Goal: Use online tool/utility: Utilize a website feature to perform a specific function

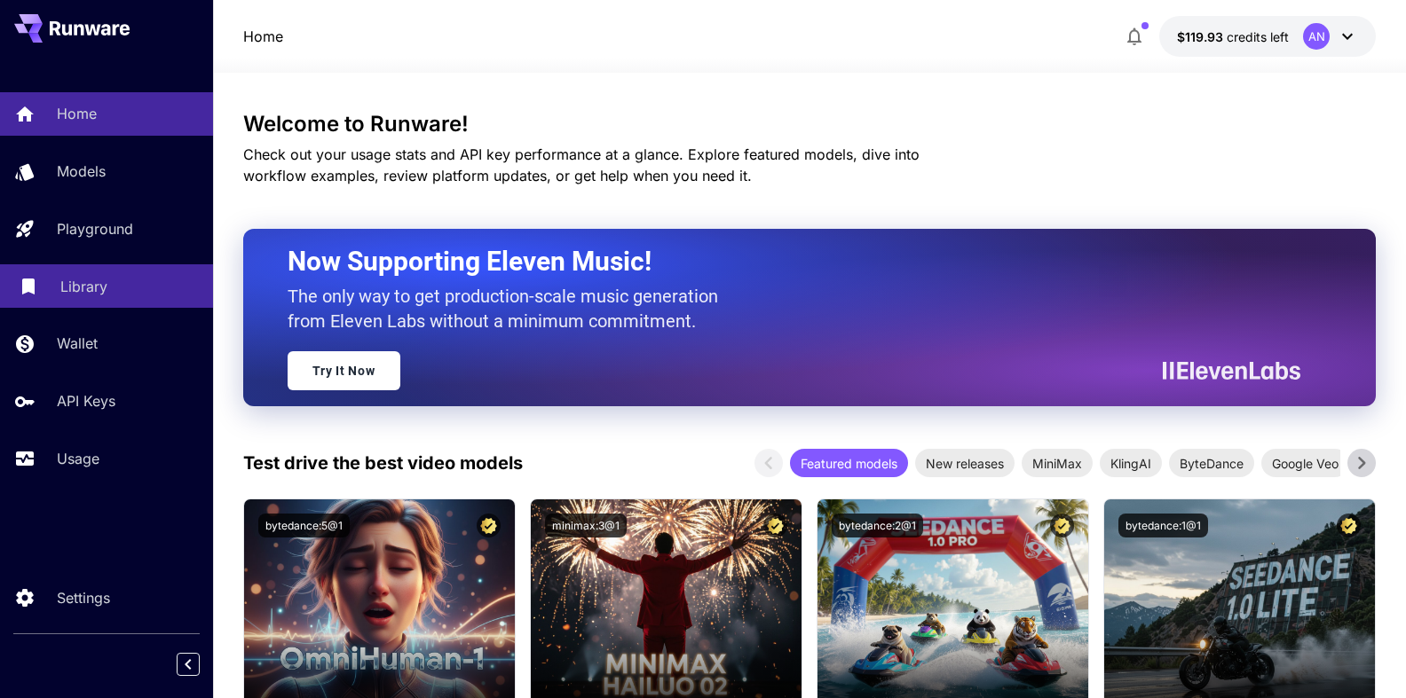
click at [62, 280] on p "Library" at bounding box center [83, 286] width 47 height 21
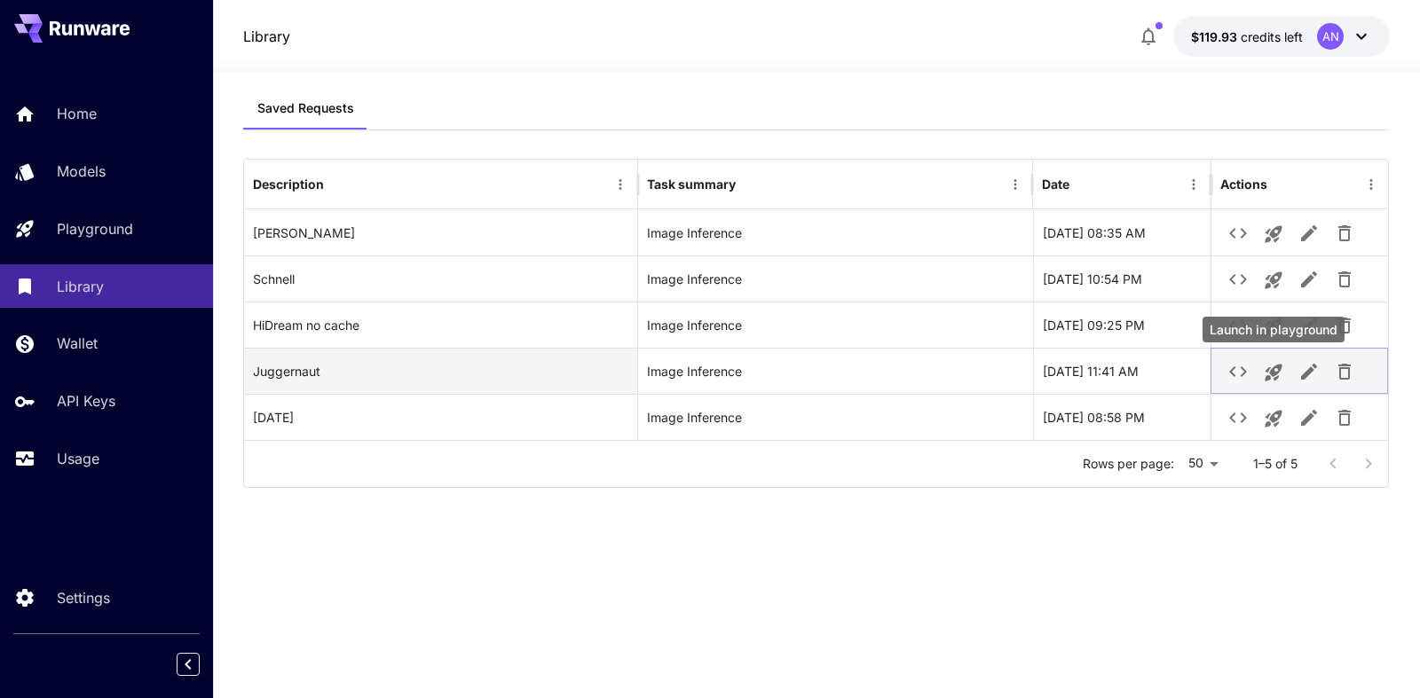
click at [1263, 377] on icon "Launch in playground" at bounding box center [1273, 372] width 21 height 21
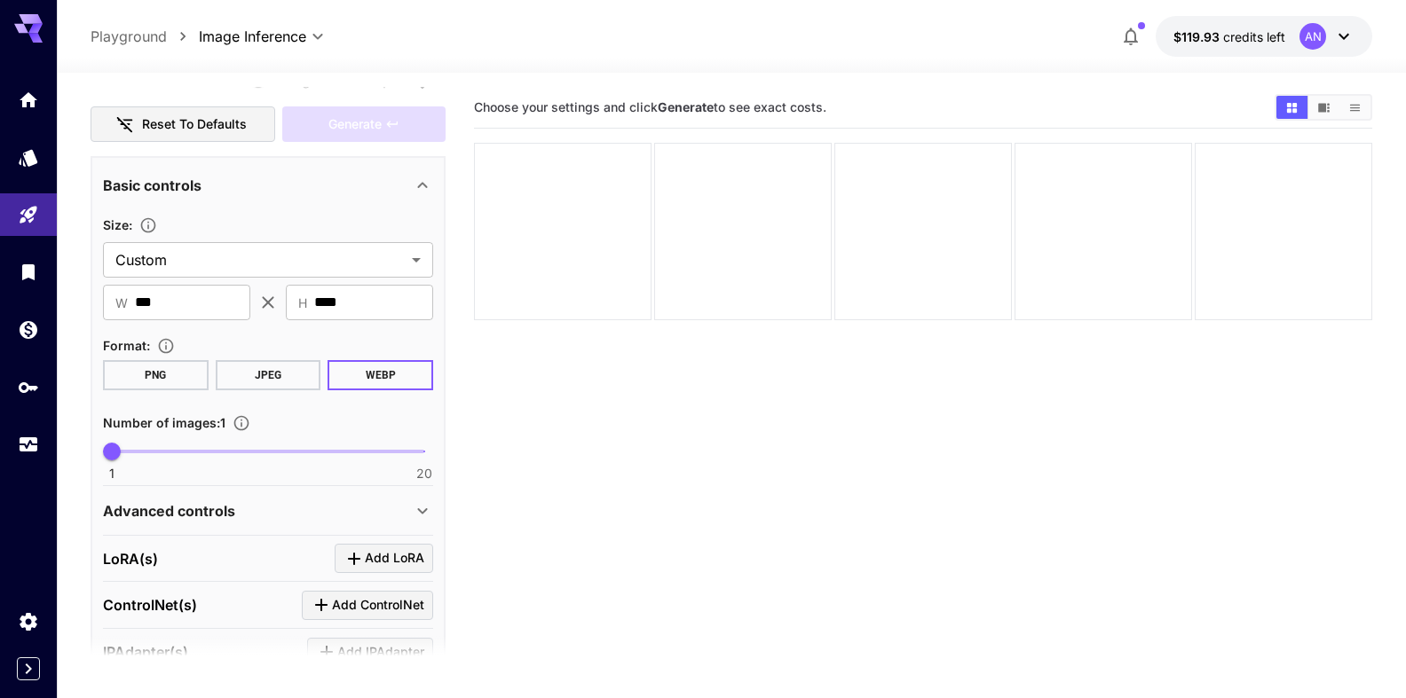
scroll to position [304, 0]
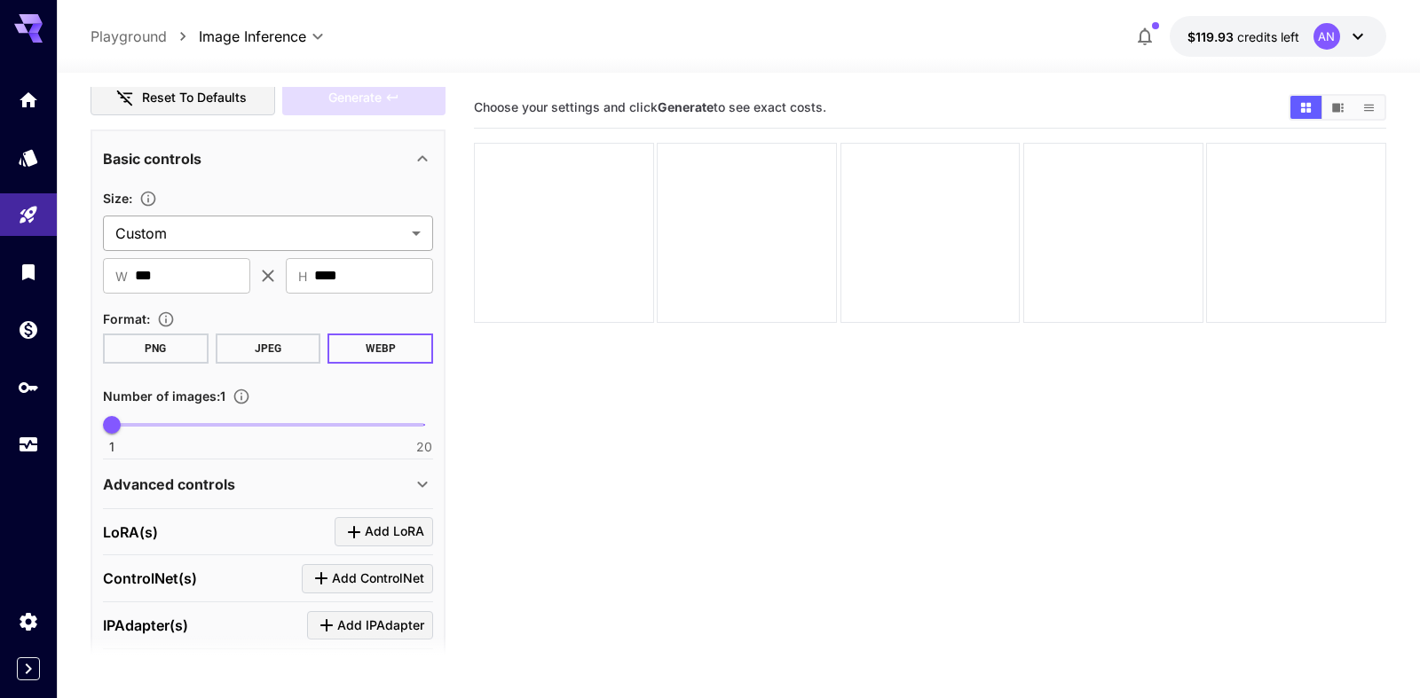
click at [217, 227] on body "**********" at bounding box center [710, 419] width 1420 height 839
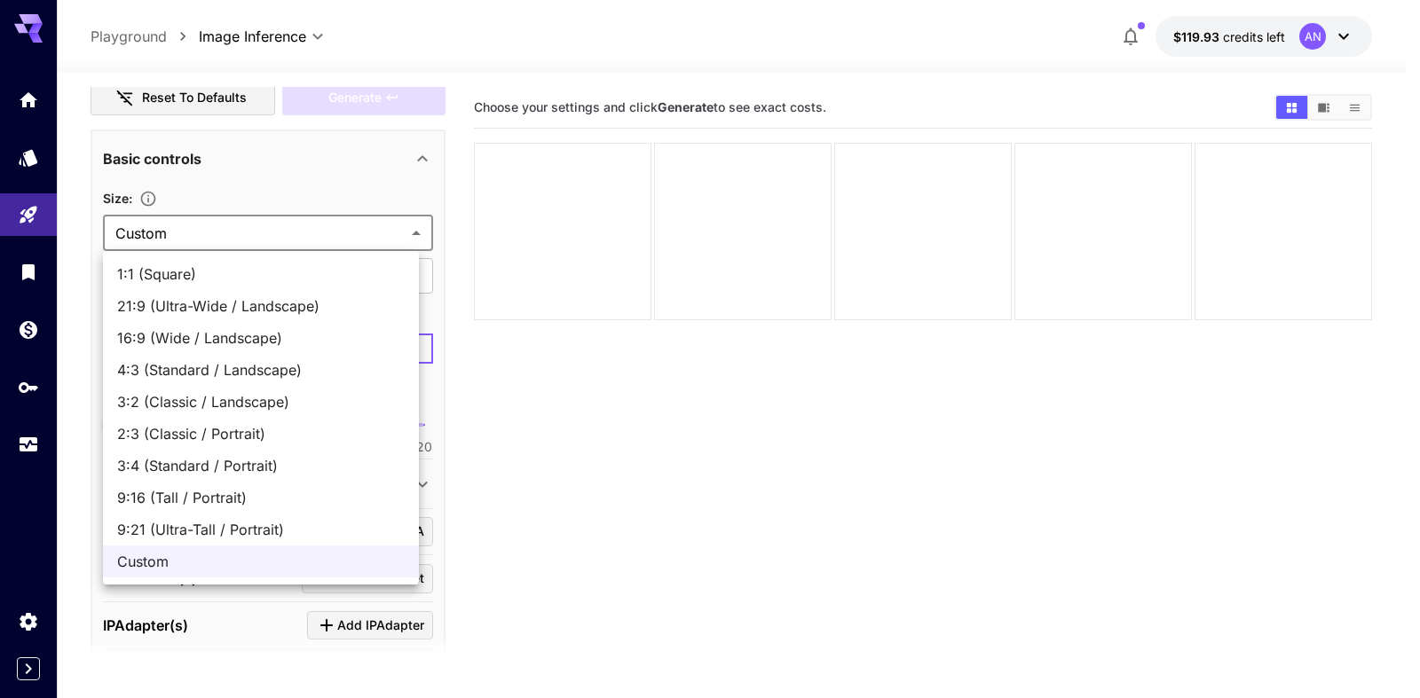
click at [223, 349] on li "16:9 (Wide / Landscape)" at bounding box center [261, 338] width 316 height 32
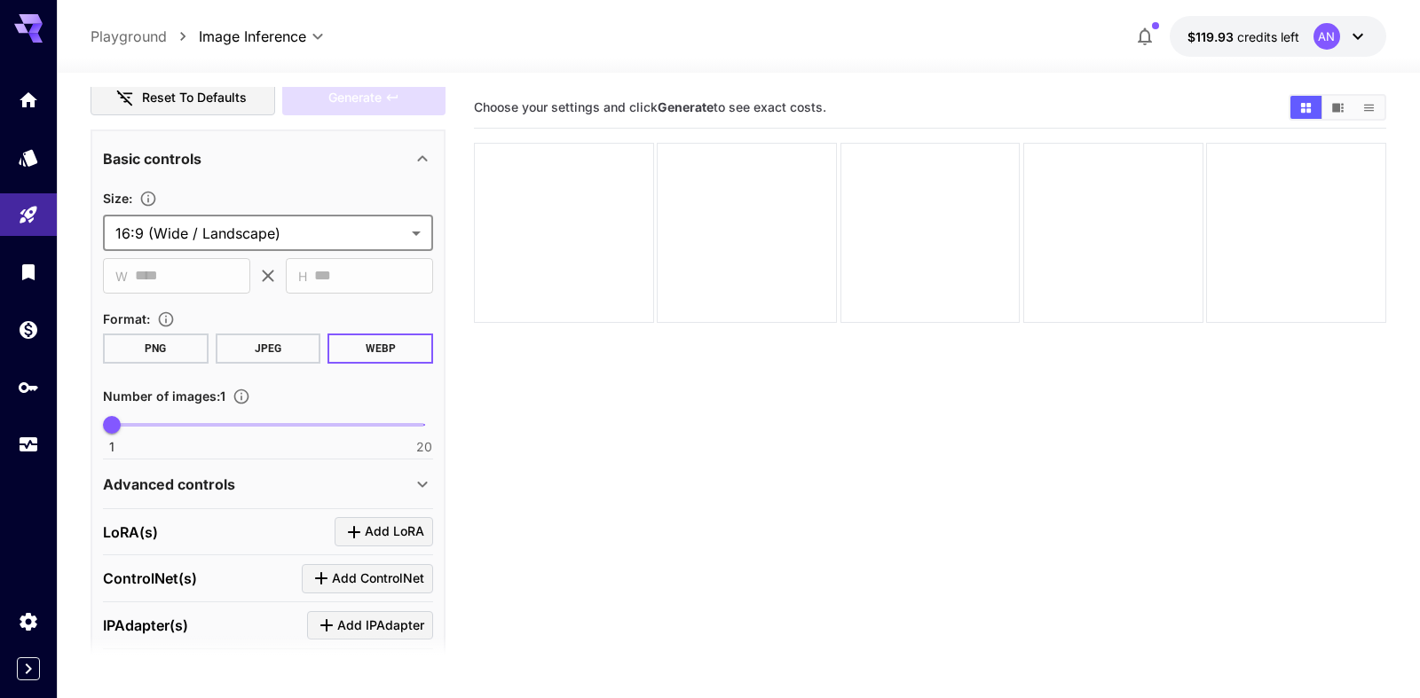
type input "**********"
type input "****"
type input "***"
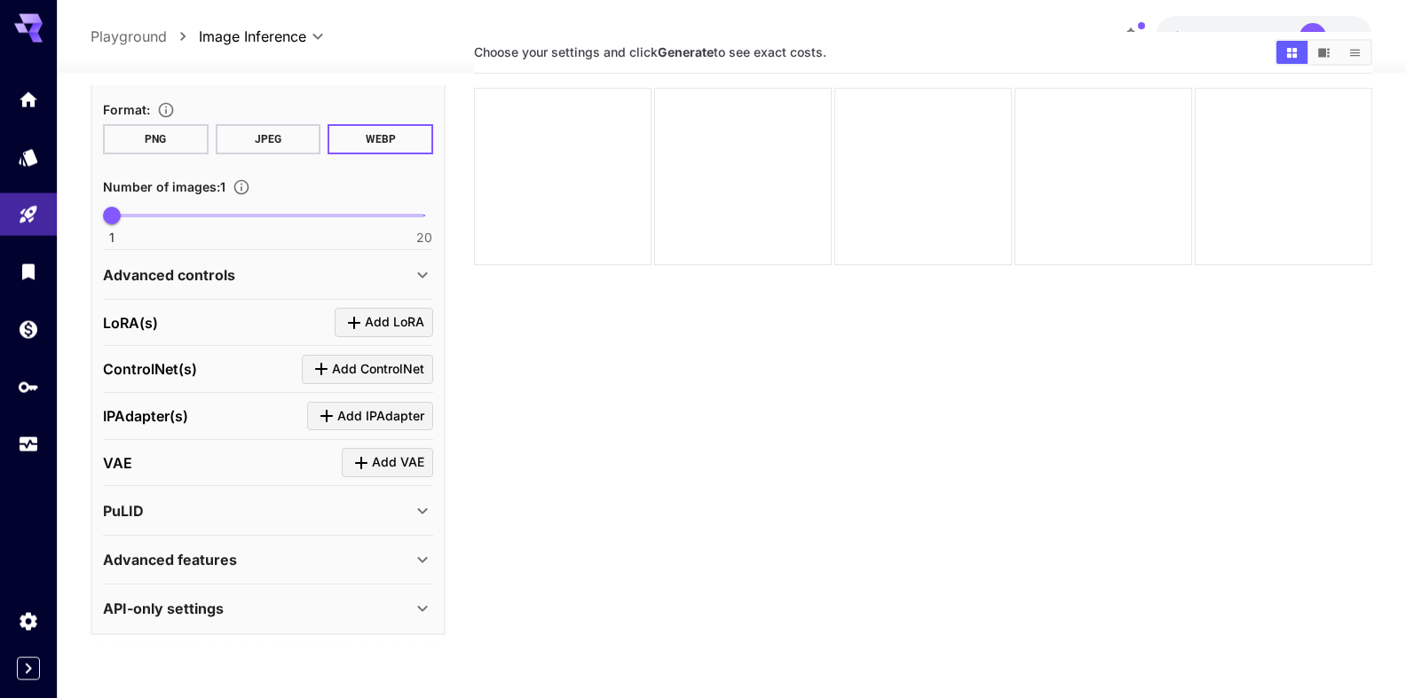
scroll to position [91, 0]
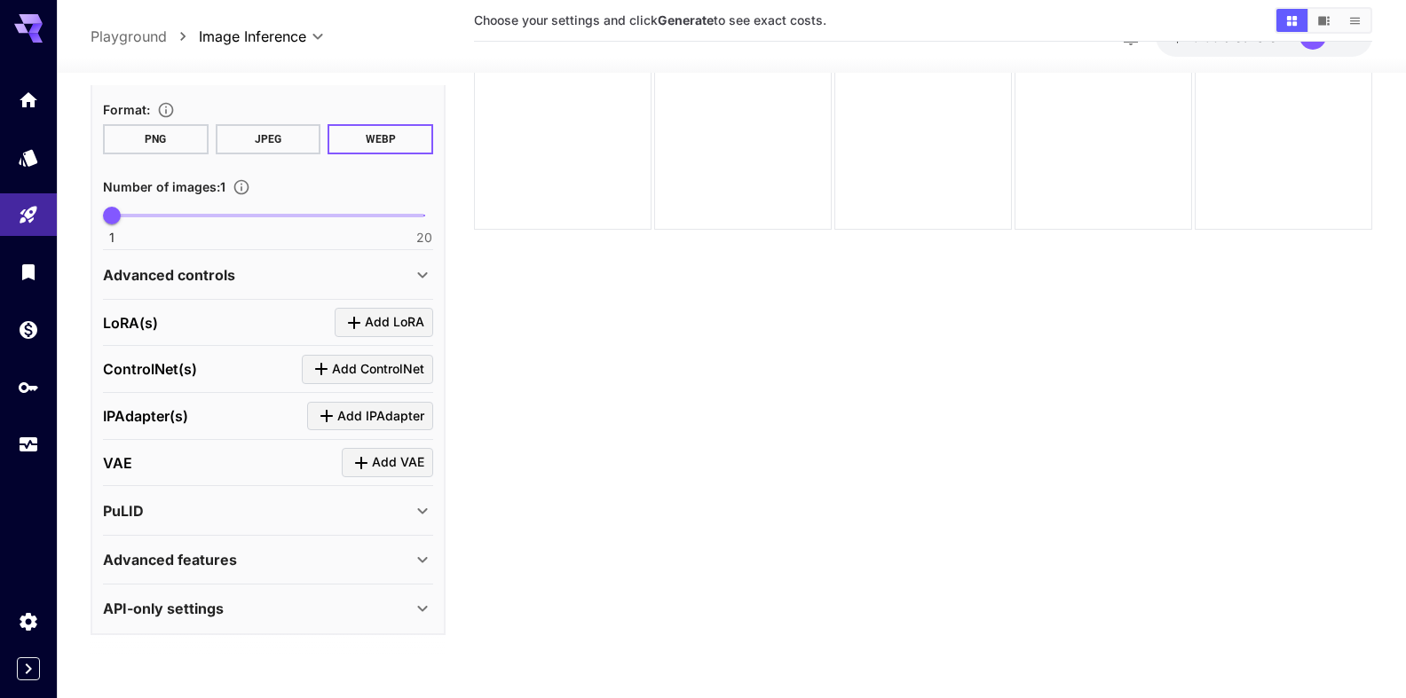
click at [208, 541] on div "Advanced features" at bounding box center [268, 560] width 330 height 43
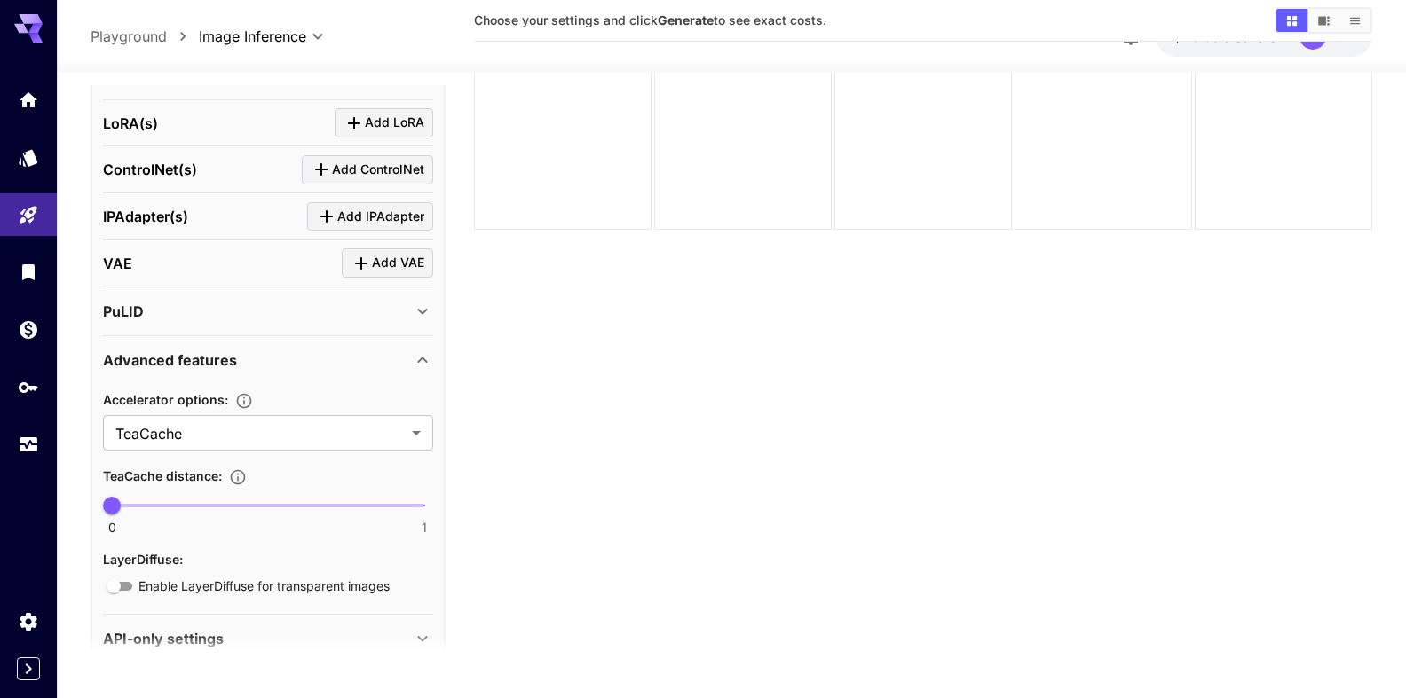
scroll to position [741, 0]
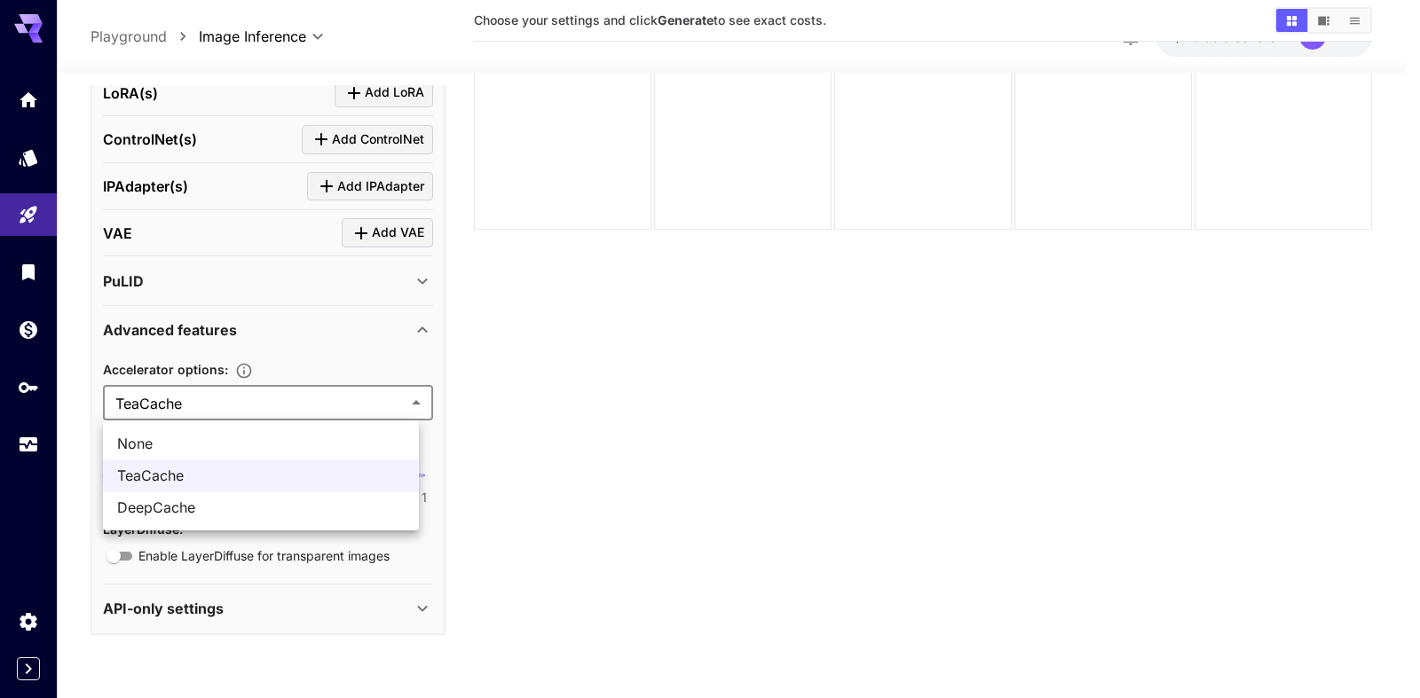
click at [156, 408] on body "**********" at bounding box center [710, 328] width 1420 height 839
click at [142, 444] on span "None" at bounding box center [261, 443] width 288 height 21
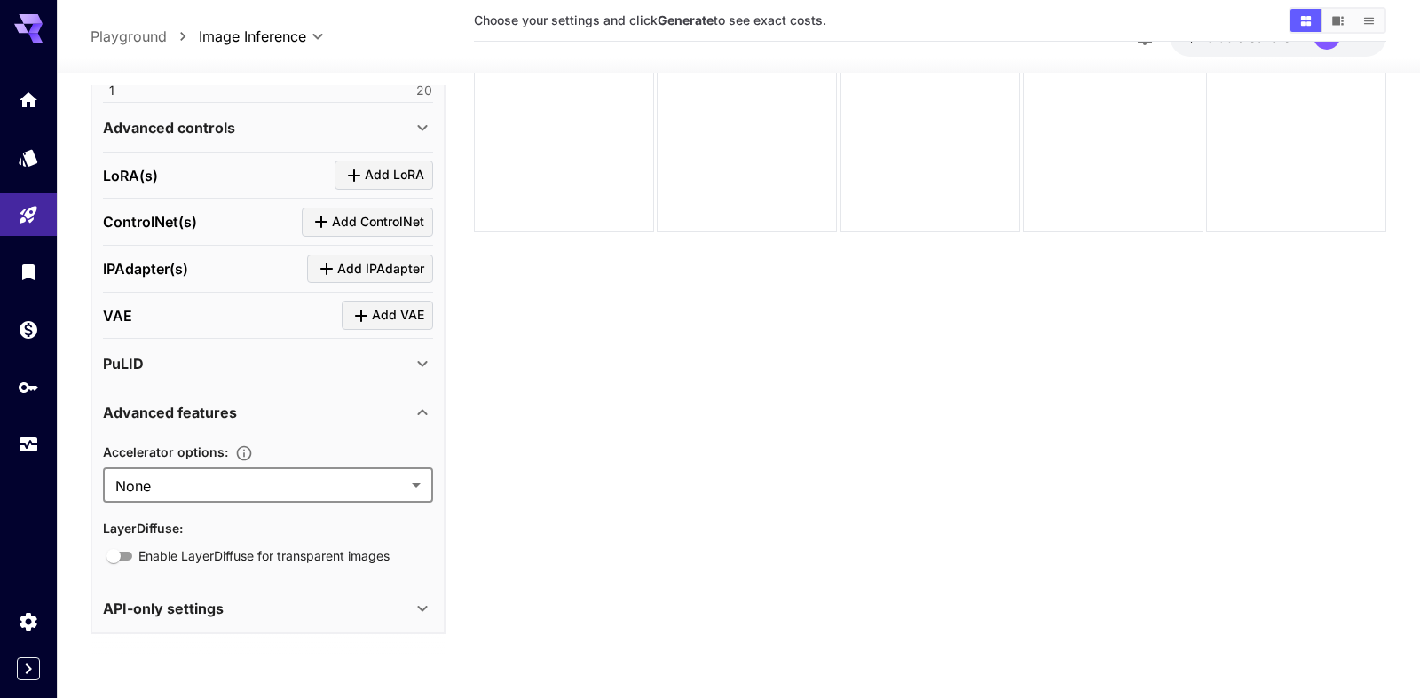
type input "****"
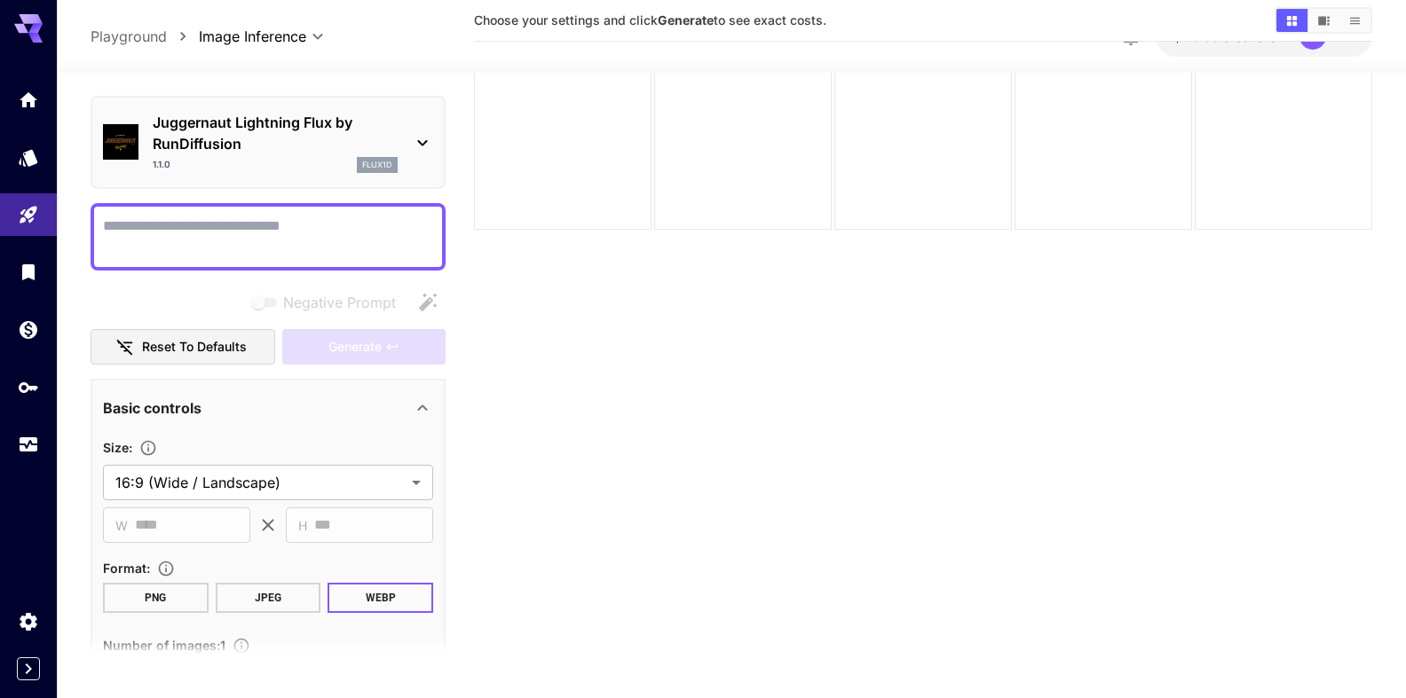
scroll to position [0, 0]
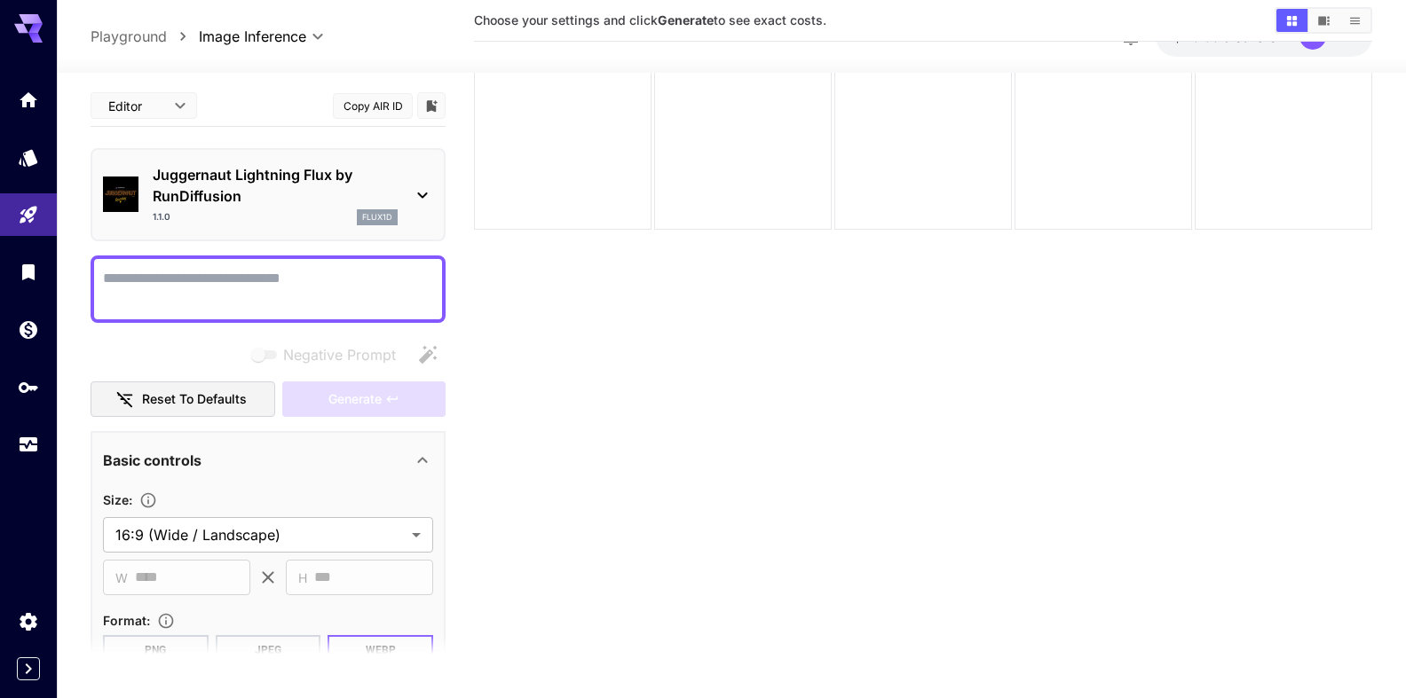
click at [143, 286] on textarea "Negative Prompt" at bounding box center [268, 289] width 330 height 43
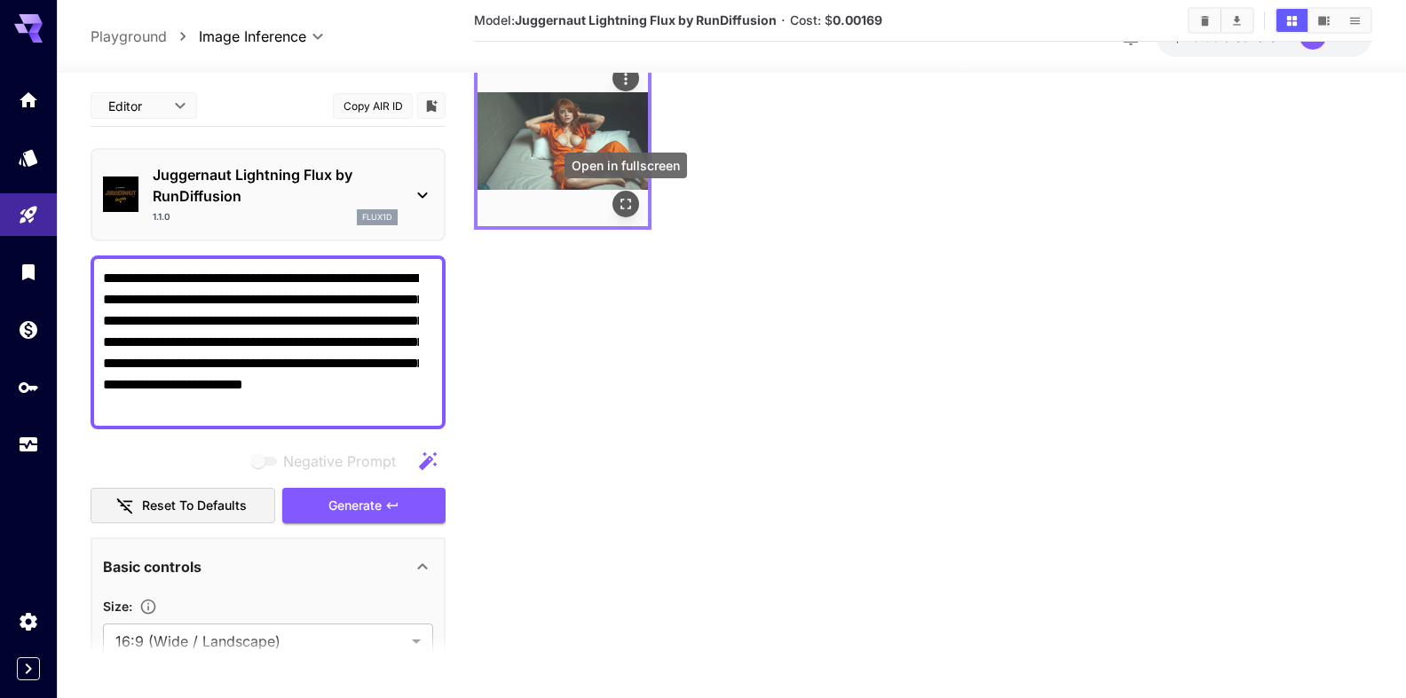
type textarea "**********"
click at [630, 209] on icon "Open in fullscreen" at bounding box center [625, 204] width 11 height 11
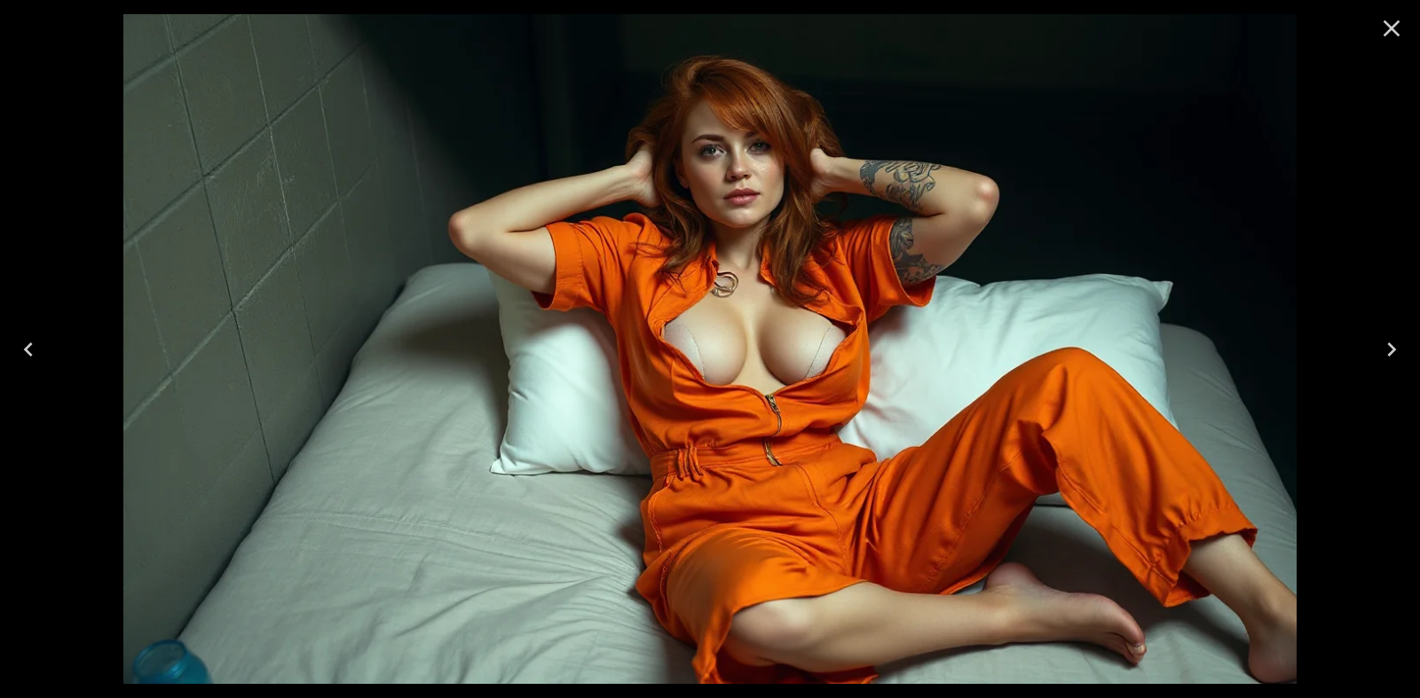
click at [1396, 30] on icon "Close" at bounding box center [1391, 28] width 28 height 28
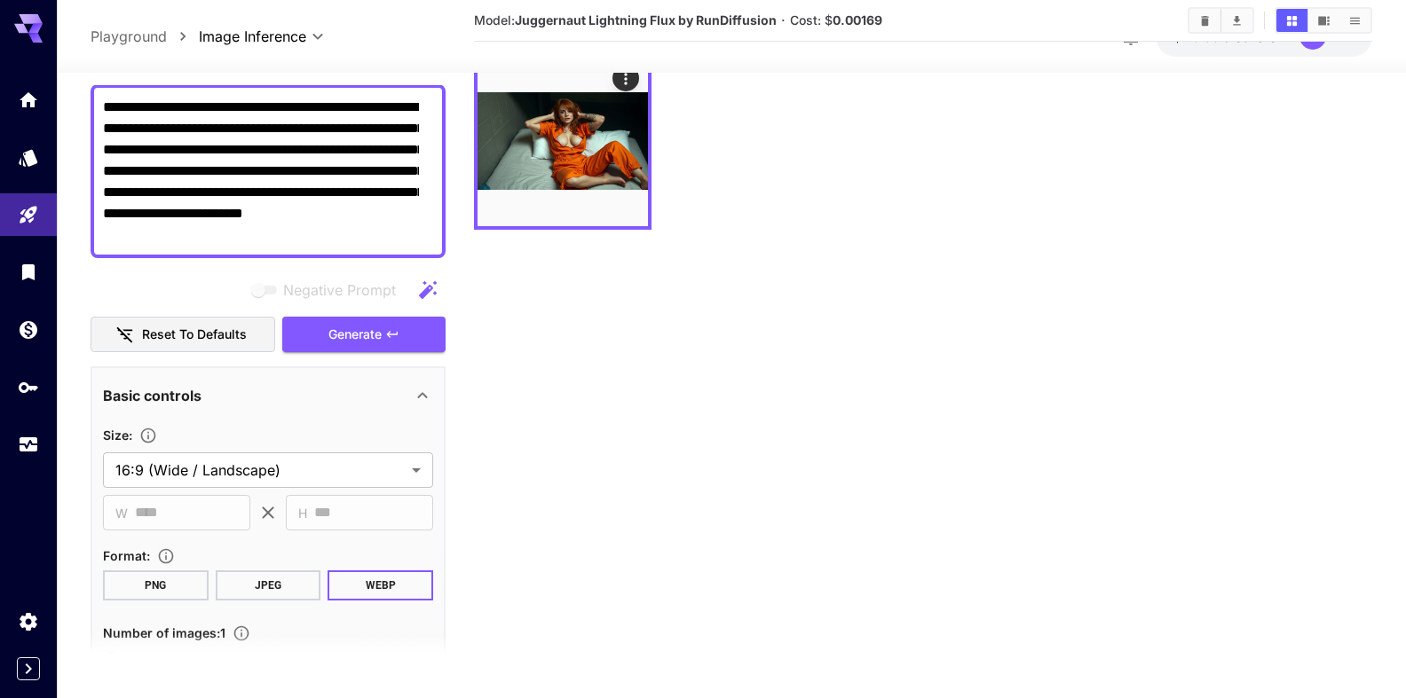
scroll to position [202, 0]
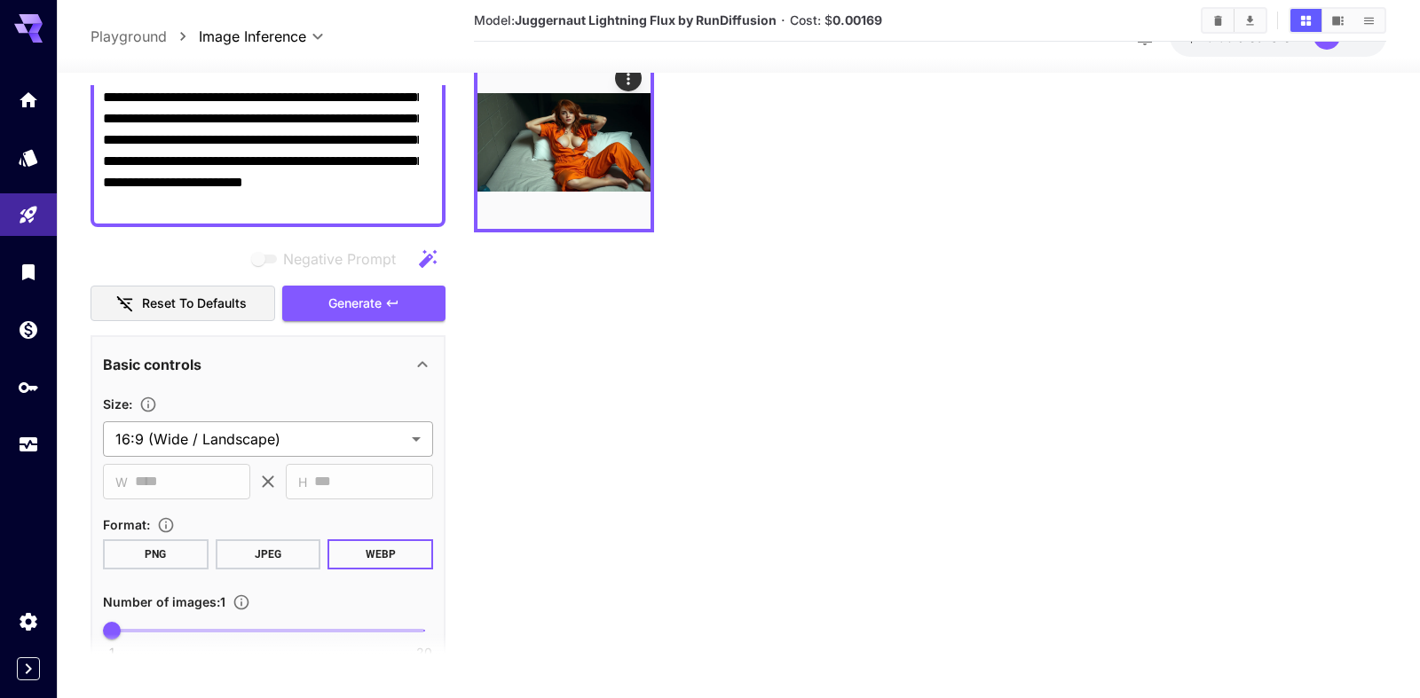
click at [249, 439] on body "**********" at bounding box center [710, 328] width 1420 height 839
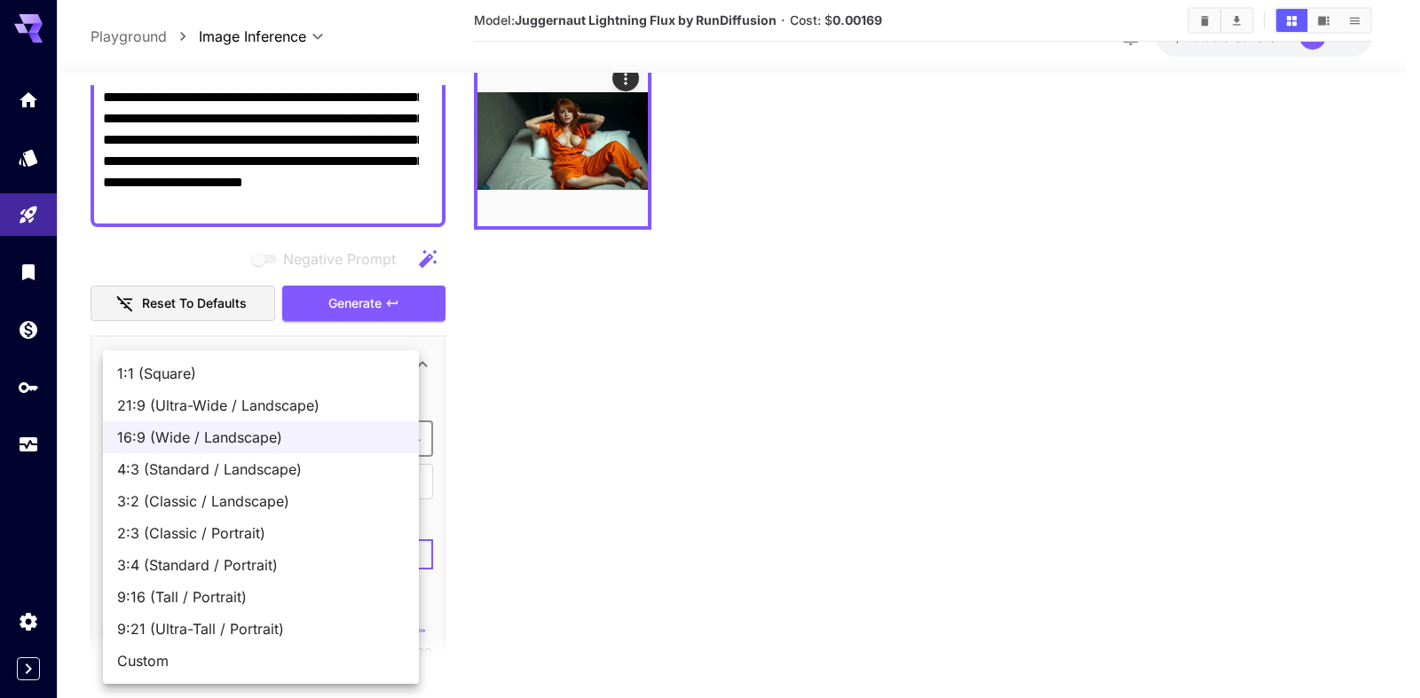
click at [212, 596] on span "9:16 (Tall / Portrait)" at bounding box center [261, 597] width 288 height 21
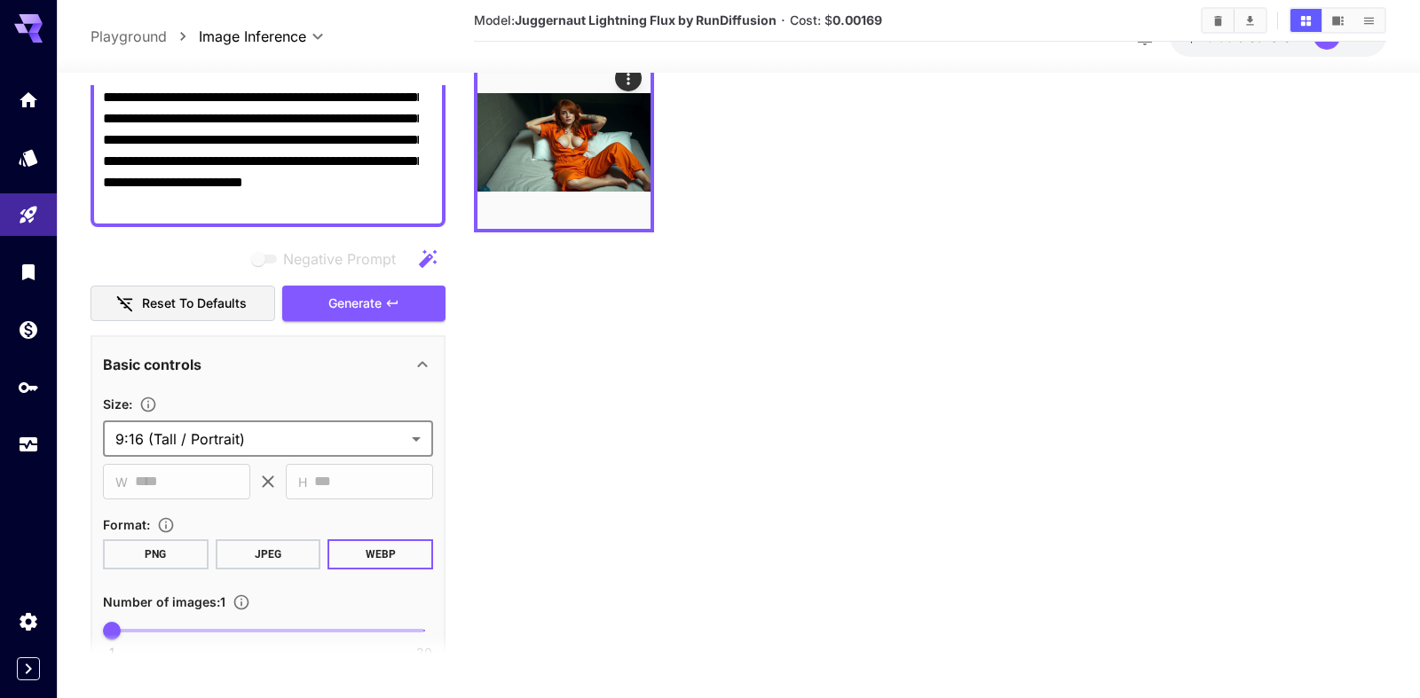
type input "**********"
type input "***"
type input "****"
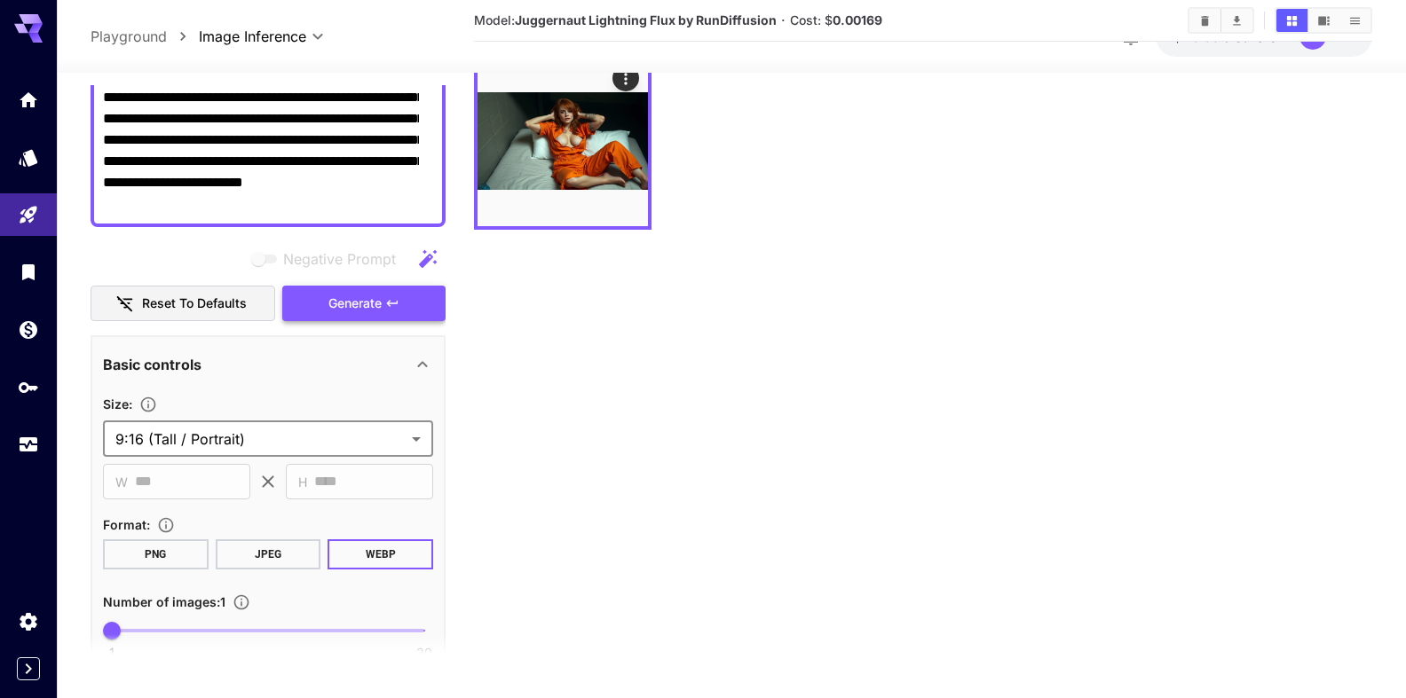
click at [355, 312] on span "Generate" at bounding box center [354, 304] width 53 height 22
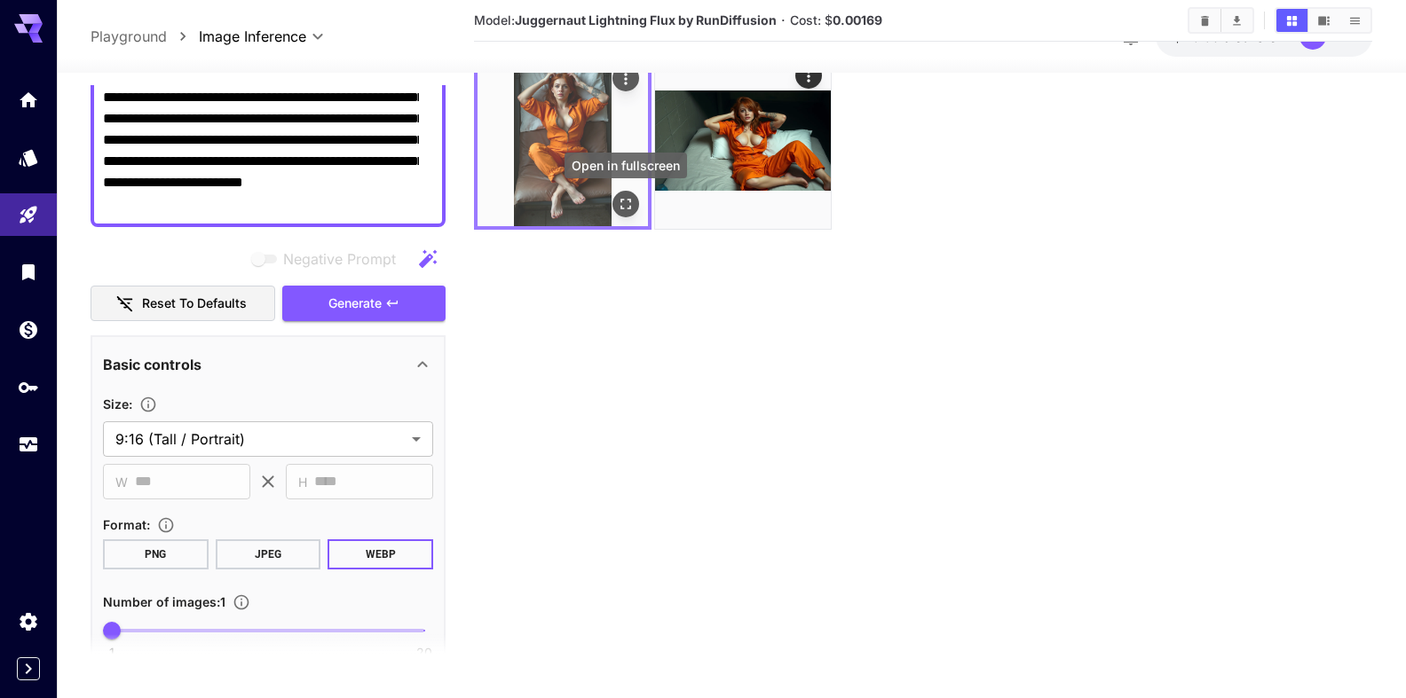
click at [627, 201] on icon "Open in fullscreen" at bounding box center [626, 204] width 18 height 18
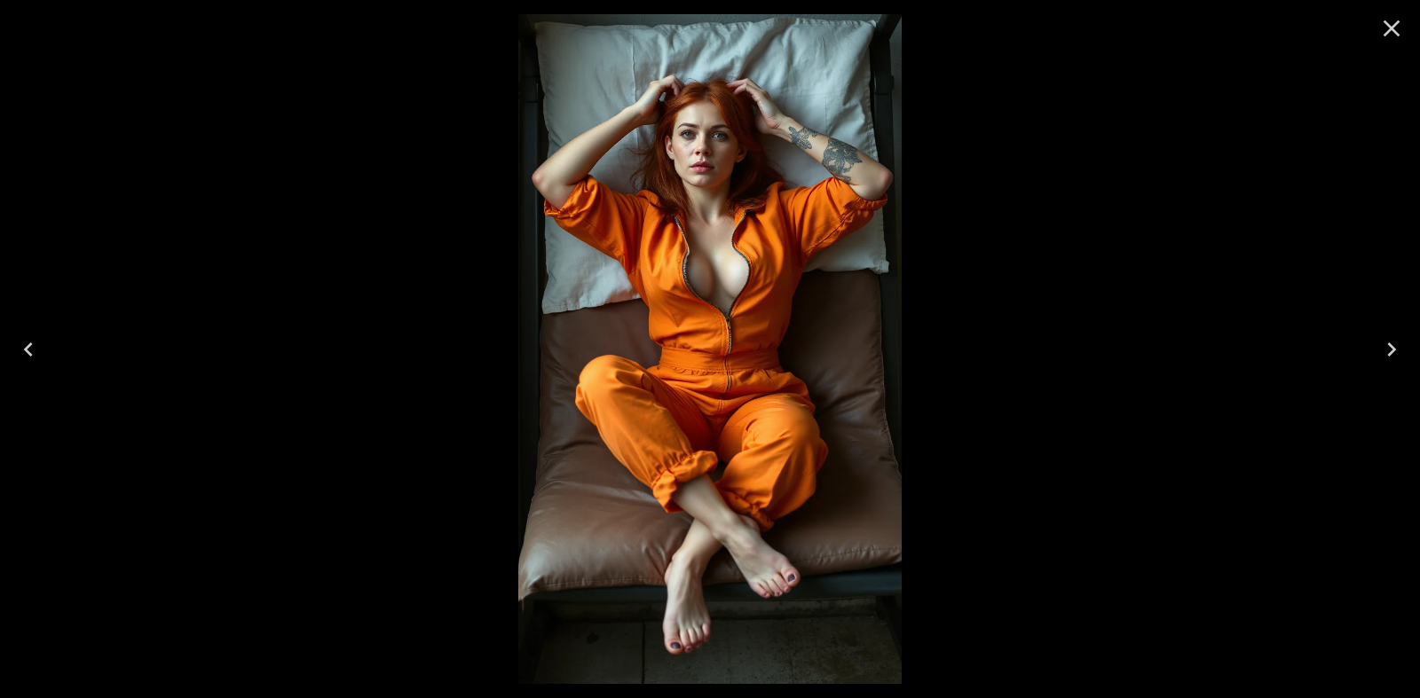
click at [1385, 26] on icon "Close" at bounding box center [1391, 28] width 28 height 28
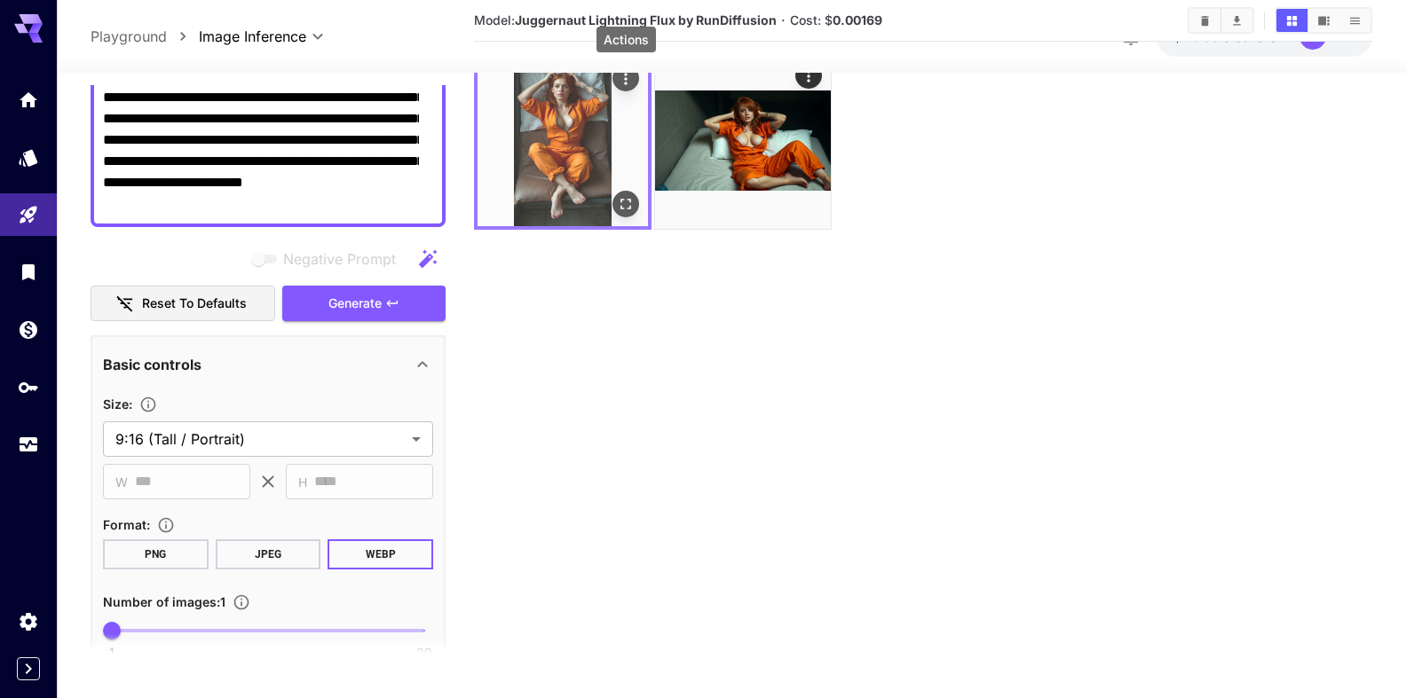
click at [627, 86] on icon "Actions" at bounding box center [626, 79] width 18 height 18
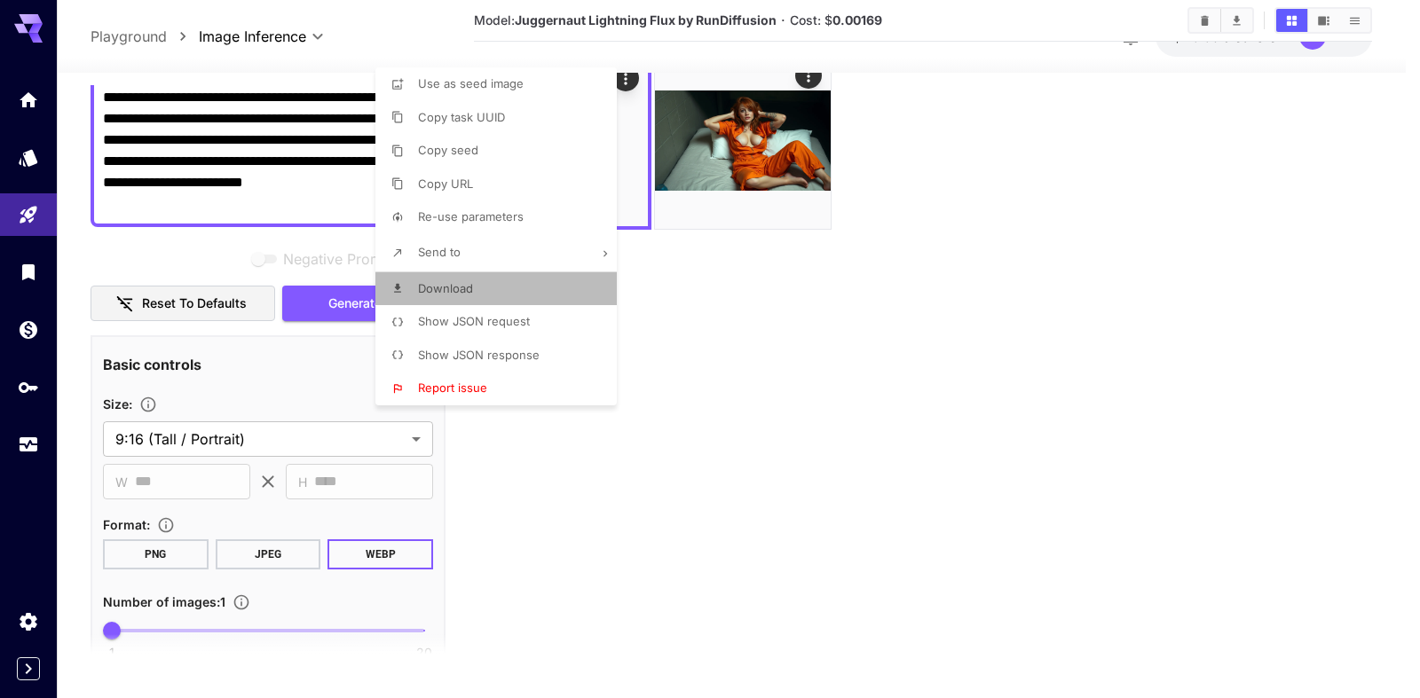
click at [427, 287] on span "Download" at bounding box center [445, 288] width 55 height 14
click at [301, 204] on div at bounding box center [710, 349] width 1420 height 698
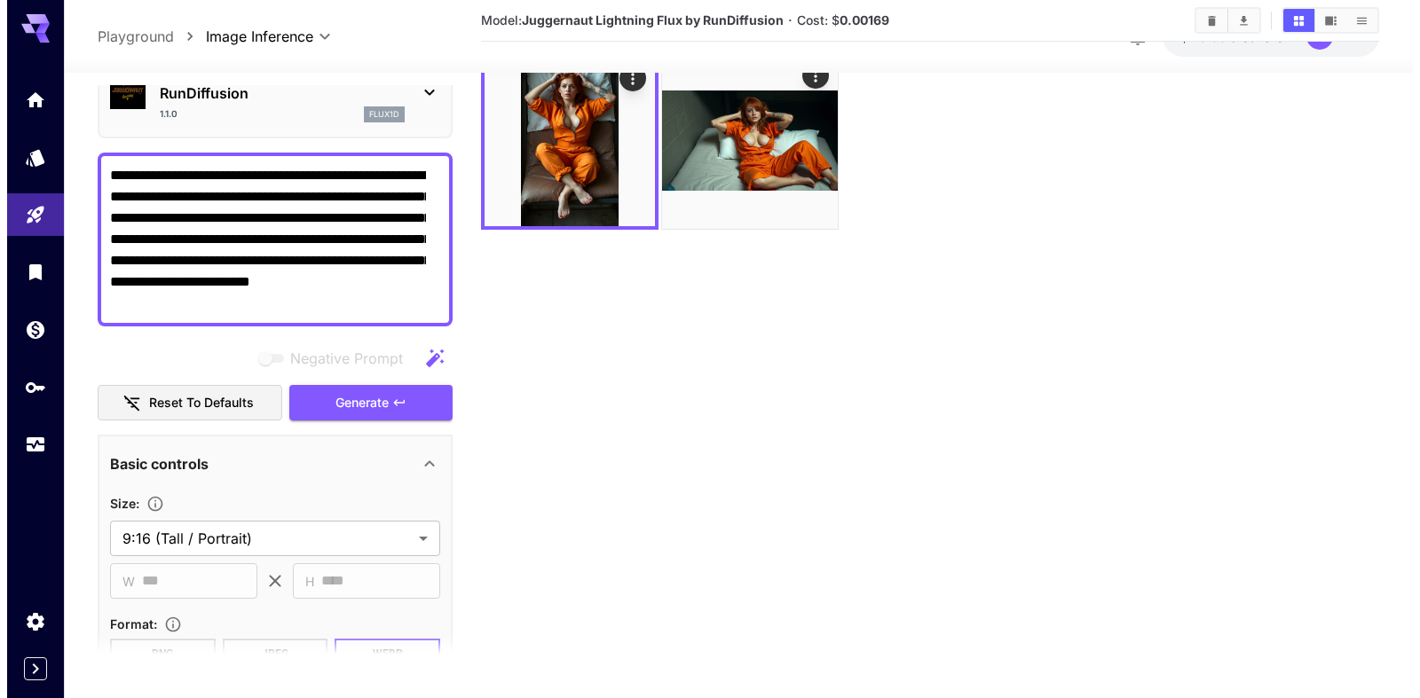
scroll to position [0, 0]
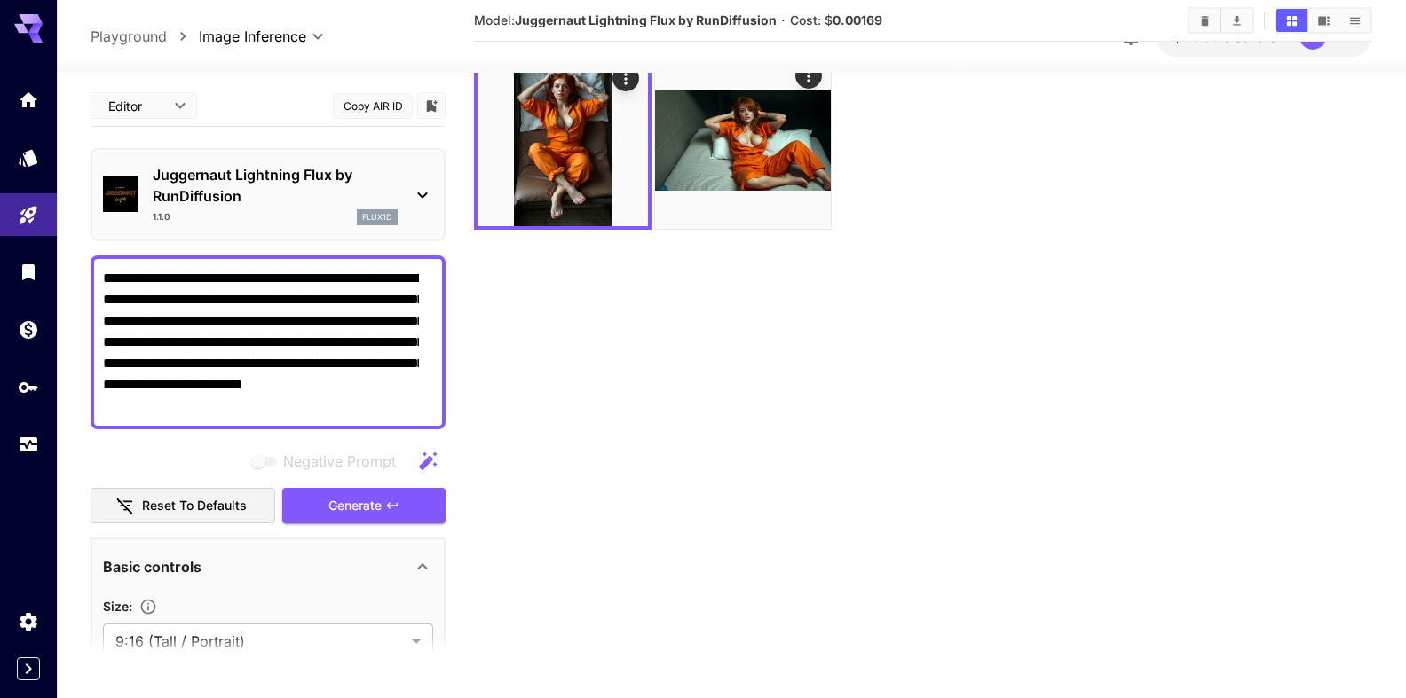
click at [266, 196] on p "Juggernaut Lightning Flux by RunDiffusion" at bounding box center [275, 185] width 245 height 43
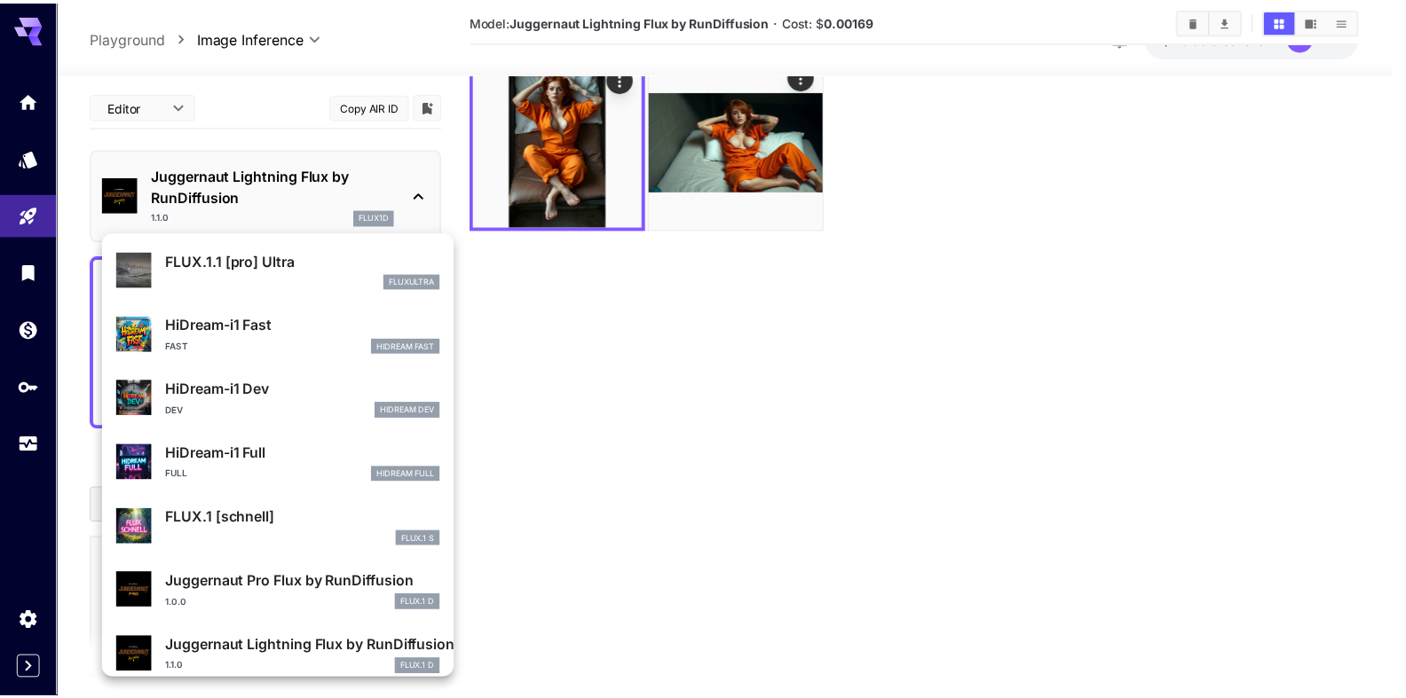
scroll to position [1436, 0]
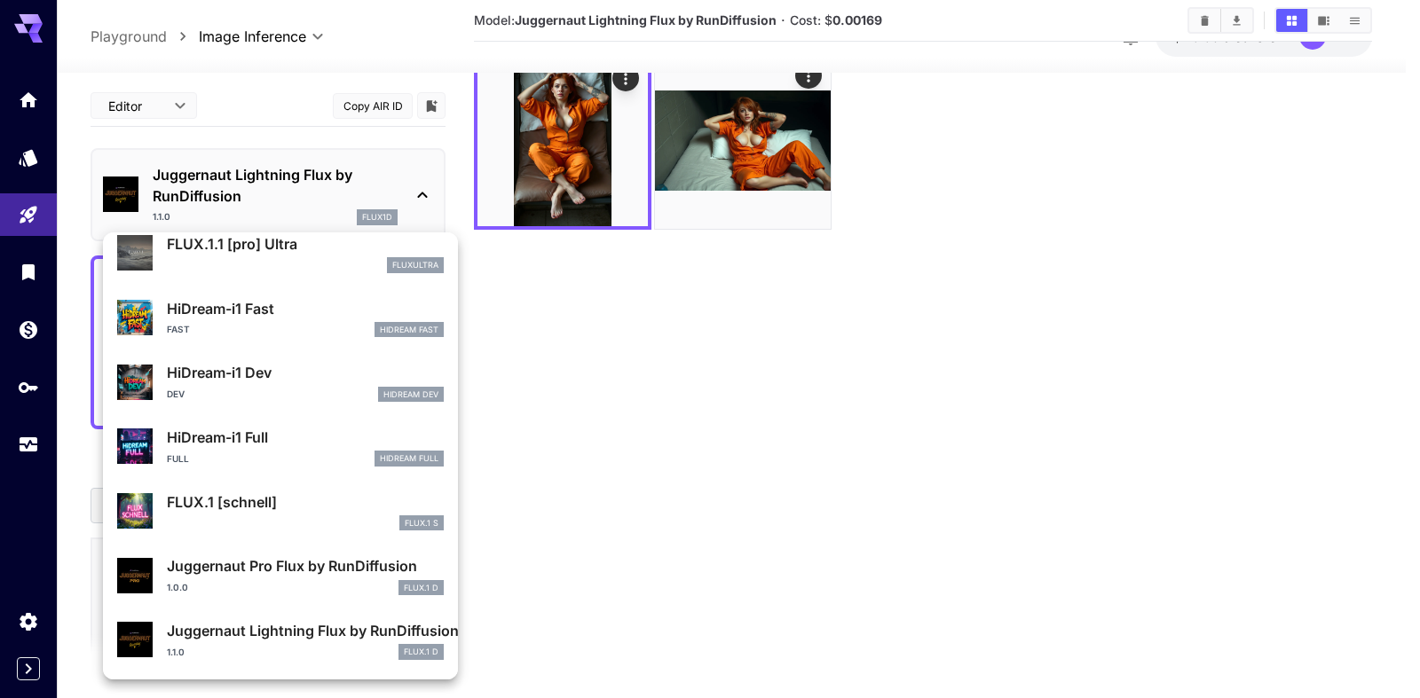
click at [280, 572] on p "Juggernaut Pro Flux by RunDiffusion" at bounding box center [305, 566] width 277 height 21
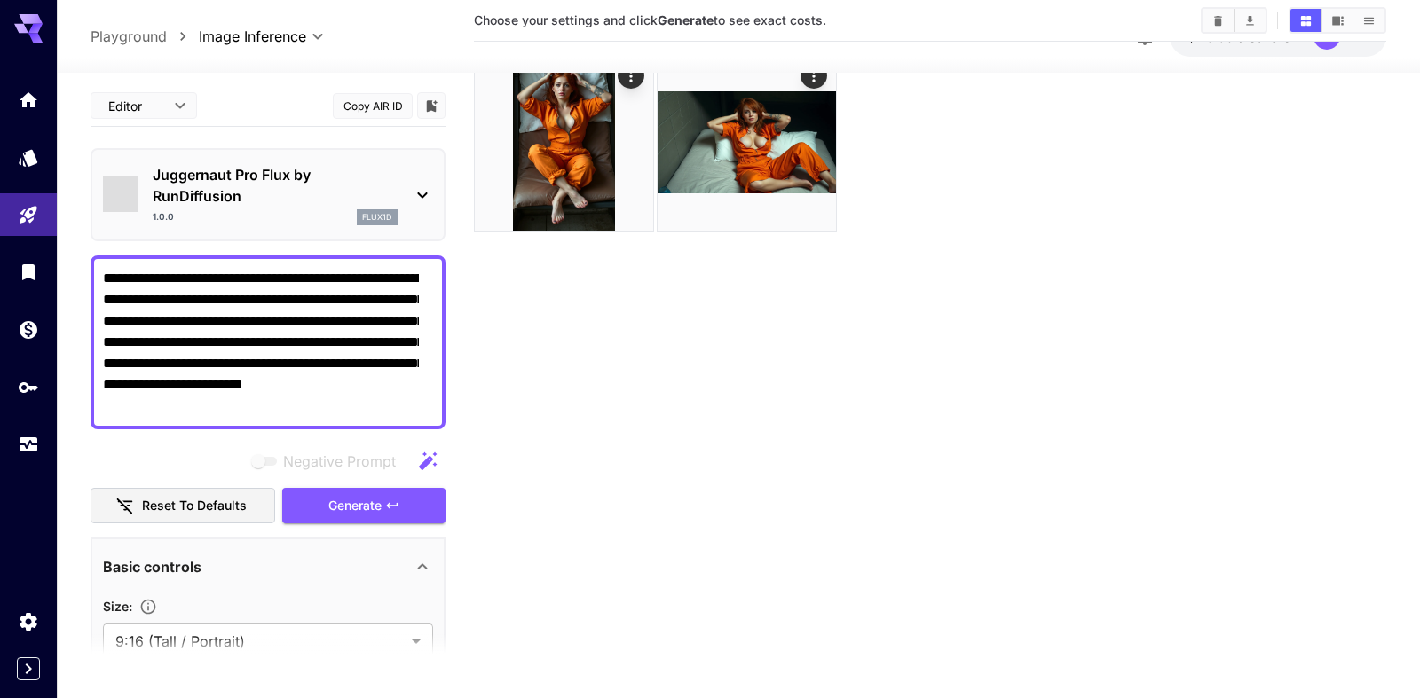
type input "**"
type input "*"
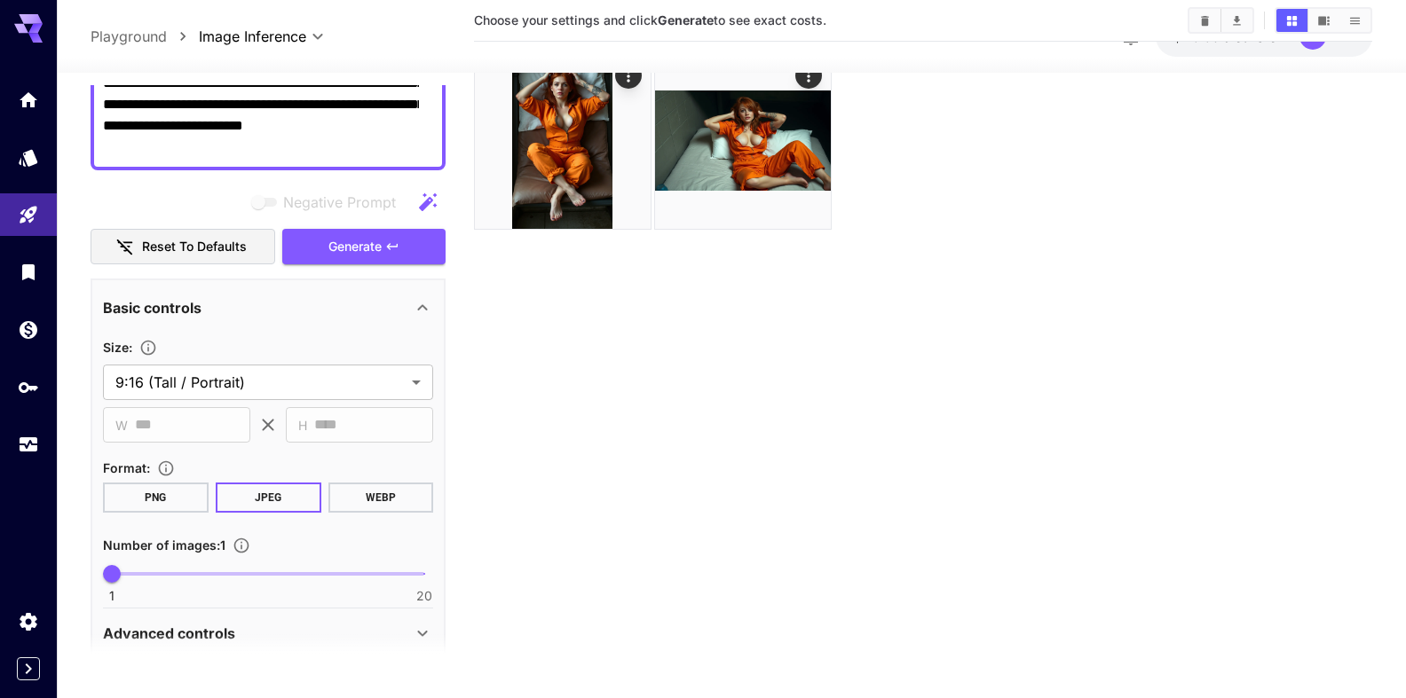
scroll to position [304, 0]
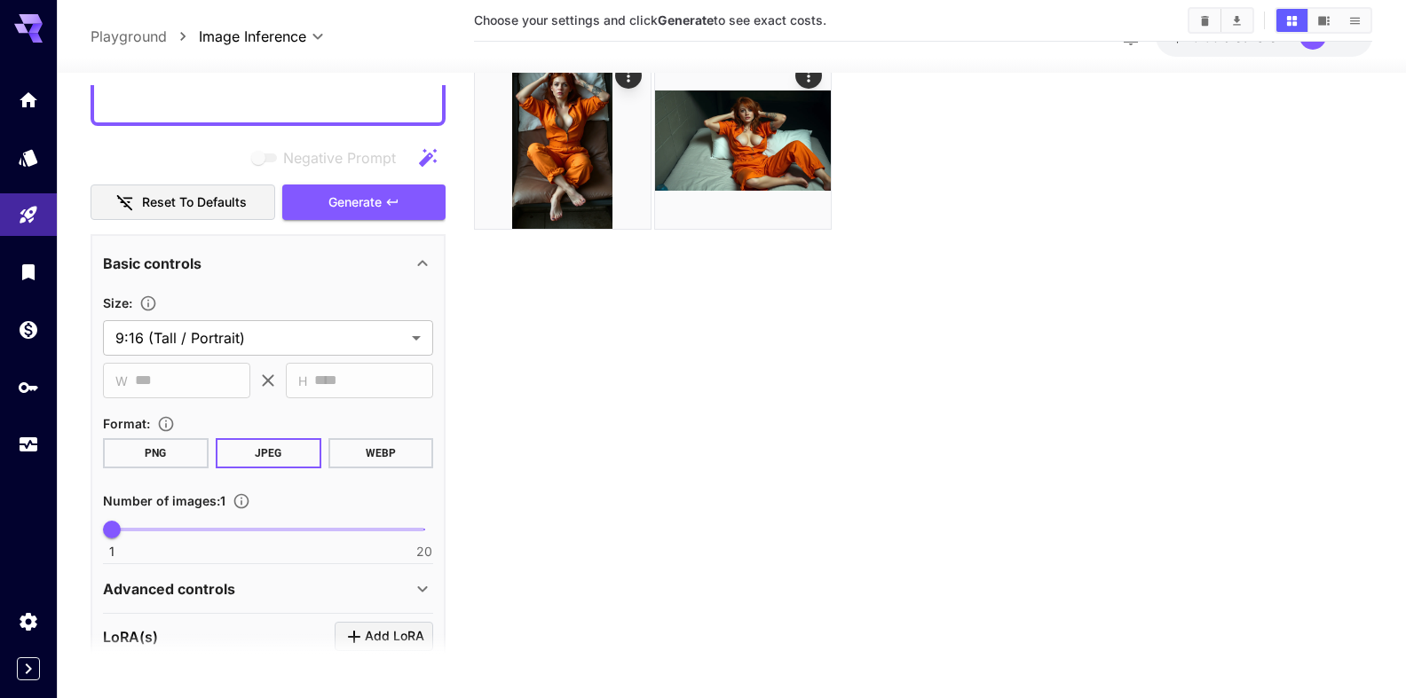
click at [367, 451] on button "WEBP" at bounding box center [381, 453] width 106 height 30
click at [354, 204] on span "Generate" at bounding box center [354, 203] width 53 height 22
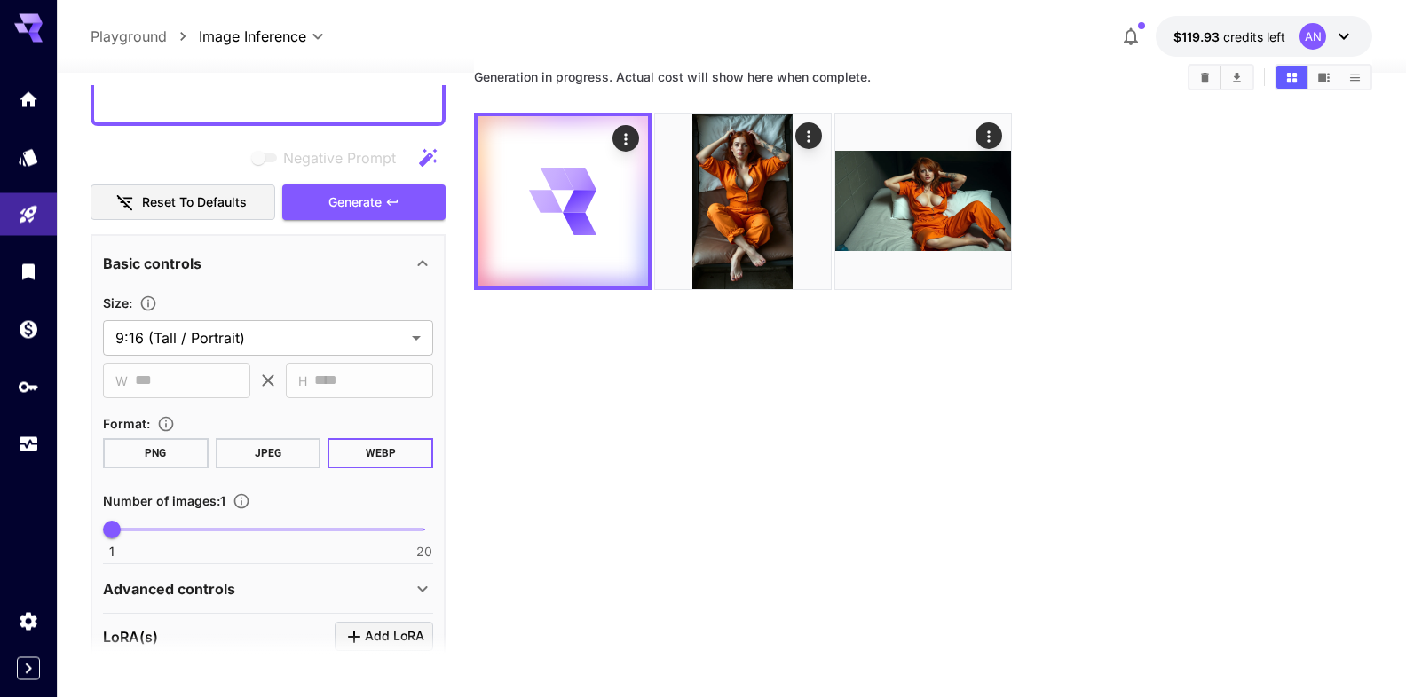
scroll to position [0, 0]
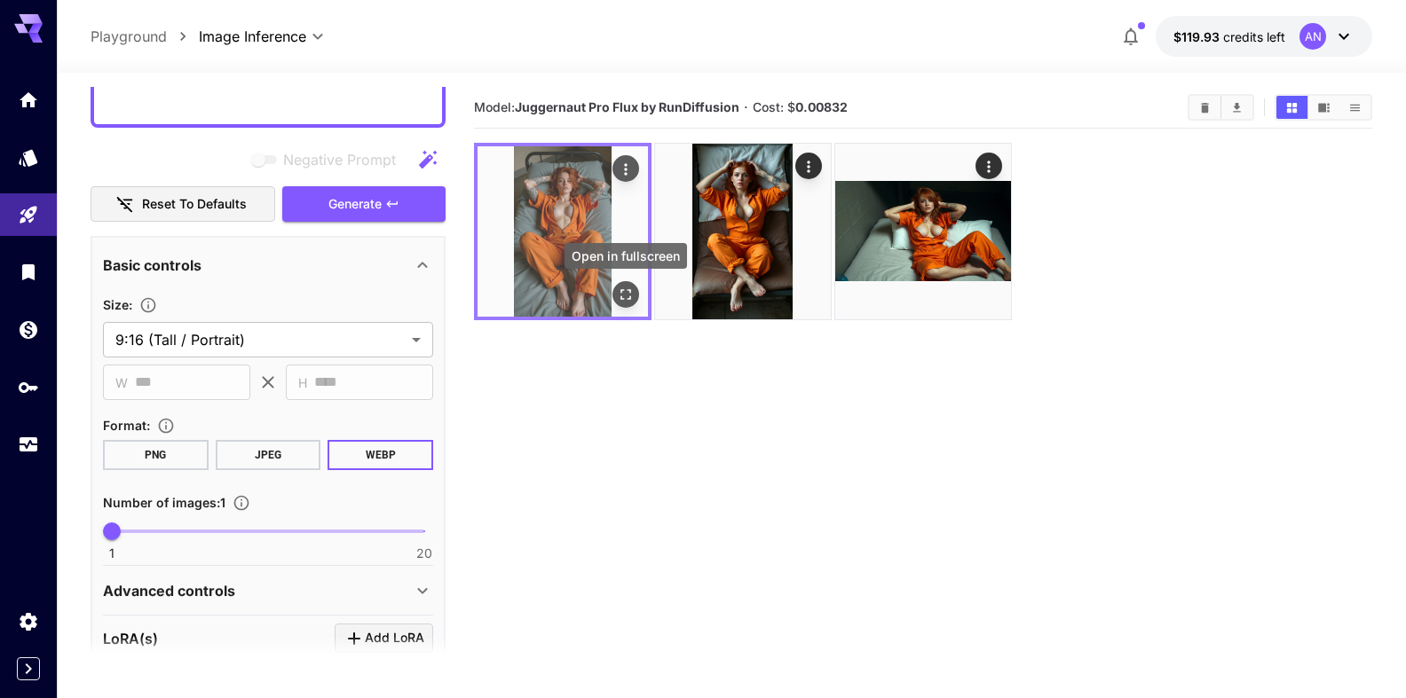
click at [621, 296] on icon "Open in fullscreen" at bounding box center [625, 294] width 11 height 11
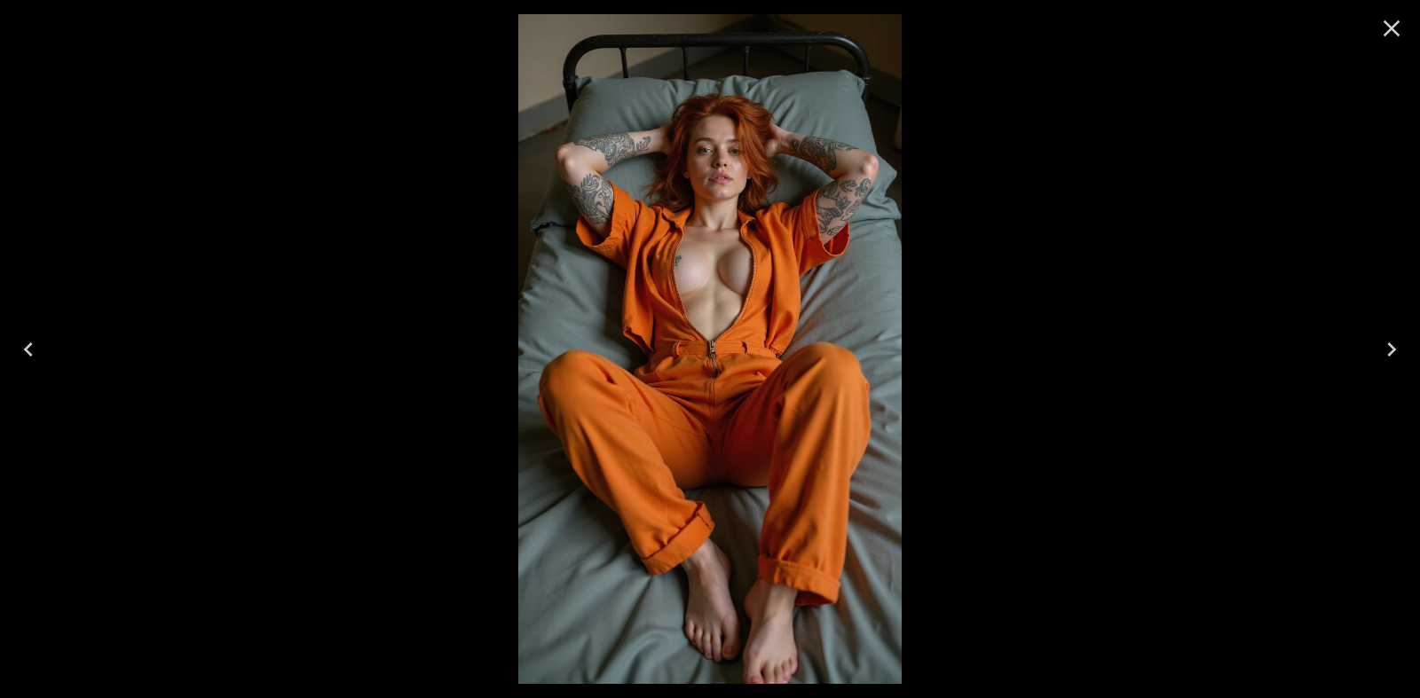
click at [1390, 32] on icon "Close" at bounding box center [1391, 28] width 28 height 28
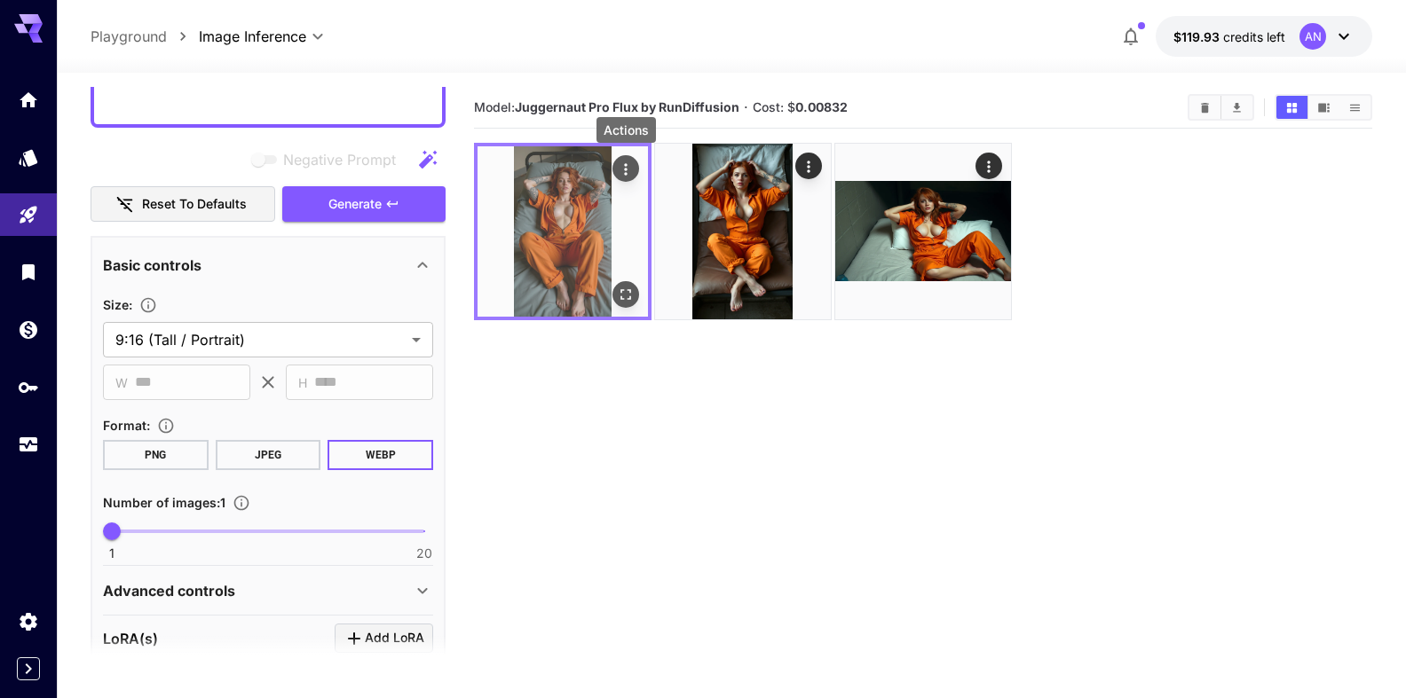
click at [627, 170] on icon "Actions" at bounding box center [626, 170] width 18 height 18
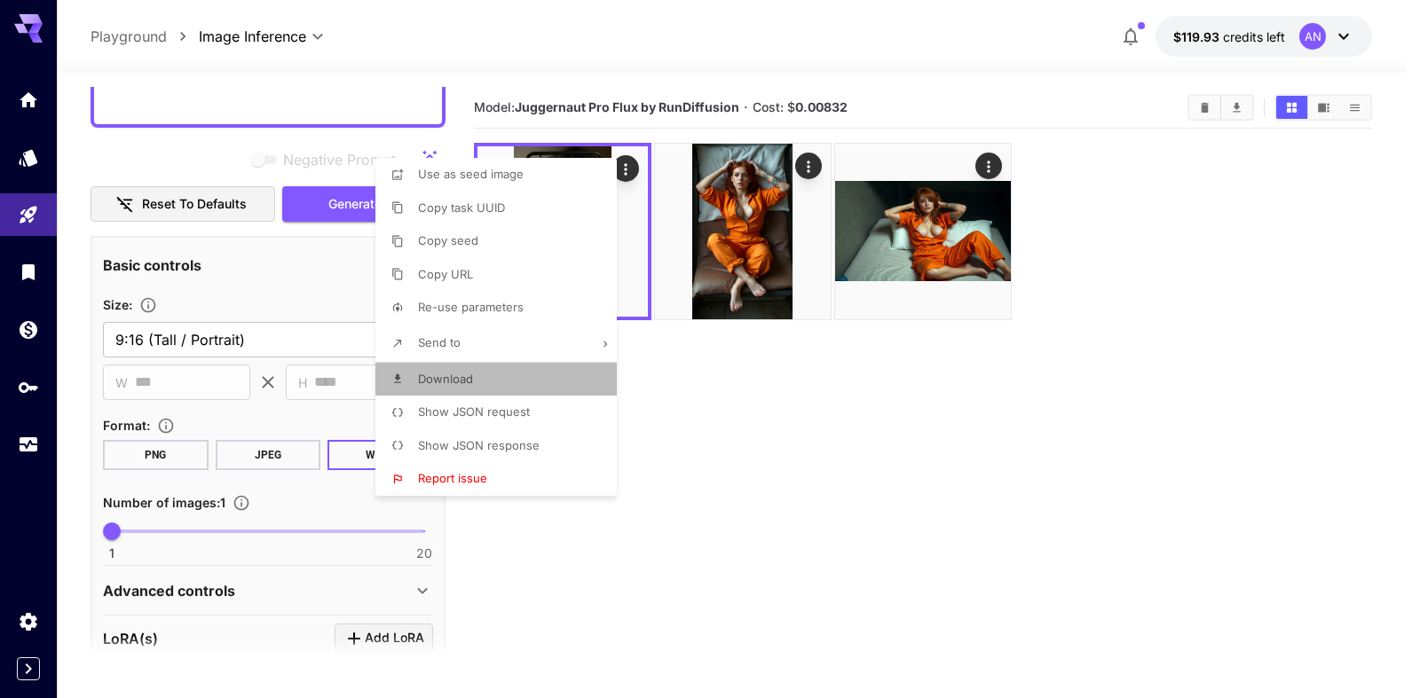
click at [450, 381] on span "Download" at bounding box center [445, 379] width 55 height 14
click at [872, 422] on div at bounding box center [710, 349] width 1420 height 698
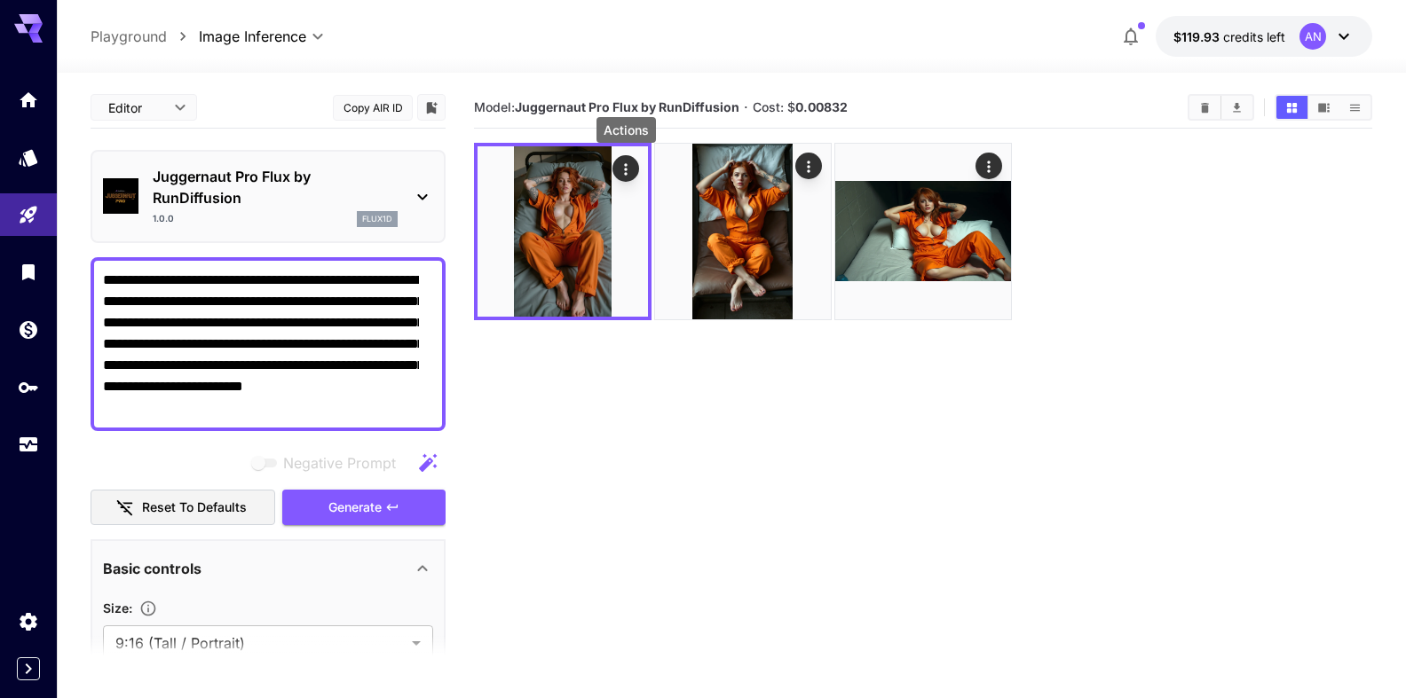
click at [338, 280] on textarea "**********" at bounding box center [261, 344] width 316 height 149
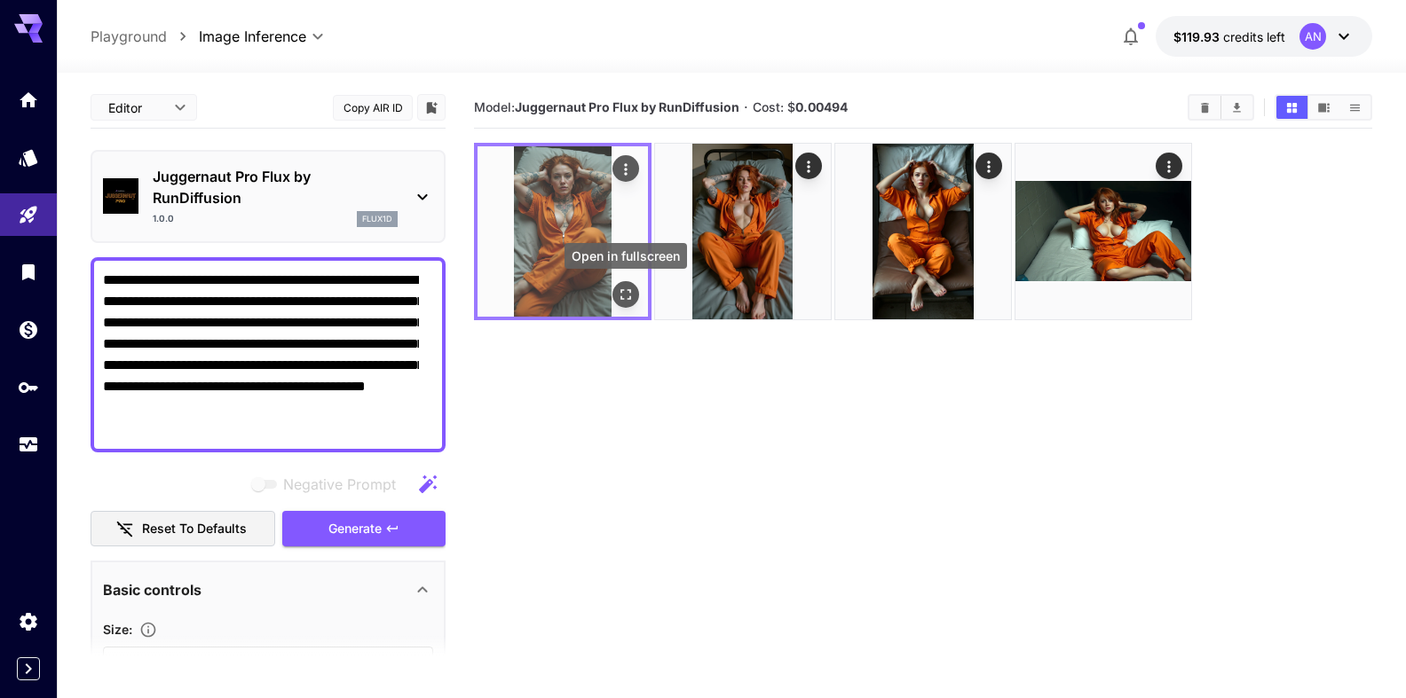
click at [629, 299] on icon "Open in fullscreen" at bounding box center [625, 294] width 11 height 11
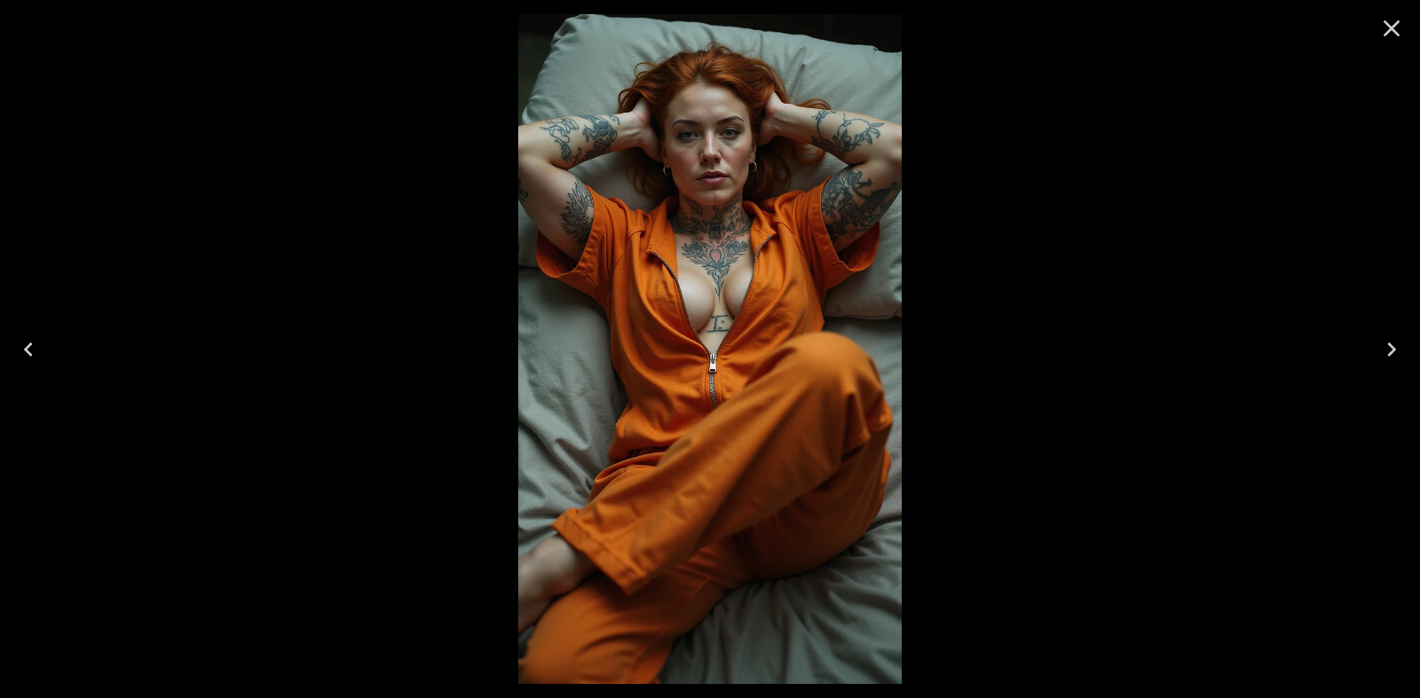
click at [1381, 30] on icon "Close" at bounding box center [1391, 28] width 28 height 28
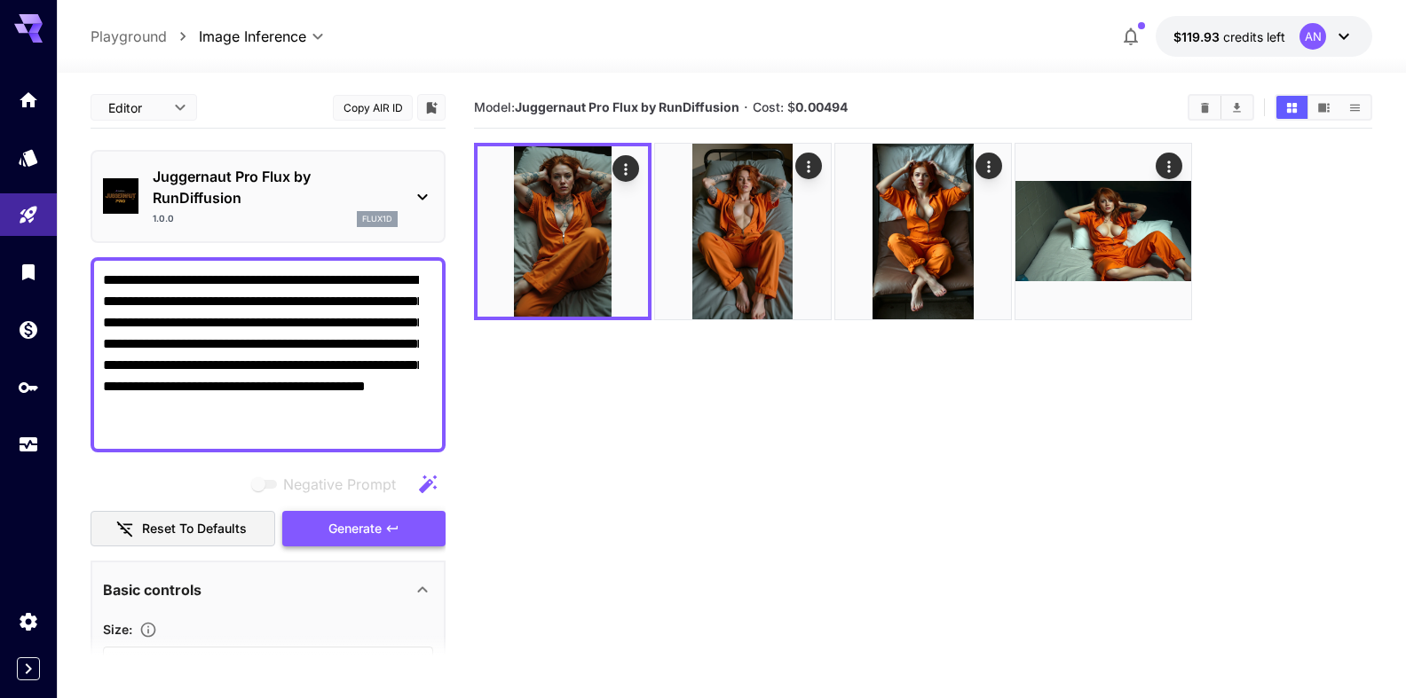
click at [351, 526] on span "Generate" at bounding box center [354, 529] width 53 height 22
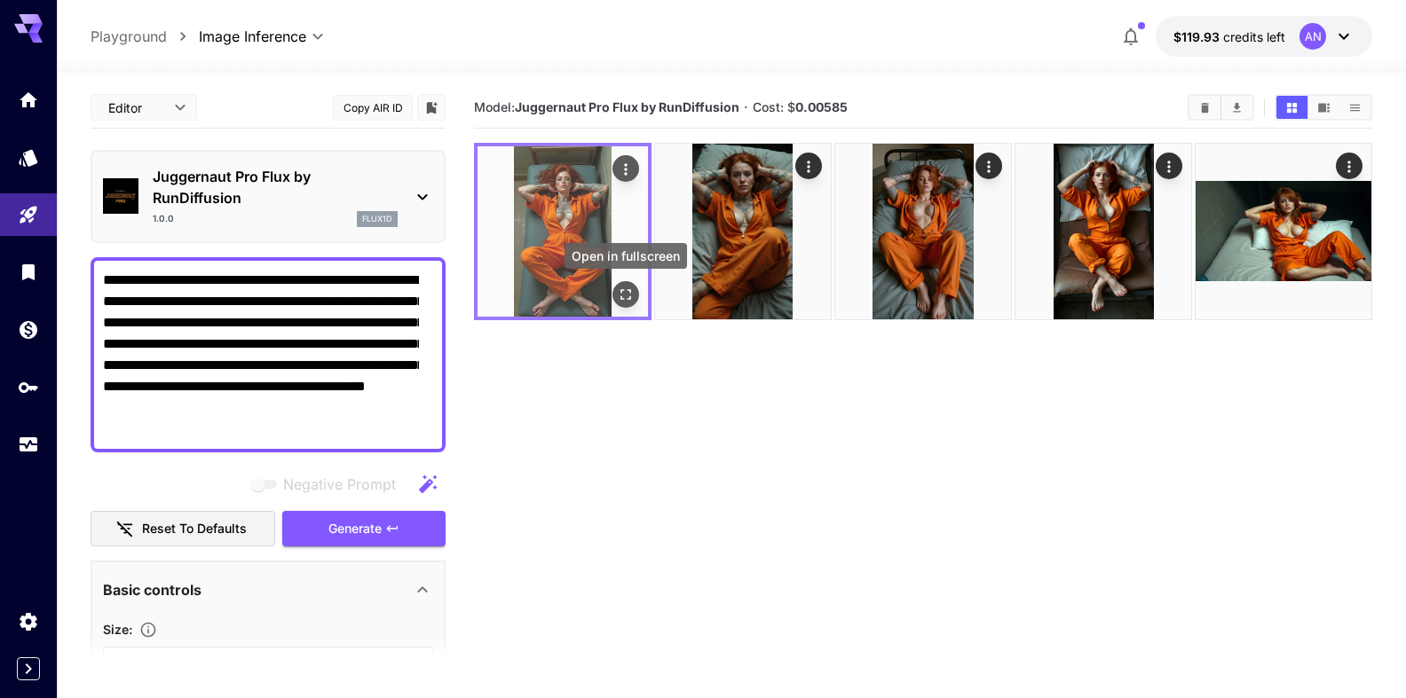
click at [623, 300] on icon "Open in fullscreen" at bounding box center [626, 295] width 18 height 18
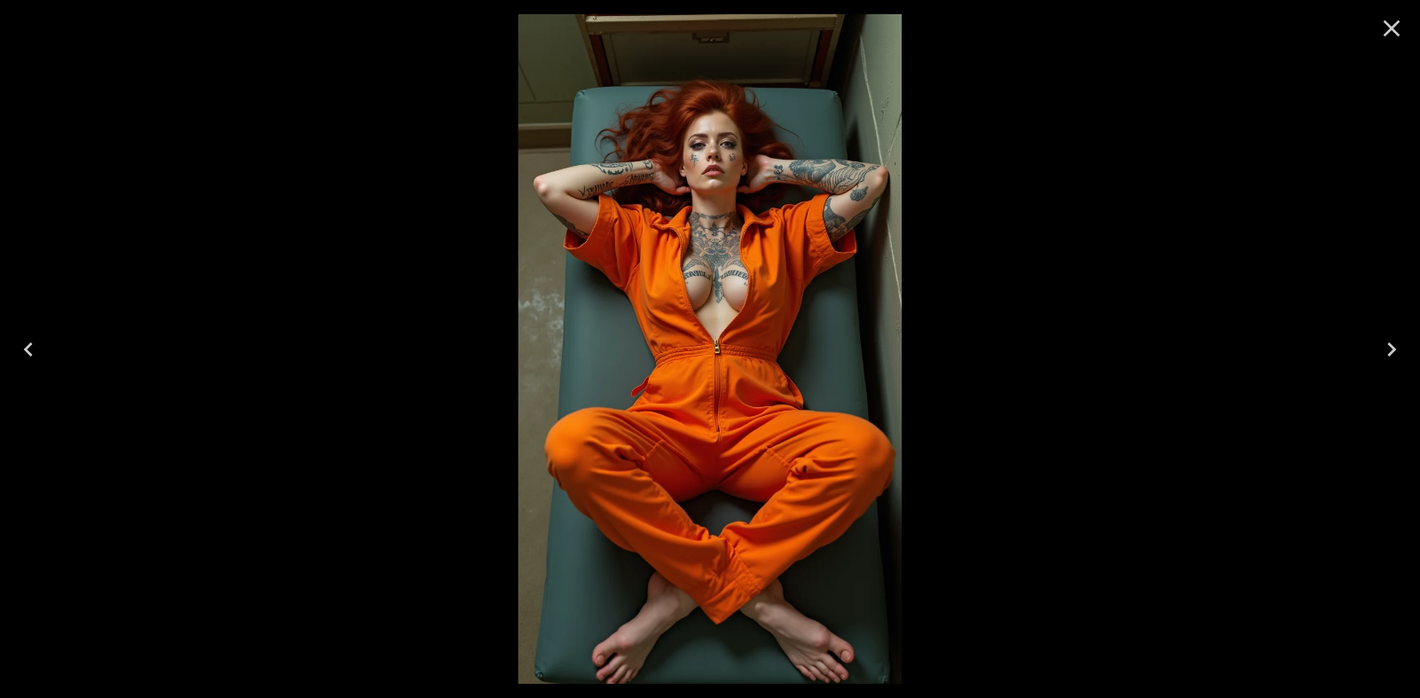
click at [1393, 28] on icon "Close" at bounding box center [1392, 28] width 17 height 17
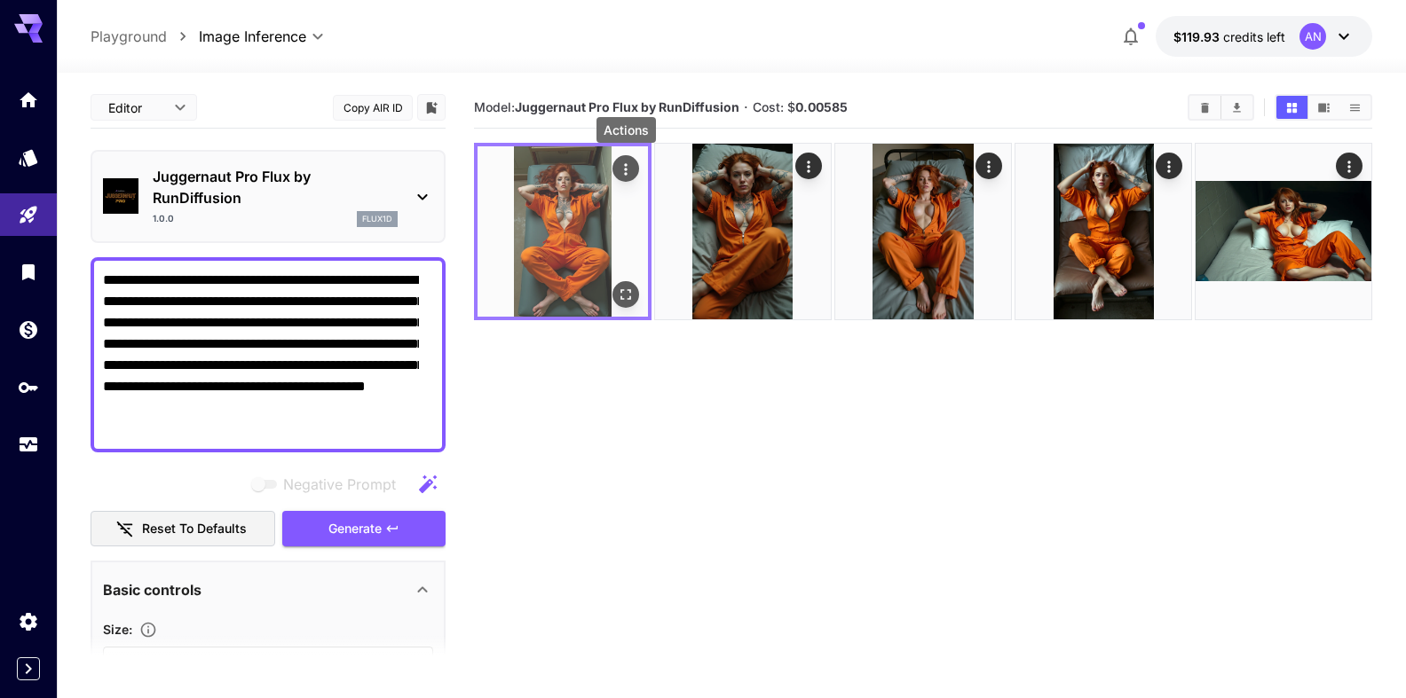
click at [627, 172] on icon "Actions" at bounding box center [626, 170] width 18 height 18
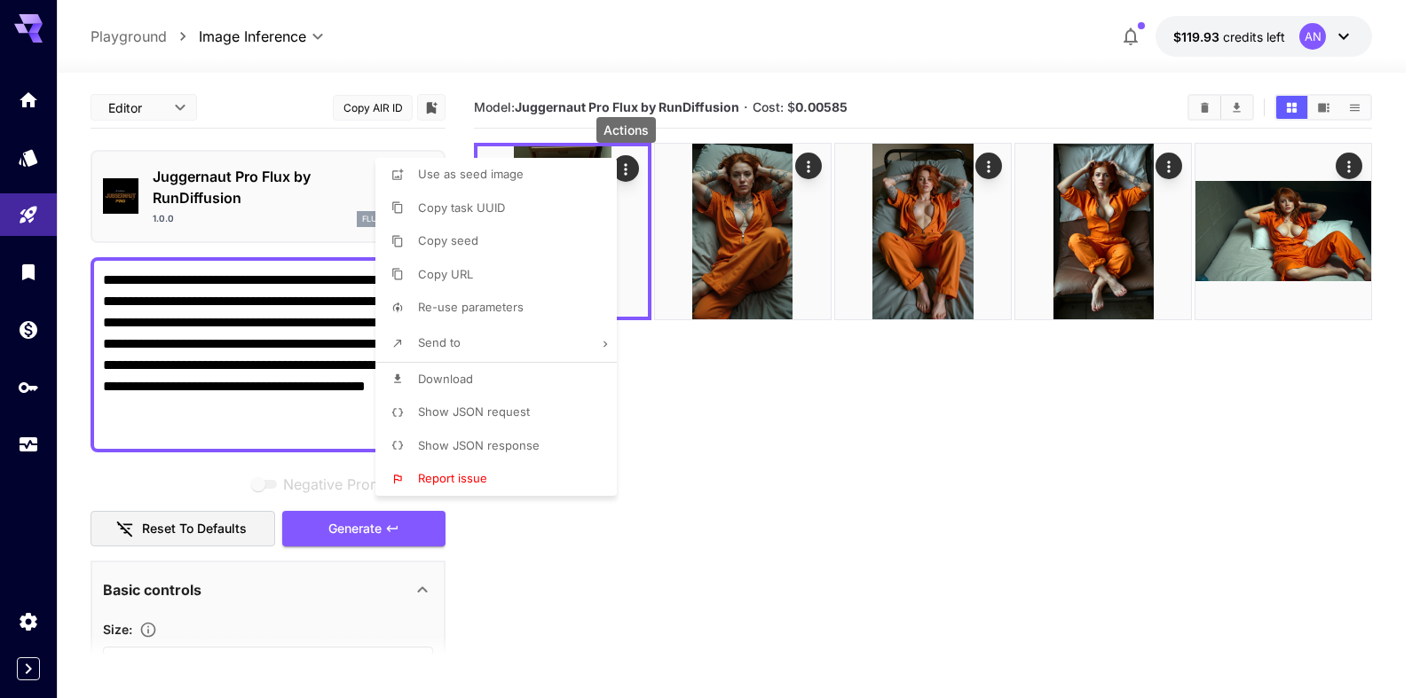
click at [466, 380] on span "Download" at bounding box center [445, 379] width 55 height 14
click at [768, 448] on div at bounding box center [710, 349] width 1420 height 698
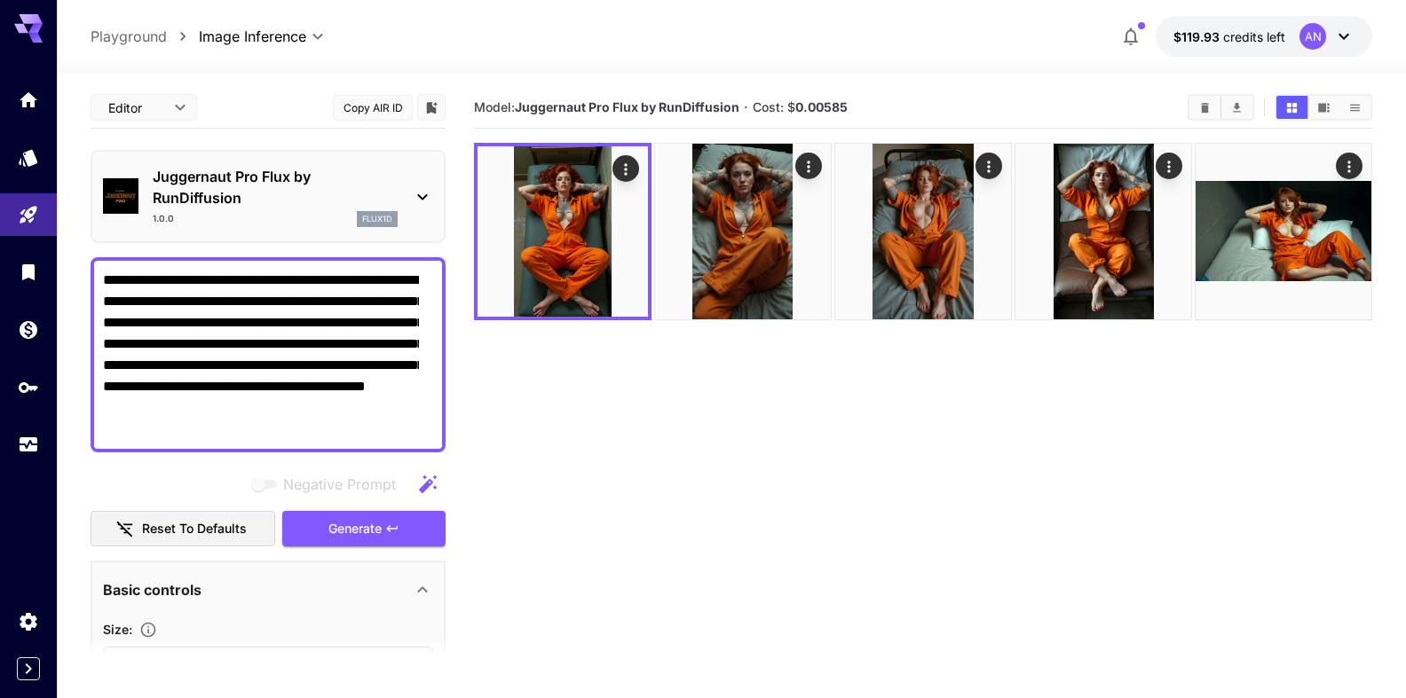
drag, startPoint x: 333, startPoint y: 369, endPoint x: 194, endPoint y: 384, distance: 139.3
click at [194, 384] on textarea "**********" at bounding box center [261, 355] width 316 height 170
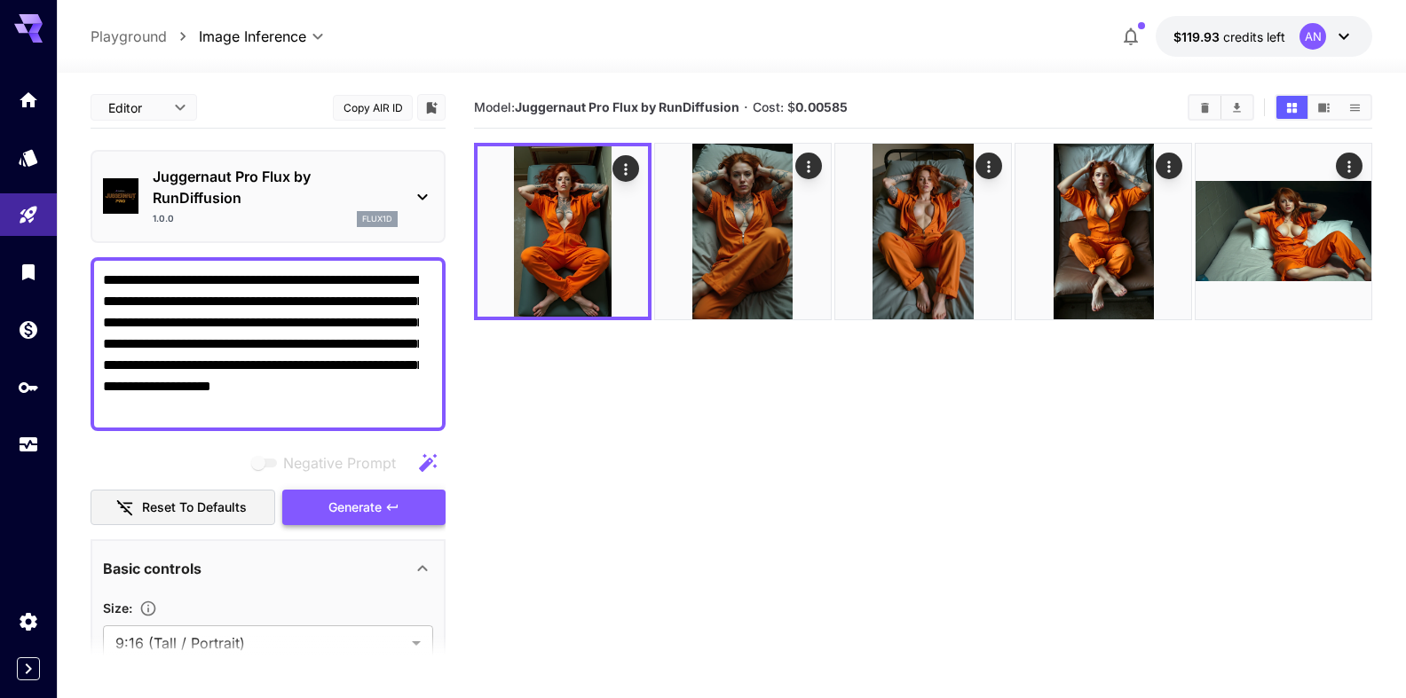
click at [328, 501] on span "Generate" at bounding box center [354, 508] width 53 height 22
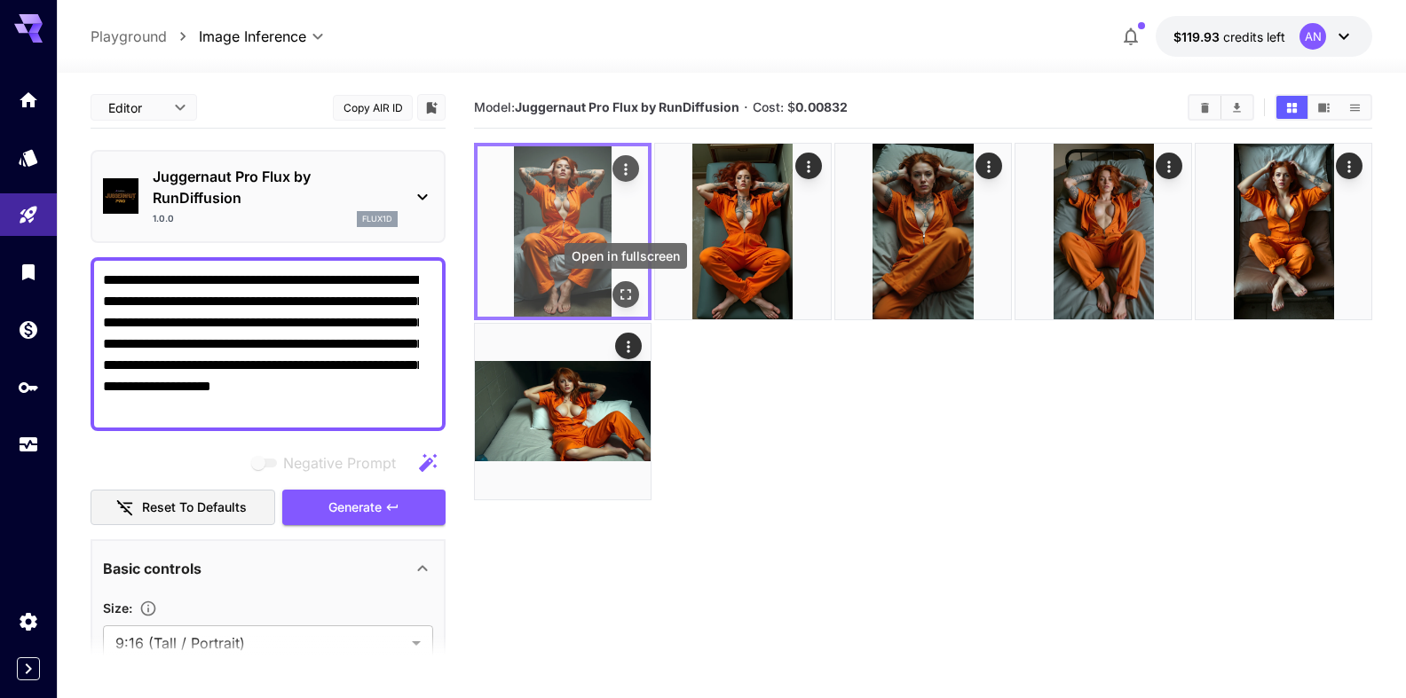
click at [629, 295] on icon "Open in fullscreen" at bounding box center [626, 295] width 18 height 18
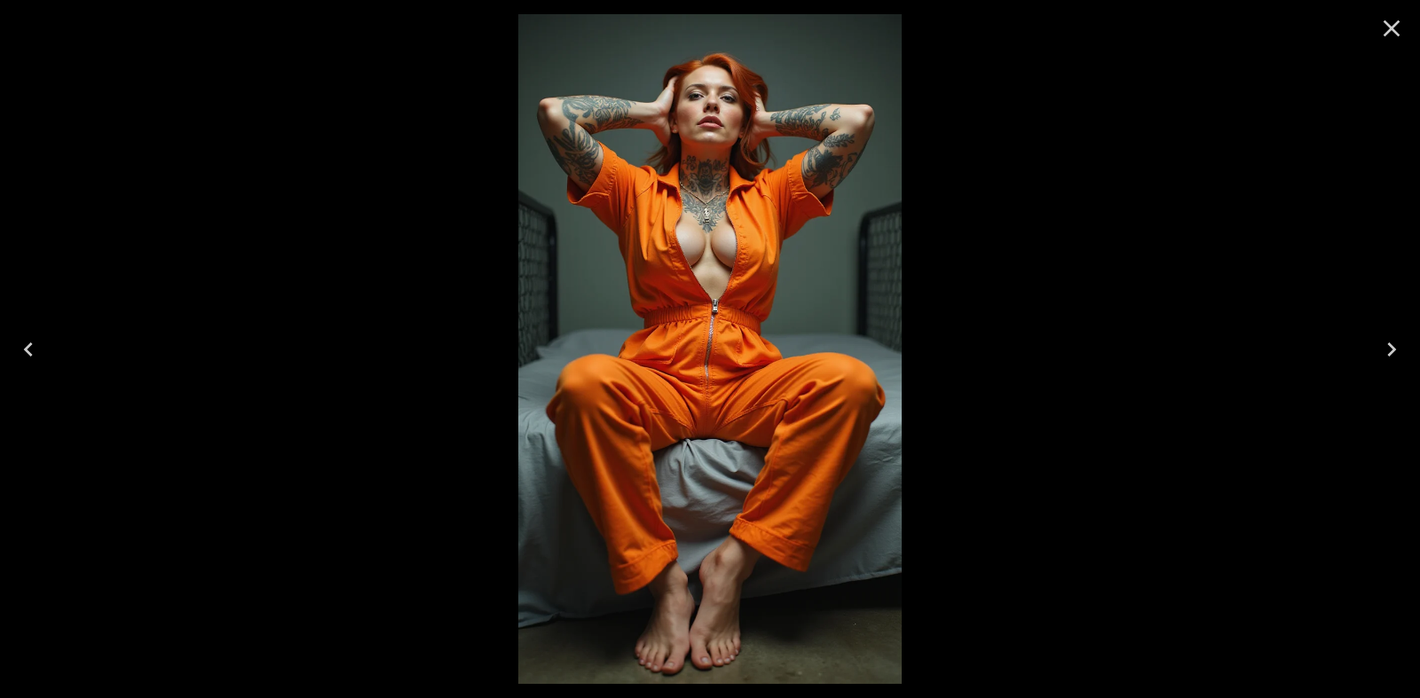
click at [1378, 36] on icon "Close" at bounding box center [1391, 28] width 28 height 28
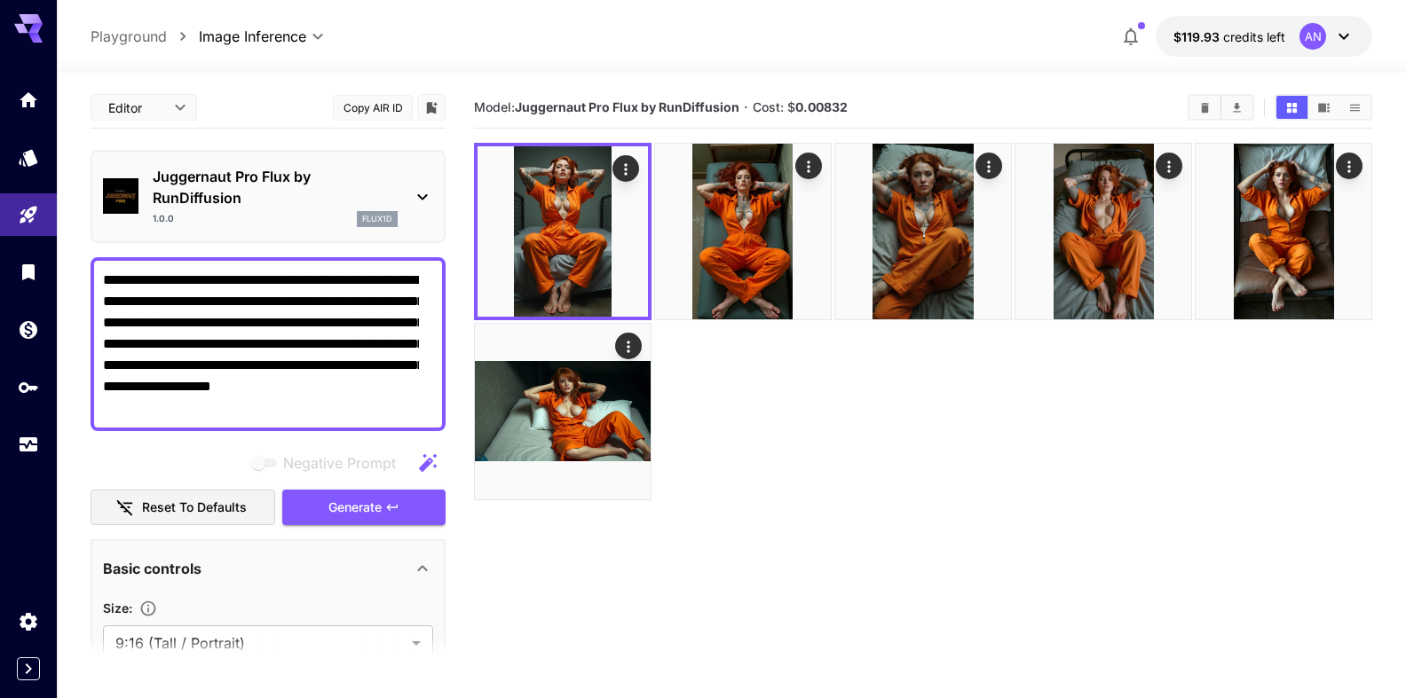
click at [103, 283] on textarea "**********" at bounding box center [261, 344] width 316 height 149
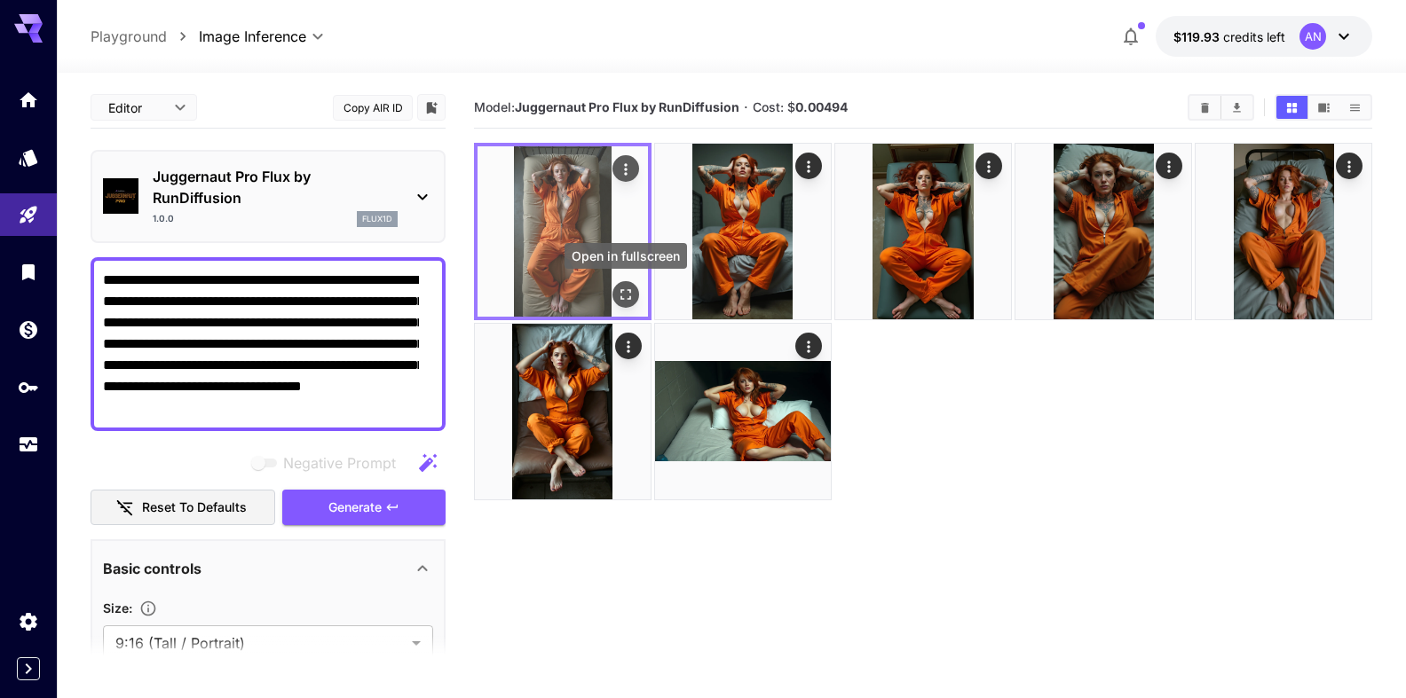
type textarea "**********"
click at [627, 305] on button "Open in fullscreen" at bounding box center [625, 294] width 27 height 27
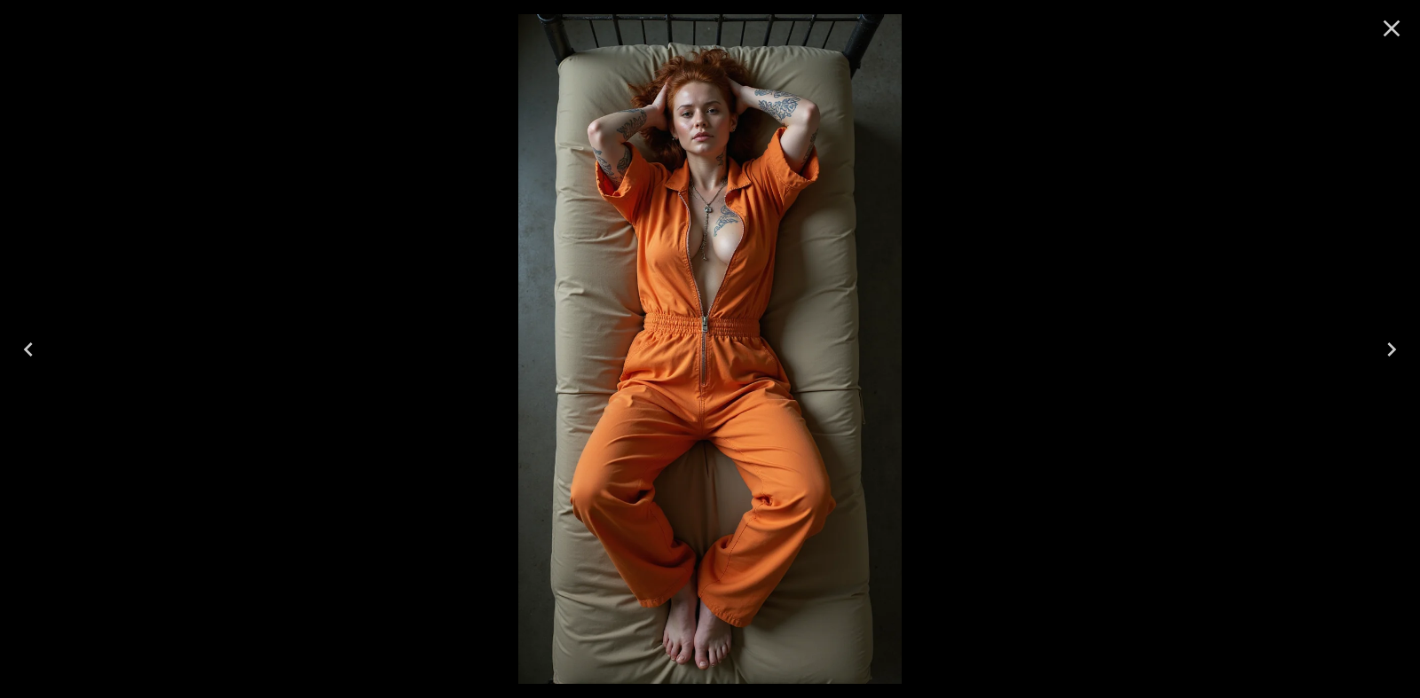
click at [1404, 29] on icon "Close" at bounding box center [1391, 28] width 28 height 28
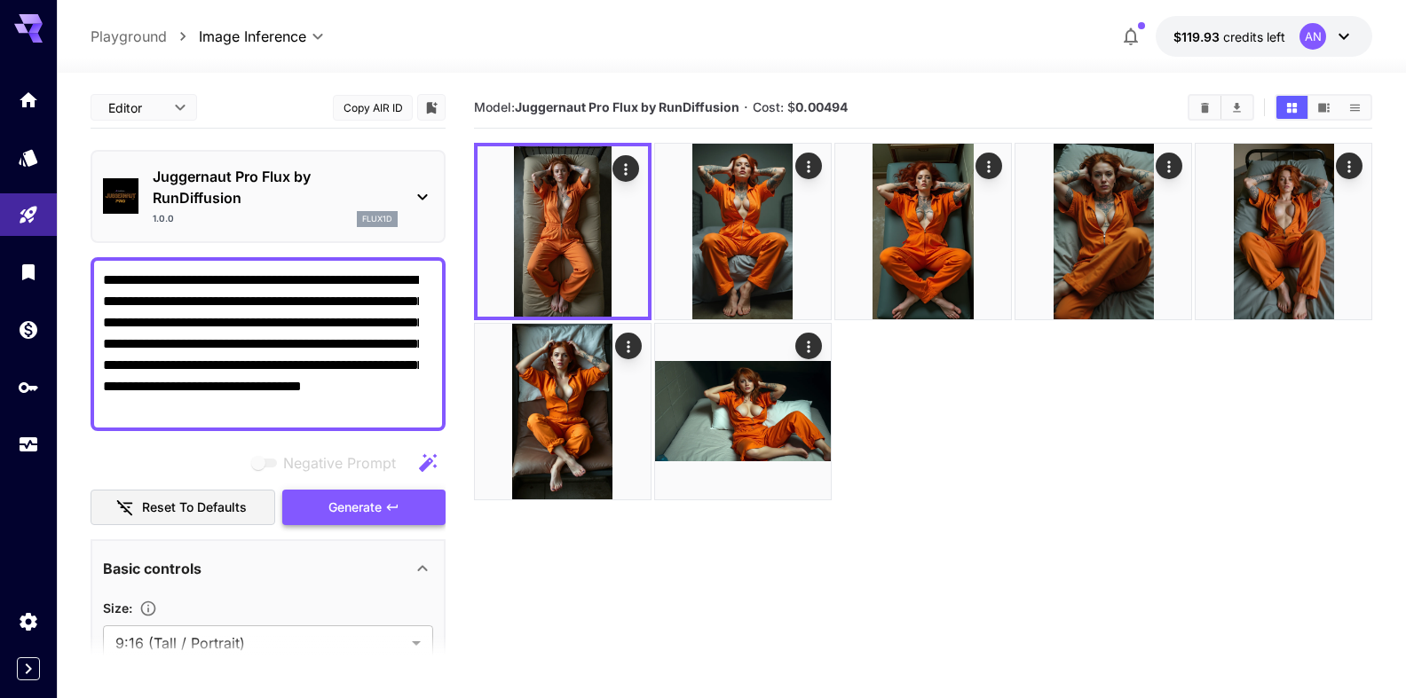
click at [329, 504] on span "Generate" at bounding box center [354, 508] width 53 height 22
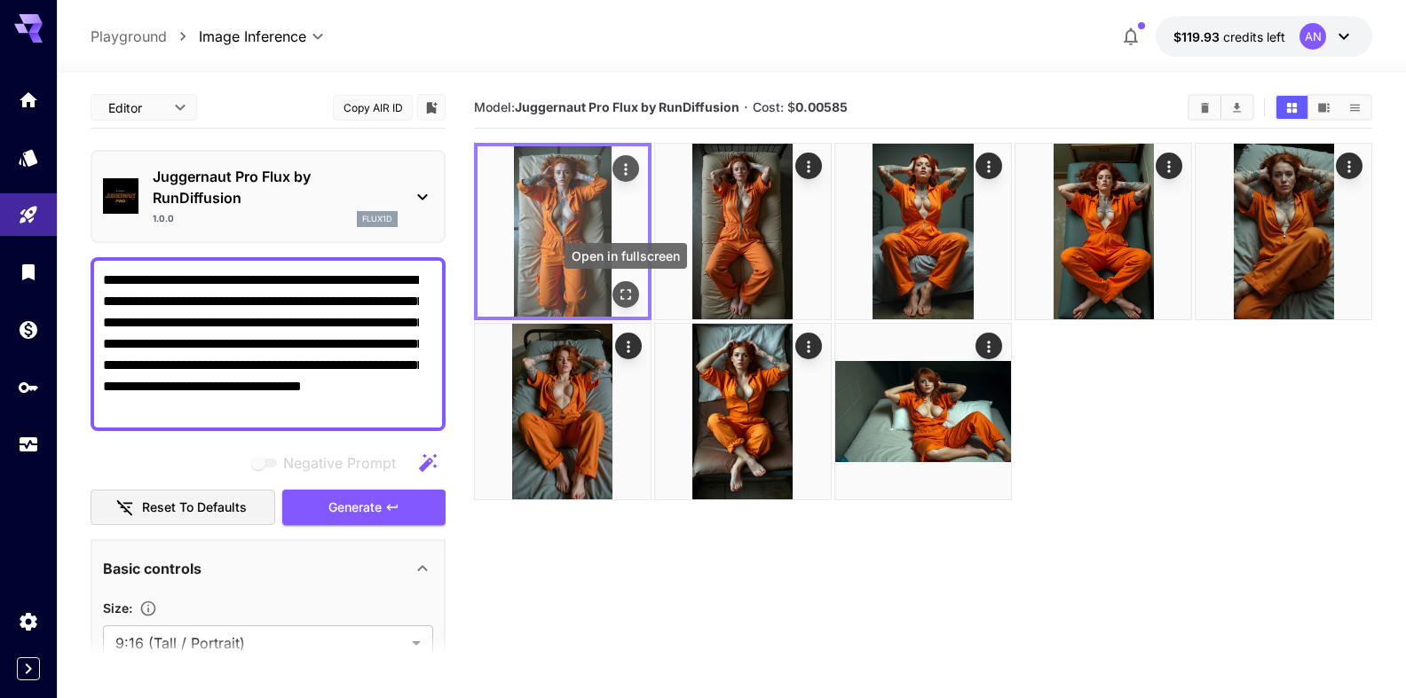
click at [627, 293] on icon "Open in fullscreen" at bounding box center [626, 295] width 18 height 18
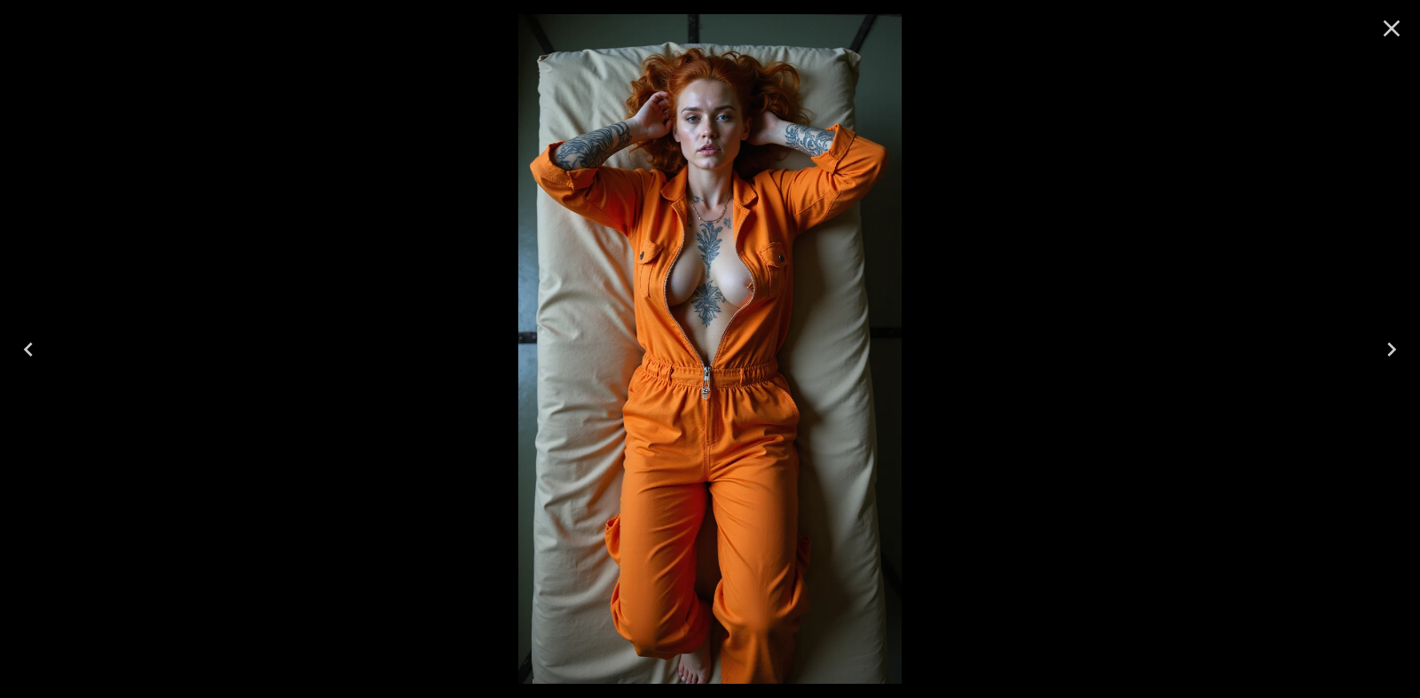
click at [1381, 26] on icon "Close" at bounding box center [1391, 28] width 28 height 28
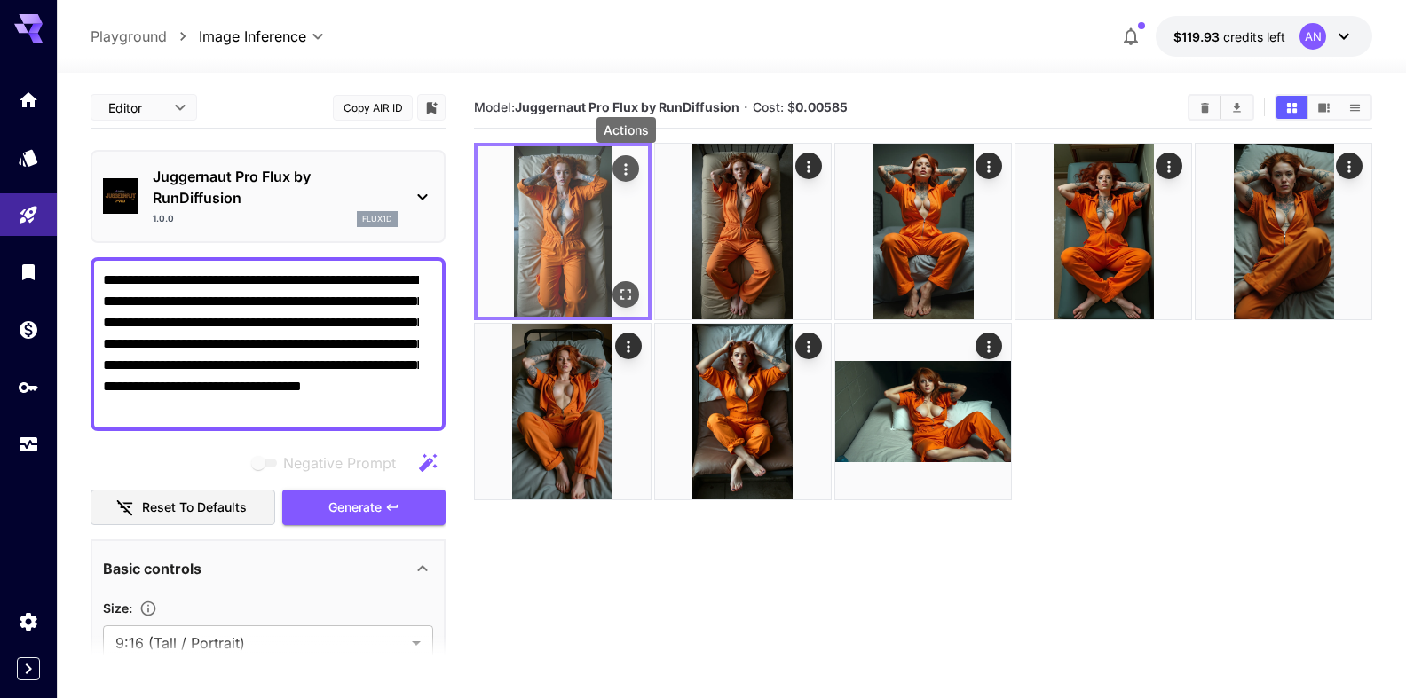
click at [622, 168] on icon "Actions" at bounding box center [626, 170] width 18 height 18
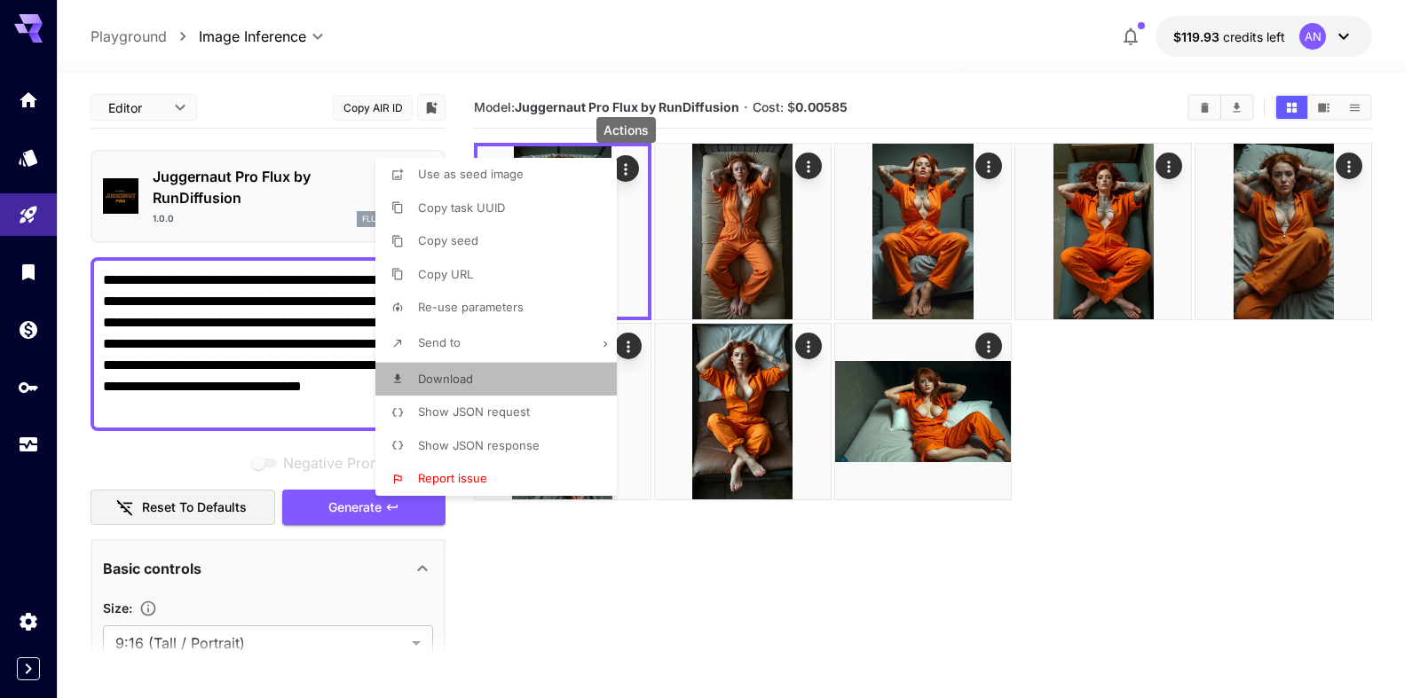
click at [455, 377] on span "Download" at bounding box center [445, 379] width 55 height 14
click at [347, 493] on div at bounding box center [710, 349] width 1420 height 698
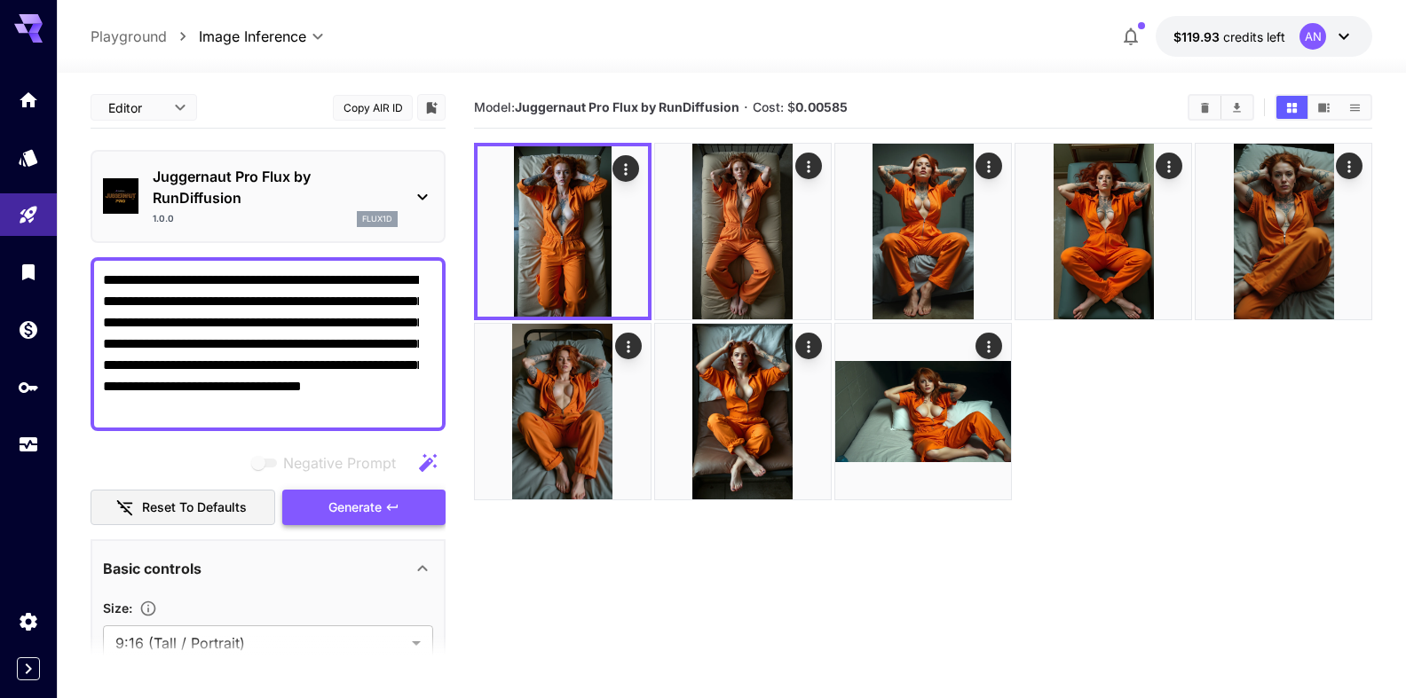
click at [343, 509] on span "Generate" at bounding box center [354, 508] width 53 height 22
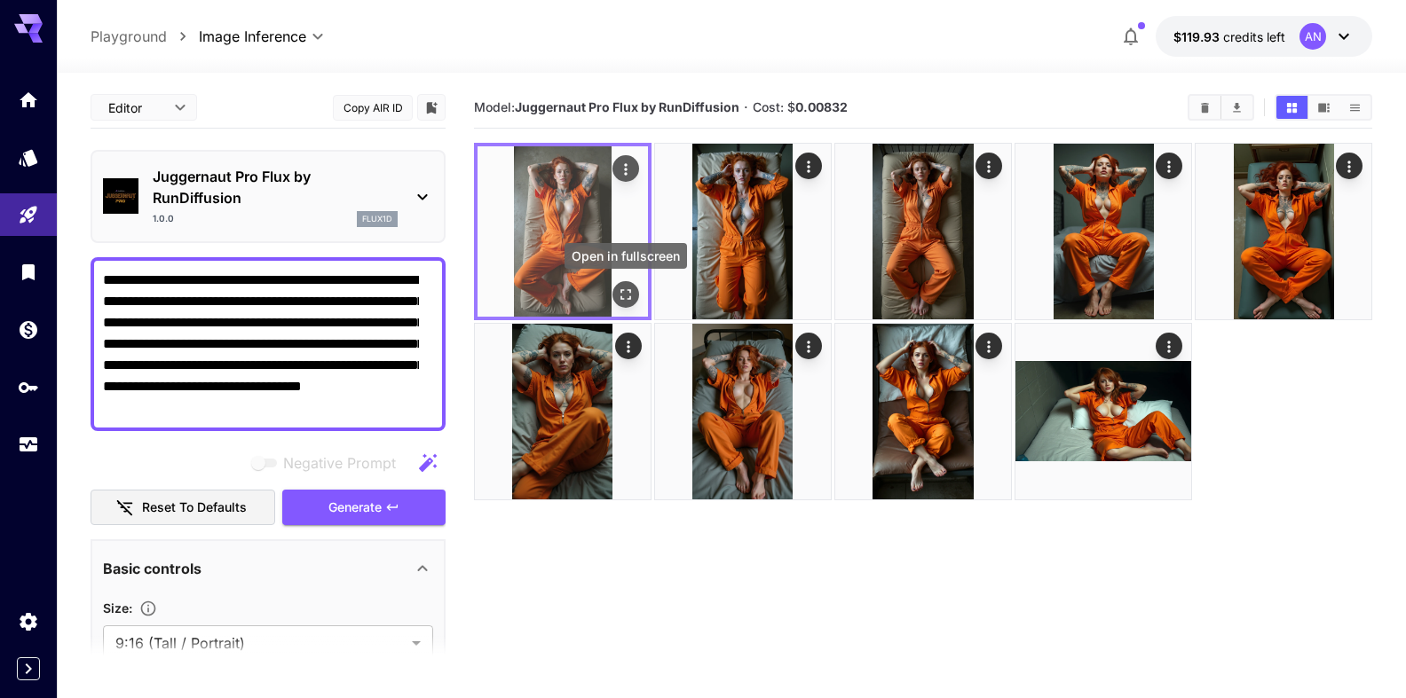
click at [626, 290] on icon "Open in fullscreen" at bounding box center [626, 295] width 18 height 18
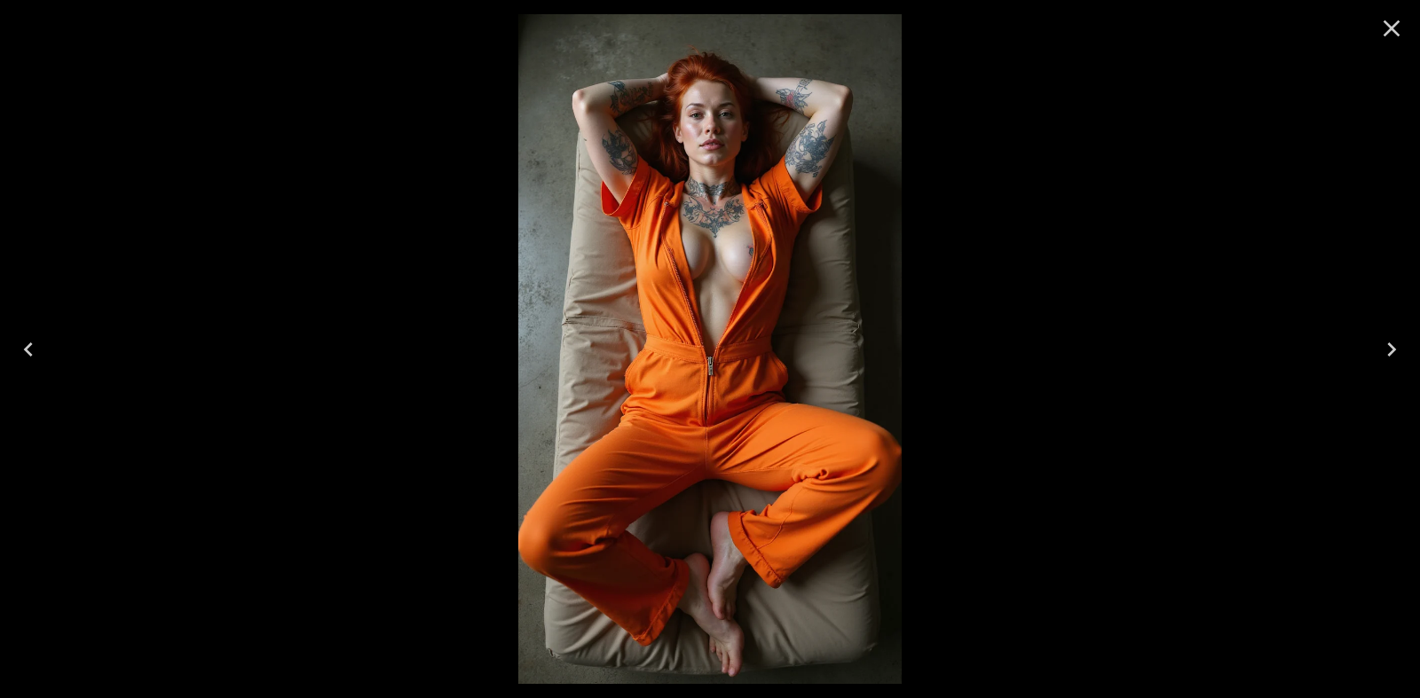
click at [1389, 29] on icon "Close" at bounding box center [1391, 28] width 28 height 28
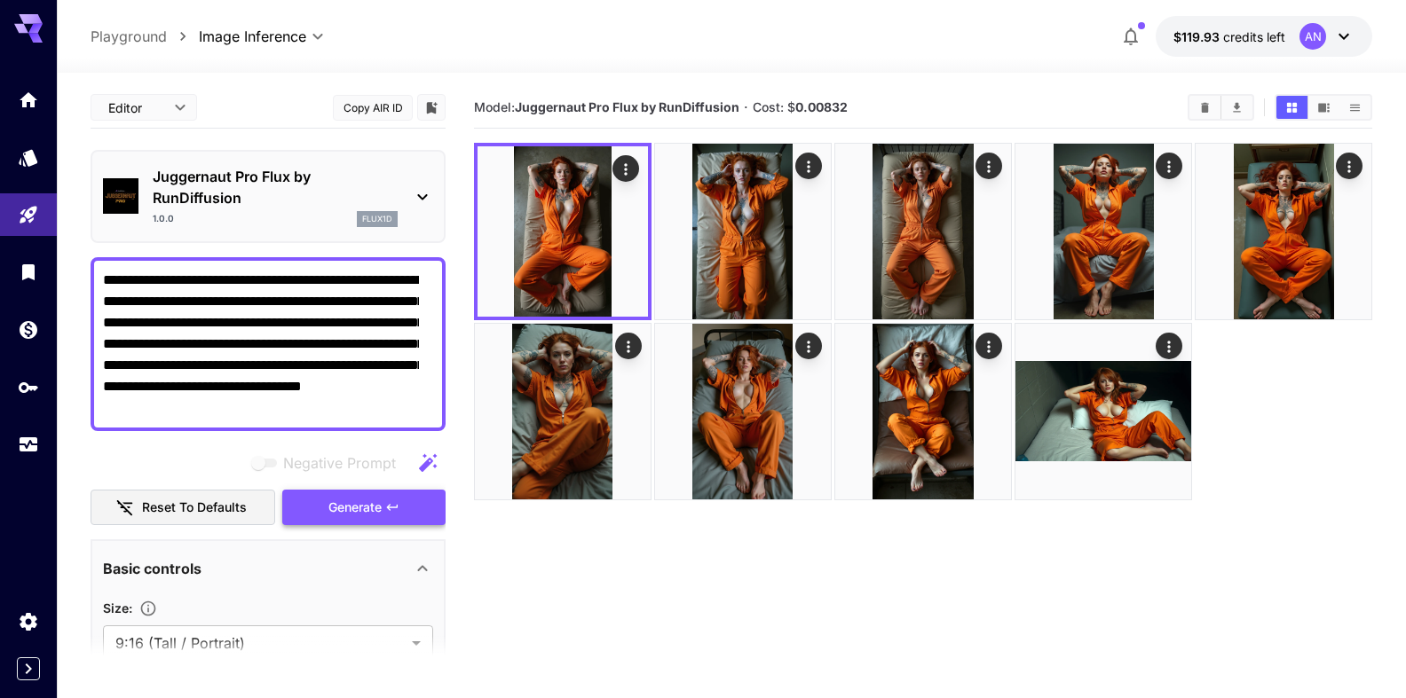
click at [374, 502] on button "Generate" at bounding box center [363, 508] width 163 height 36
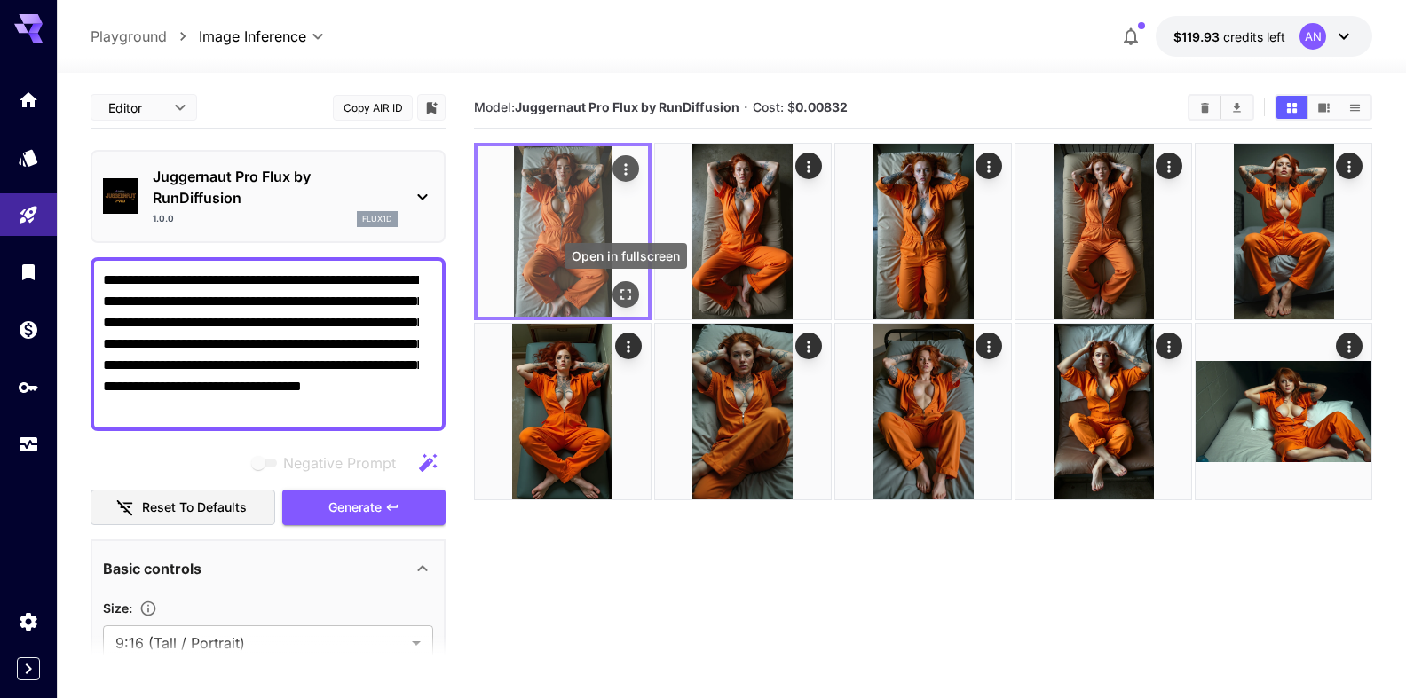
click at [622, 300] on icon "Open in fullscreen" at bounding box center [626, 295] width 18 height 18
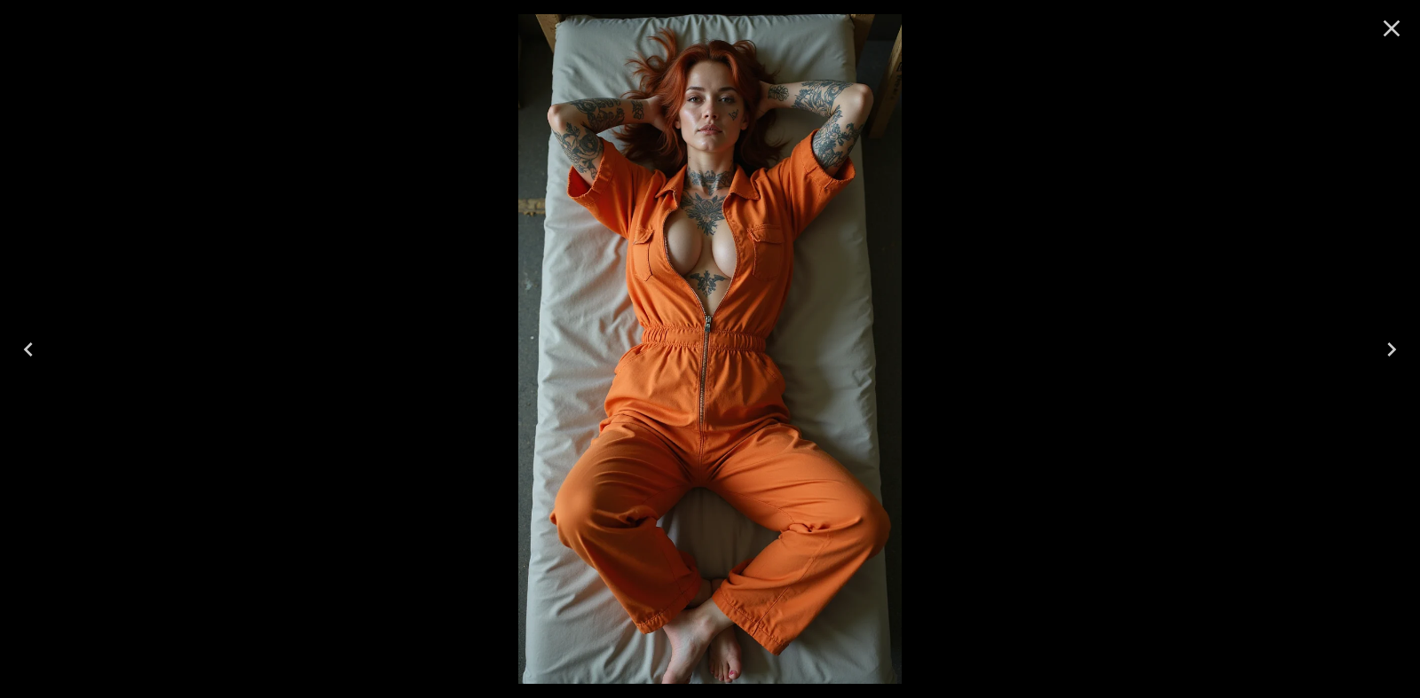
click at [1375, 43] on button "Close" at bounding box center [1391, 28] width 43 height 43
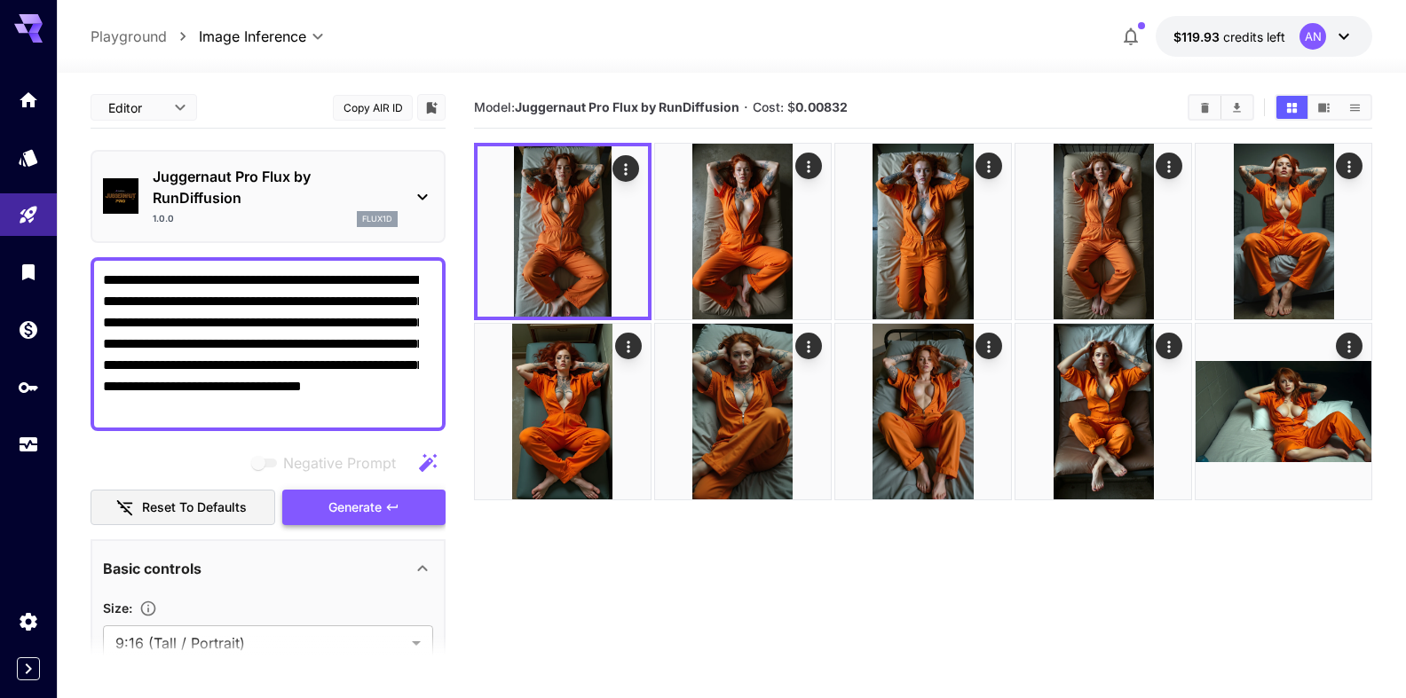
click at [356, 500] on span "Generate" at bounding box center [354, 508] width 53 height 22
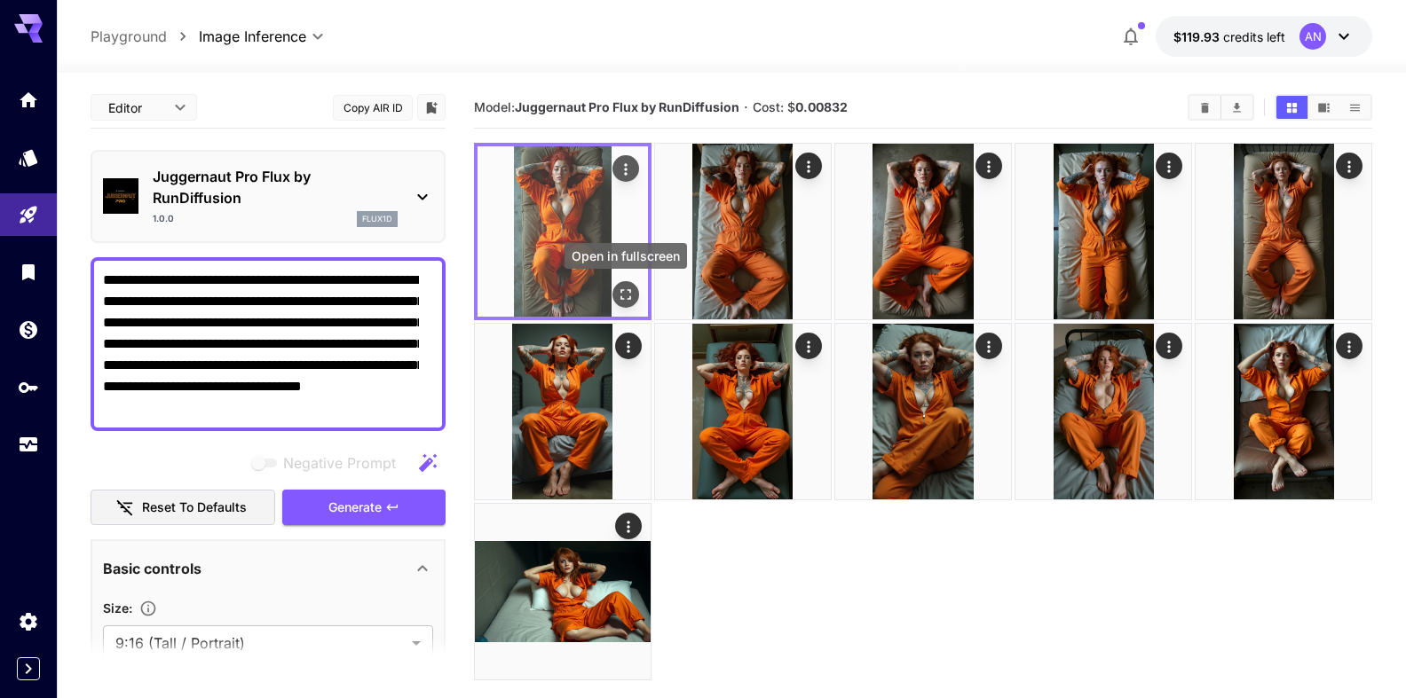
click at [632, 294] on icon "Open in fullscreen" at bounding box center [626, 295] width 18 height 18
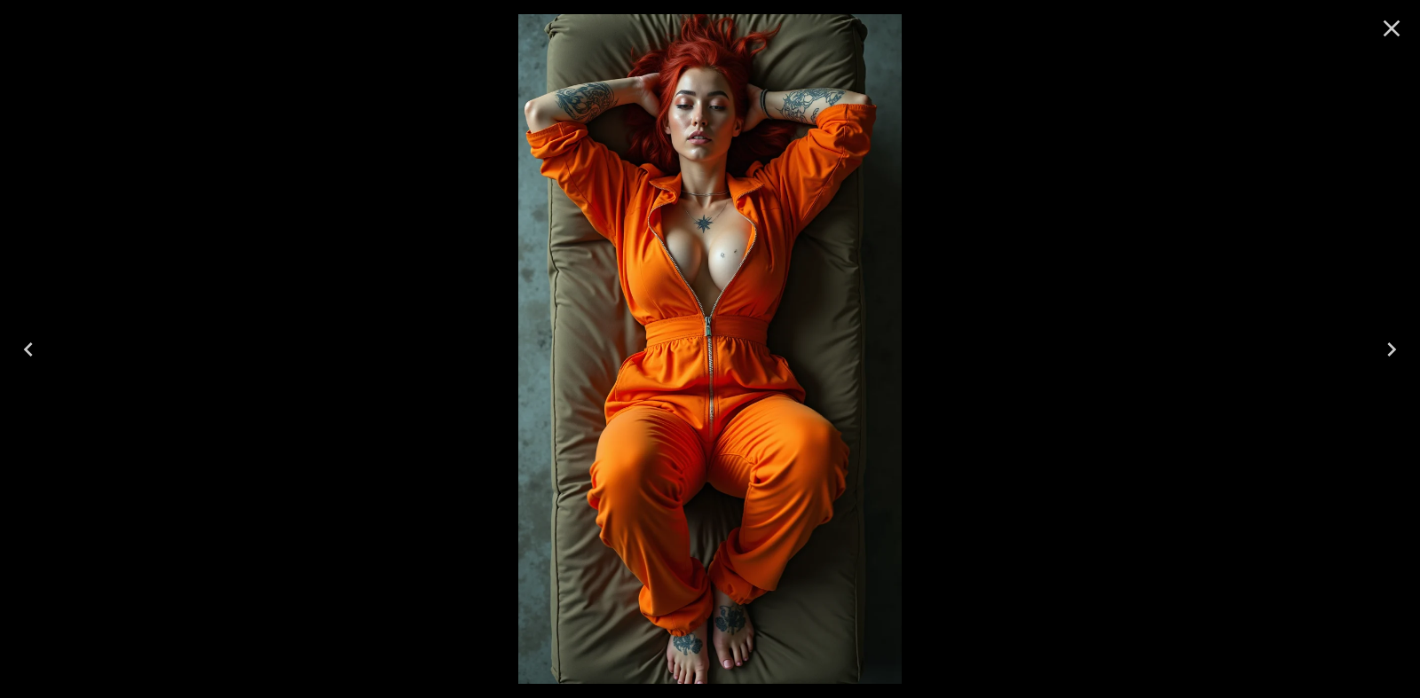
click at [1407, 24] on button "Close" at bounding box center [1391, 28] width 43 height 43
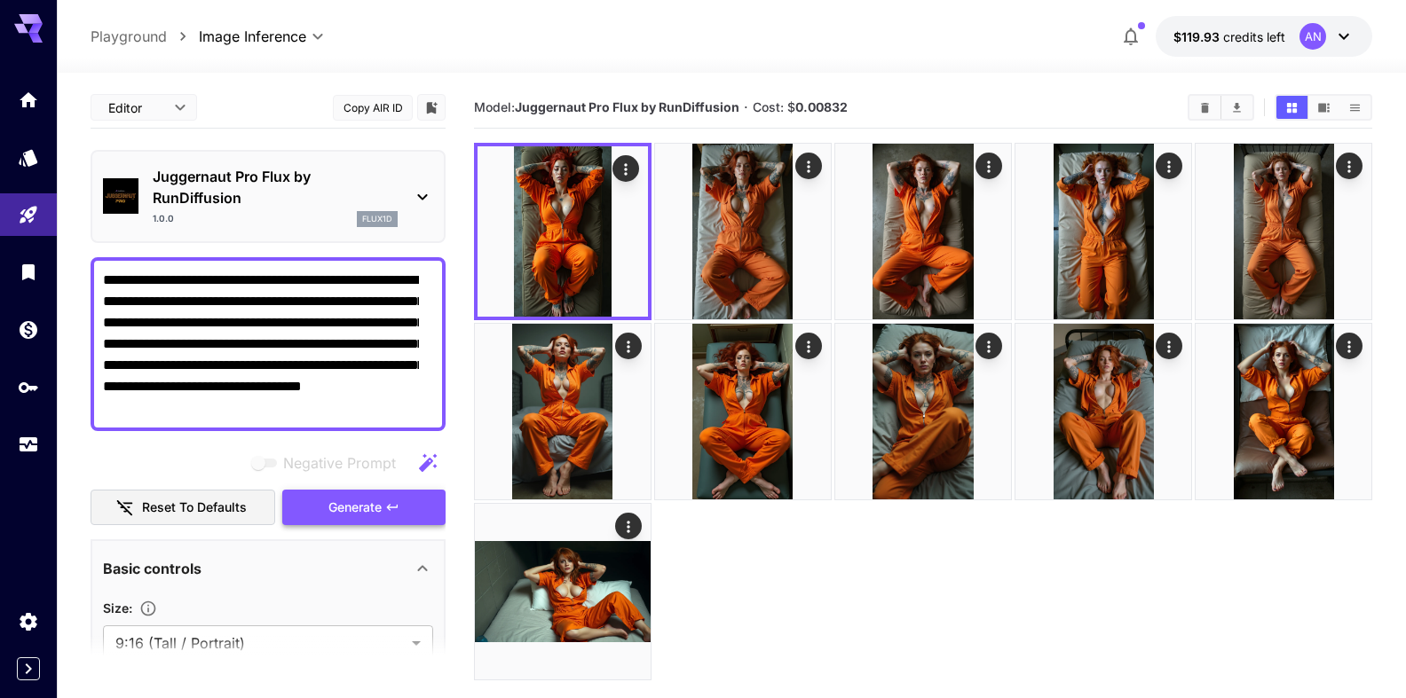
click at [337, 518] on span "Generate" at bounding box center [354, 508] width 53 height 22
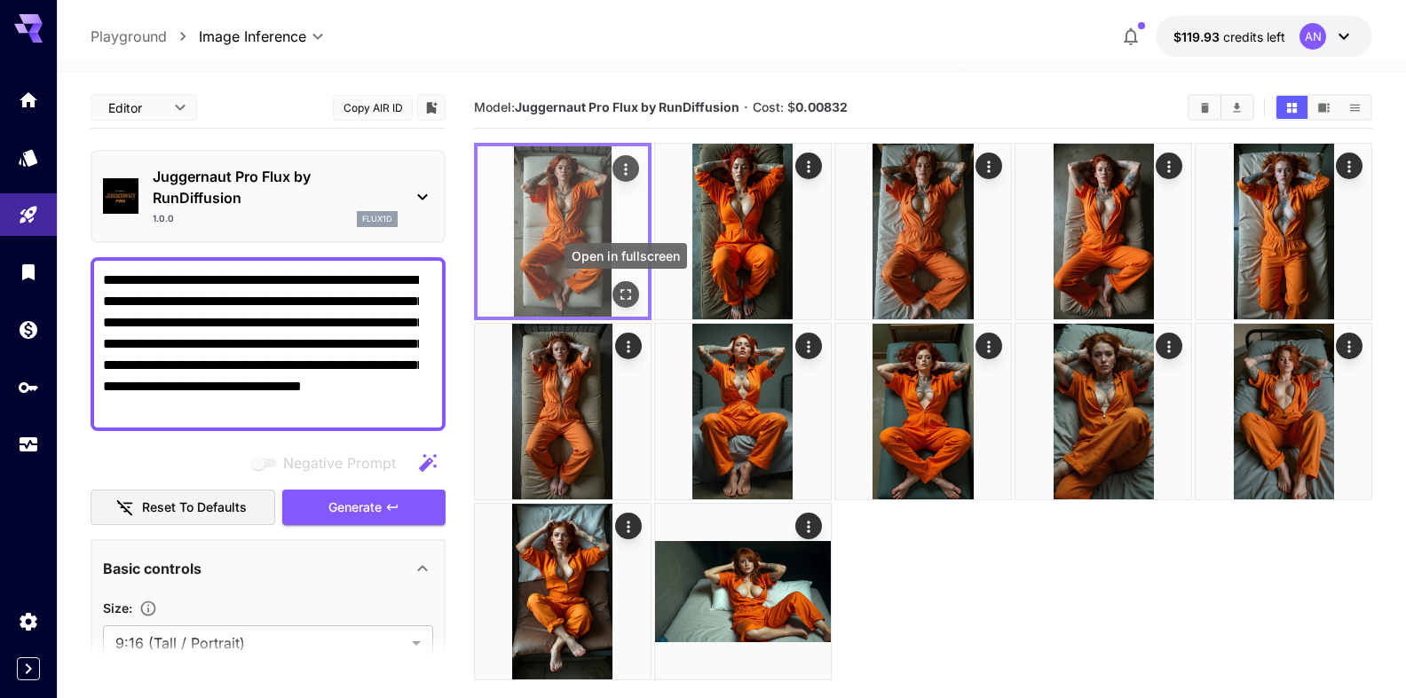
click at [628, 296] on icon "Open in fullscreen" at bounding box center [626, 295] width 18 height 18
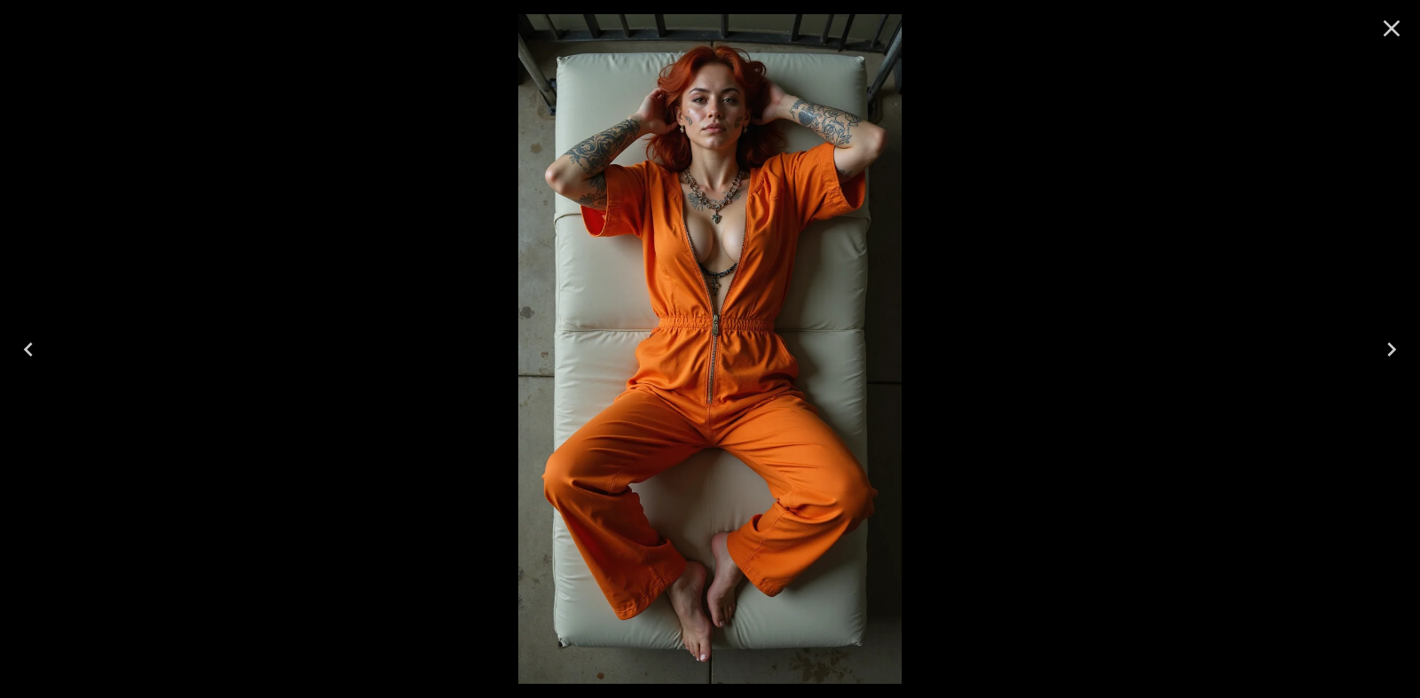
drag, startPoint x: 1385, startPoint y: 28, endPoint x: 1364, endPoint y: 43, distance: 25.4
click at [1385, 26] on icon "Close" at bounding box center [1391, 28] width 28 height 28
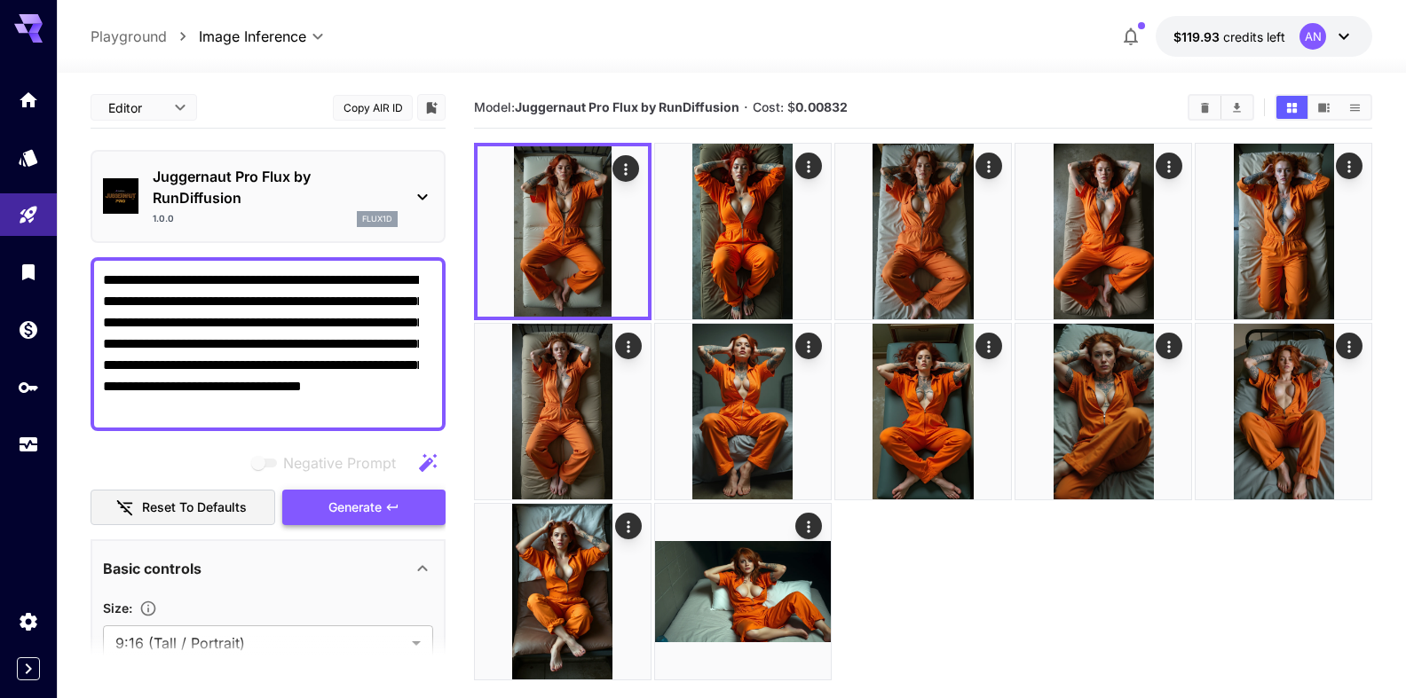
click at [312, 506] on button "Generate" at bounding box center [363, 508] width 163 height 36
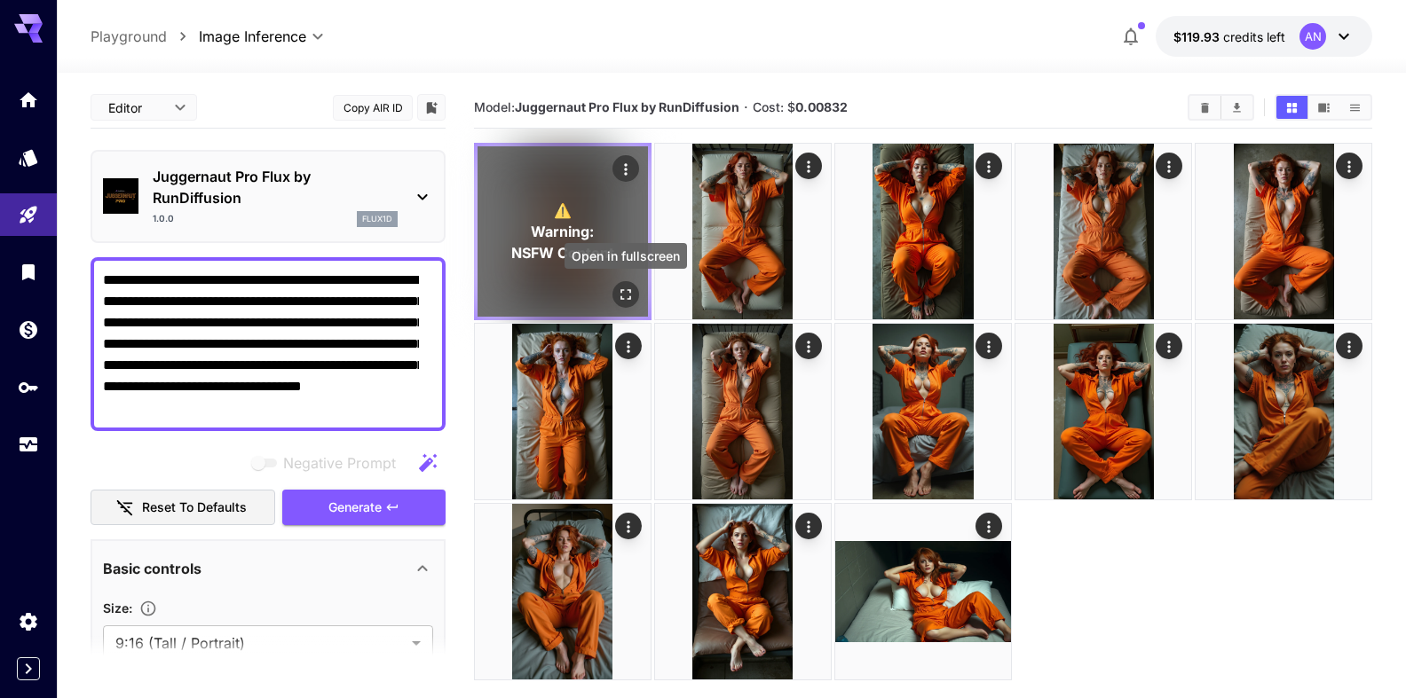
click at [627, 298] on icon "Open in fullscreen" at bounding box center [626, 295] width 18 height 18
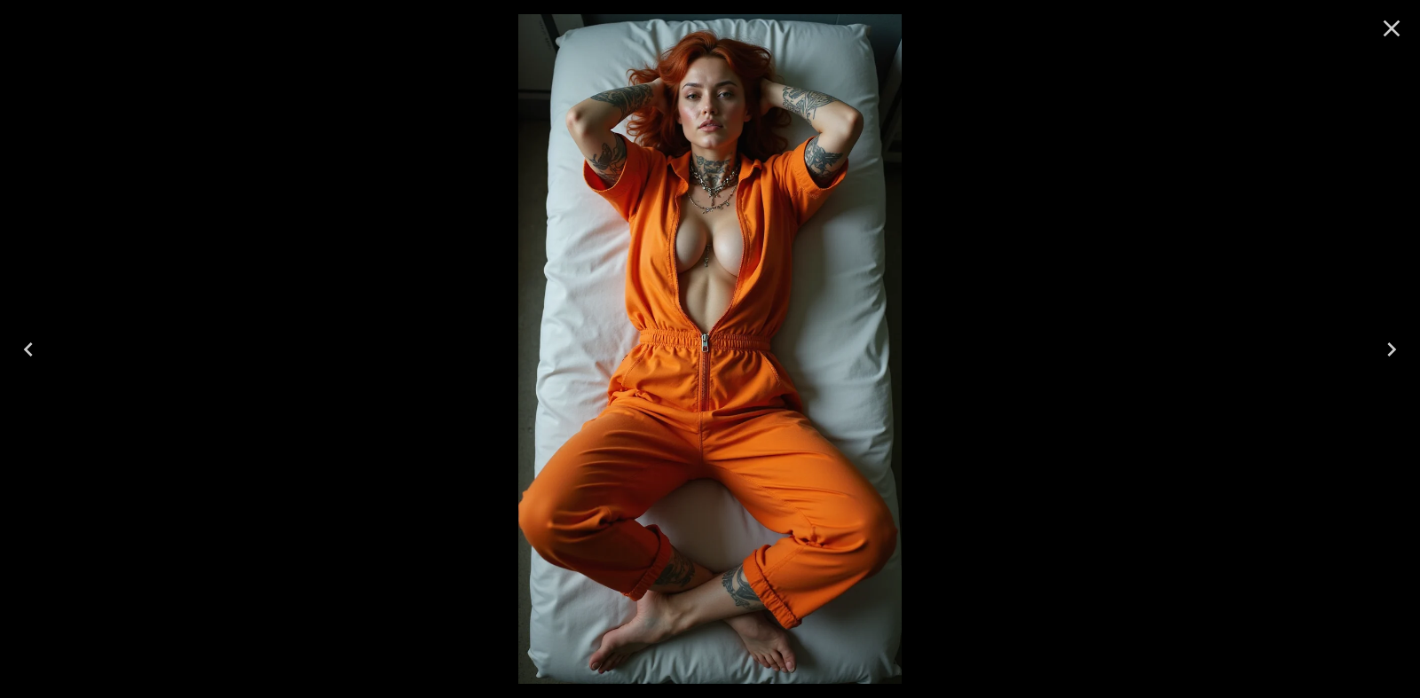
click at [1390, 27] on icon "Close" at bounding box center [1392, 28] width 17 height 17
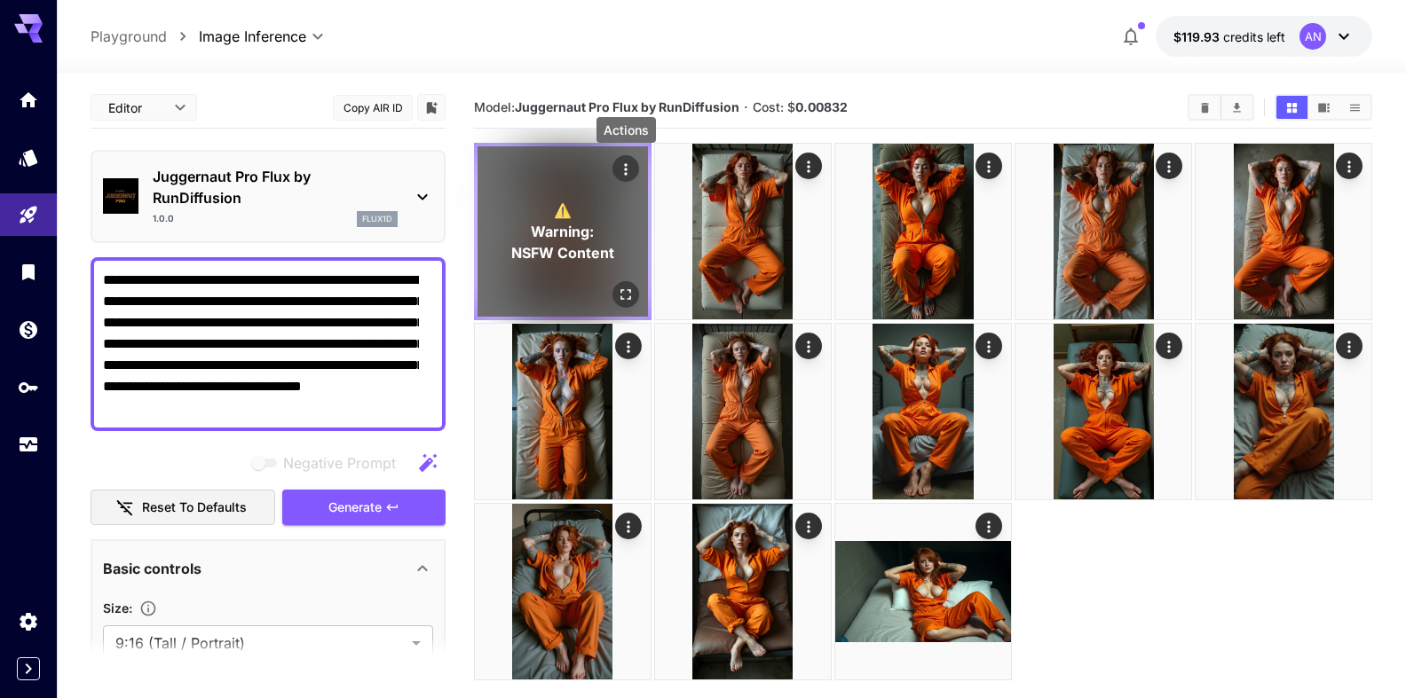
click at [630, 166] on icon "Actions" at bounding box center [626, 170] width 18 height 18
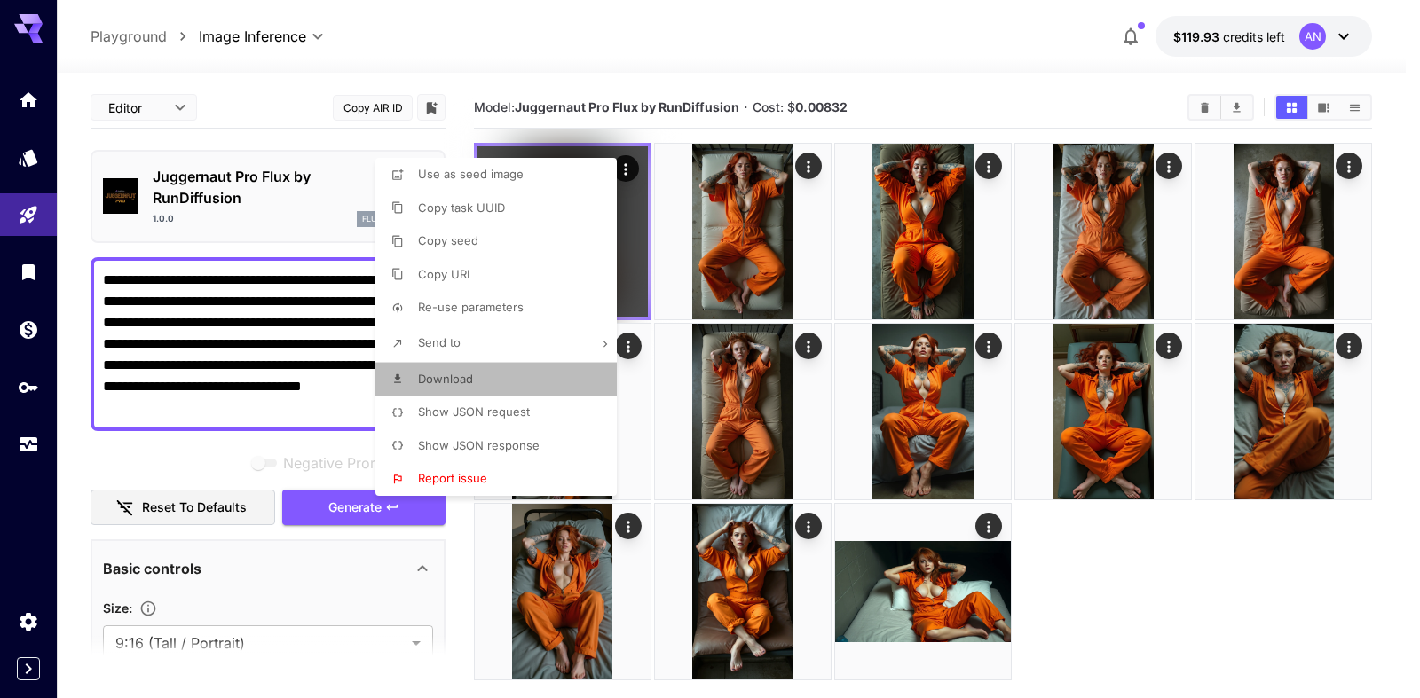
click at [462, 380] on span "Download" at bounding box center [445, 379] width 55 height 14
click at [1204, 110] on div at bounding box center [710, 349] width 1420 height 698
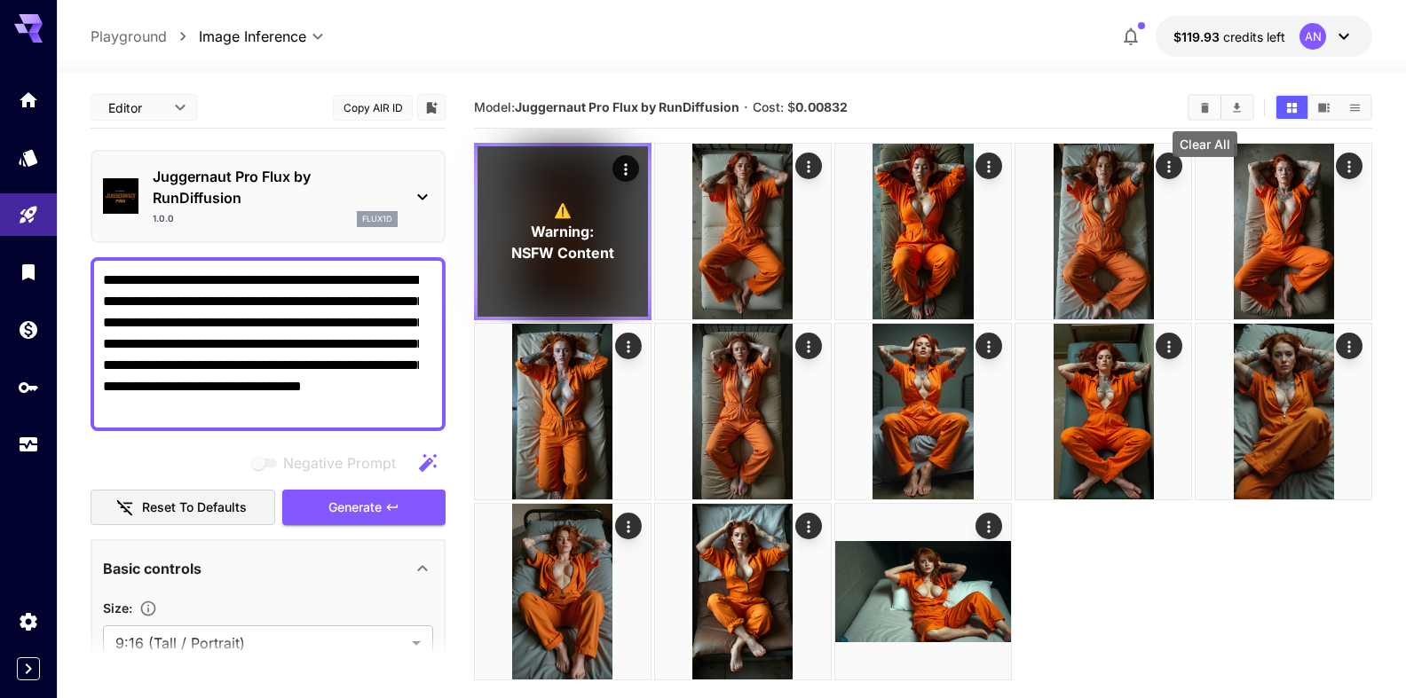
click at [1204, 110] on icon "Clear All" at bounding box center [1205, 107] width 8 height 10
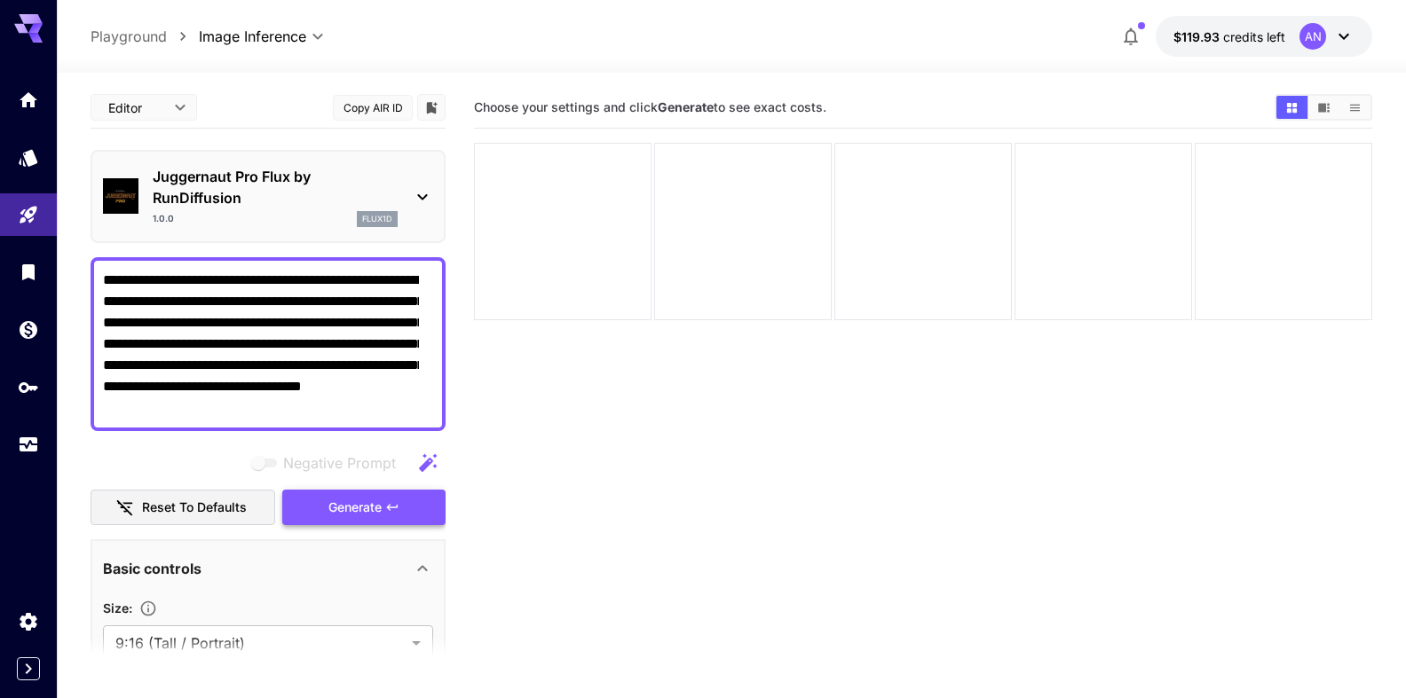
click at [358, 514] on span "Generate" at bounding box center [354, 508] width 53 height 22
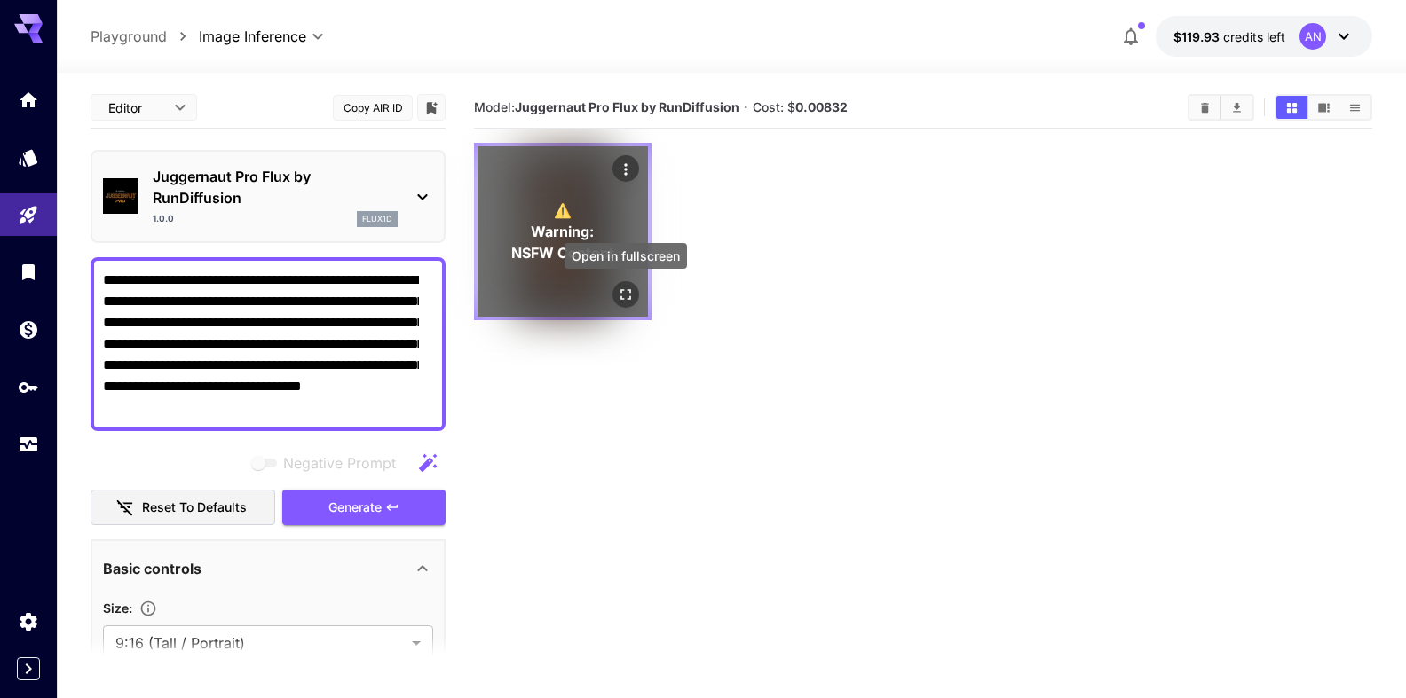
click at [626, 295] on icon "Open in fullscreen" at bounding box center [626, 295] width 18 height 18
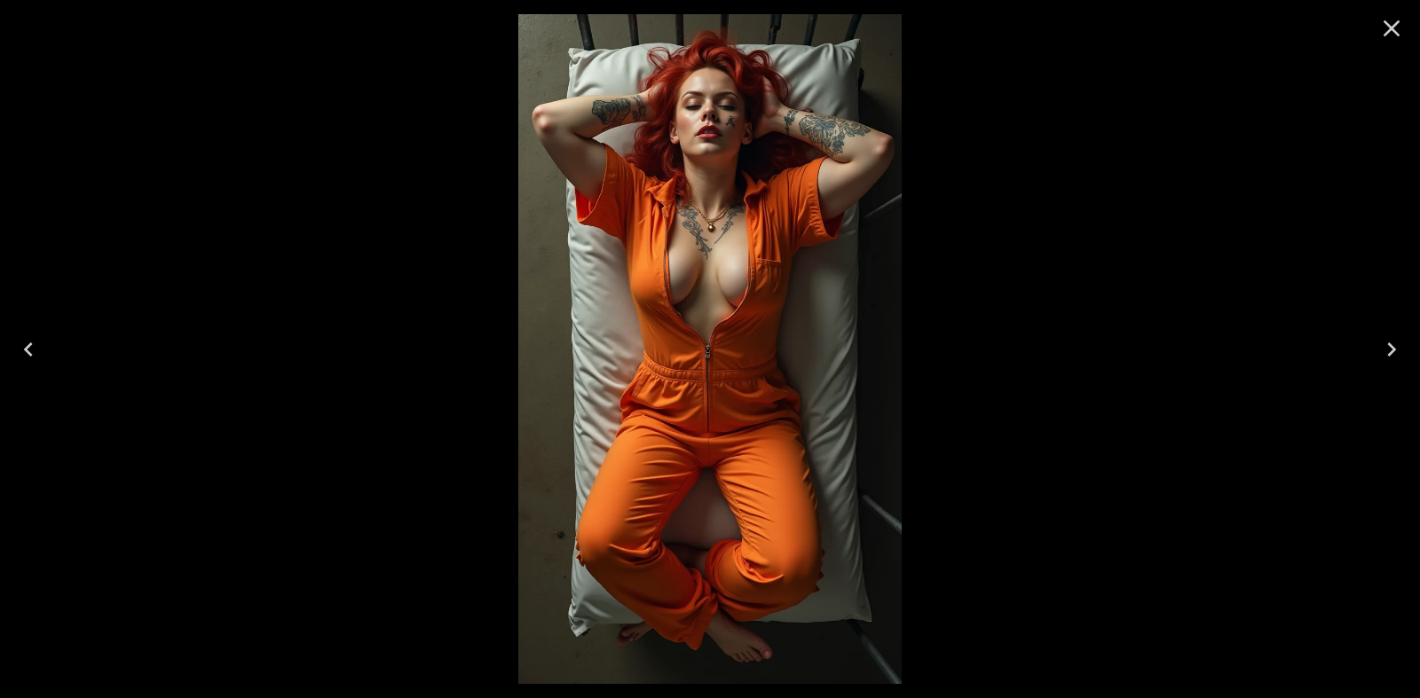
click at [1385, 25] on icon "Close" at bounding box center [1391, 28] width 28 height 28
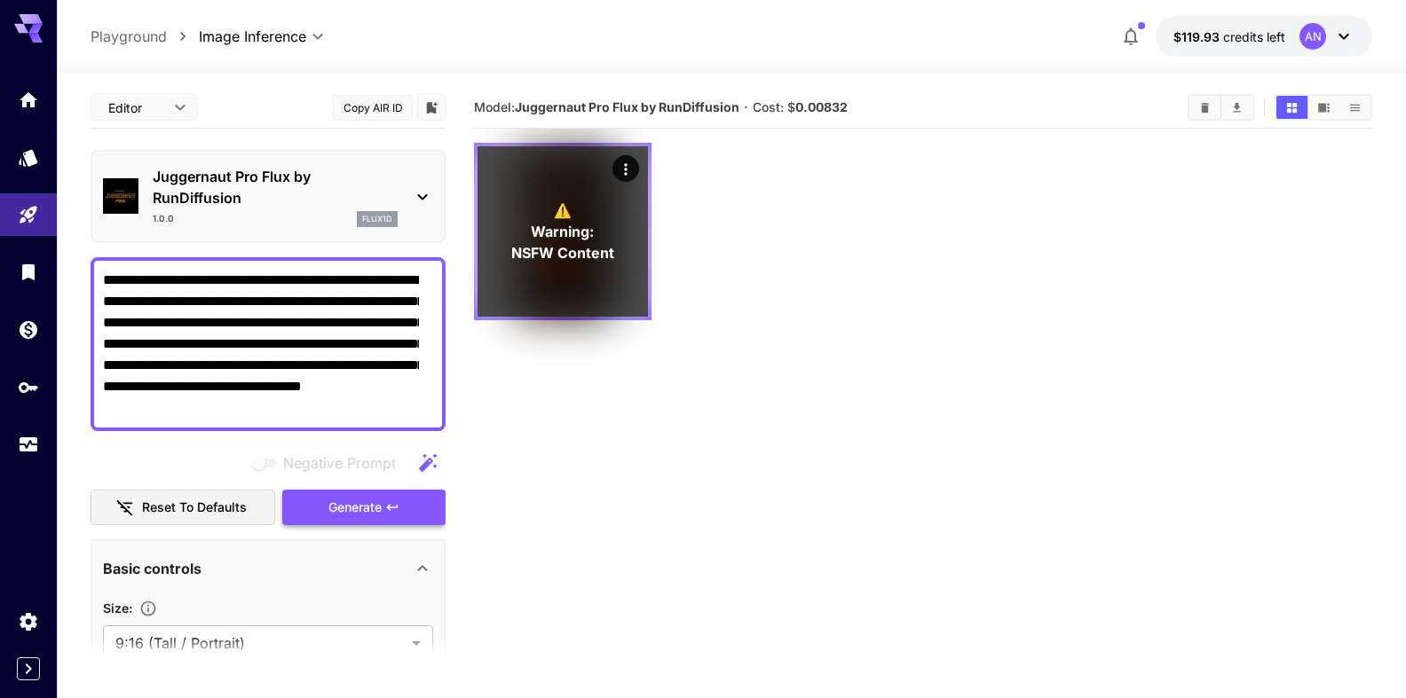
click at [344, 518] on span "Generate" at bounding box center [354, 508] width 53 height 22
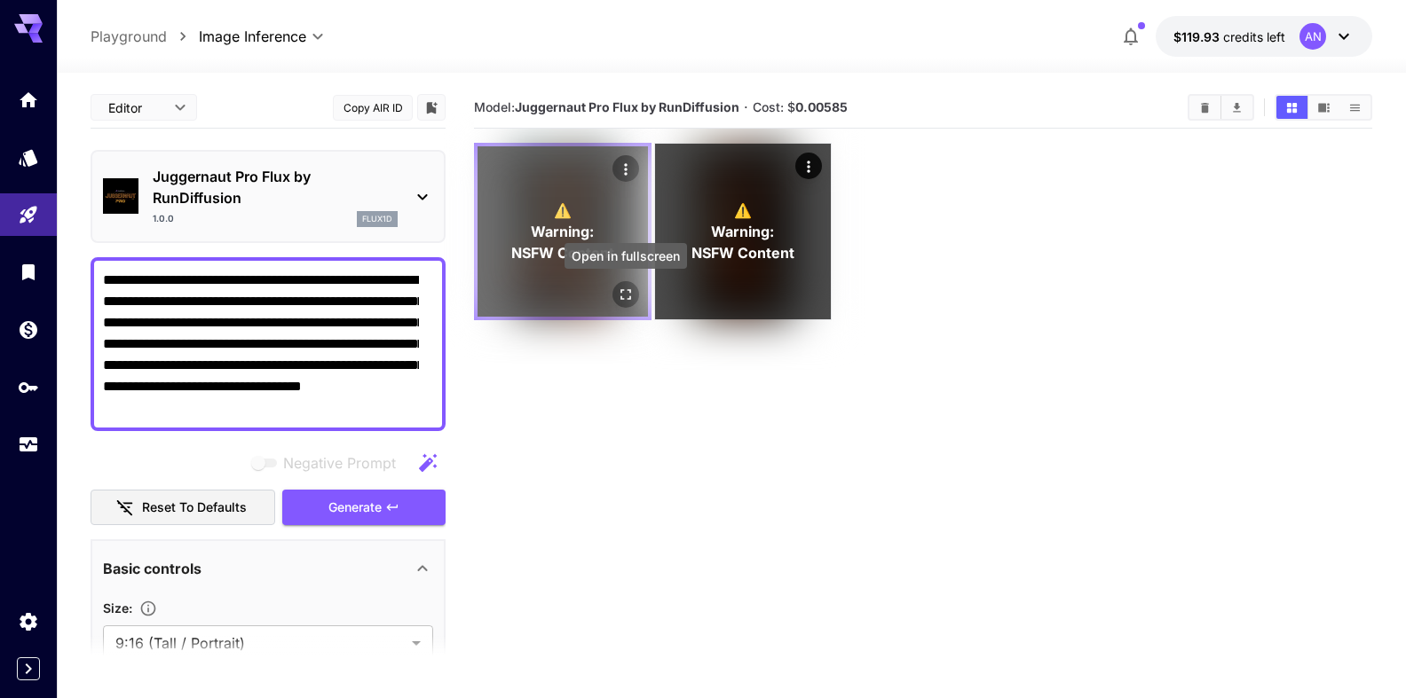
click at [627, 290] on icon "Open in fullscreen" at bounding box center [626, 295] width 18 height 18
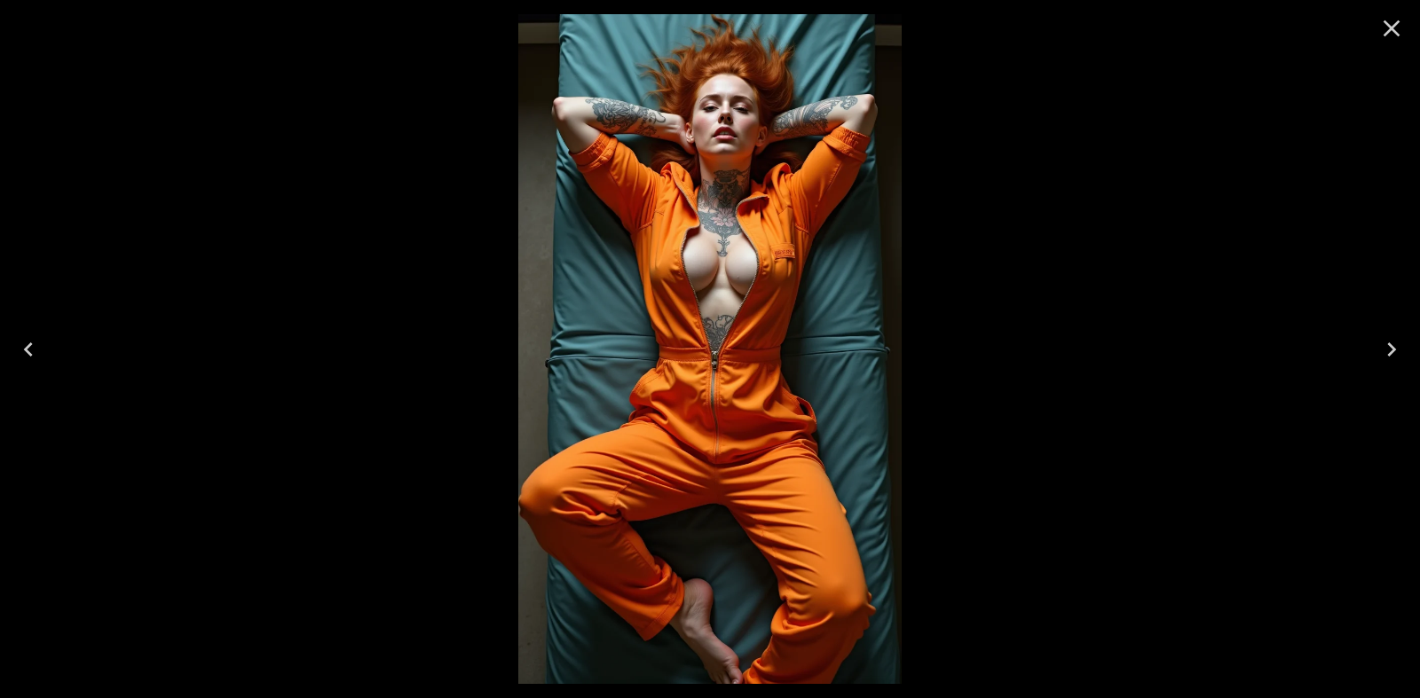
click at [1398, 28] on icon "Close" at bounding box center [1391, 28] width 28 height 28
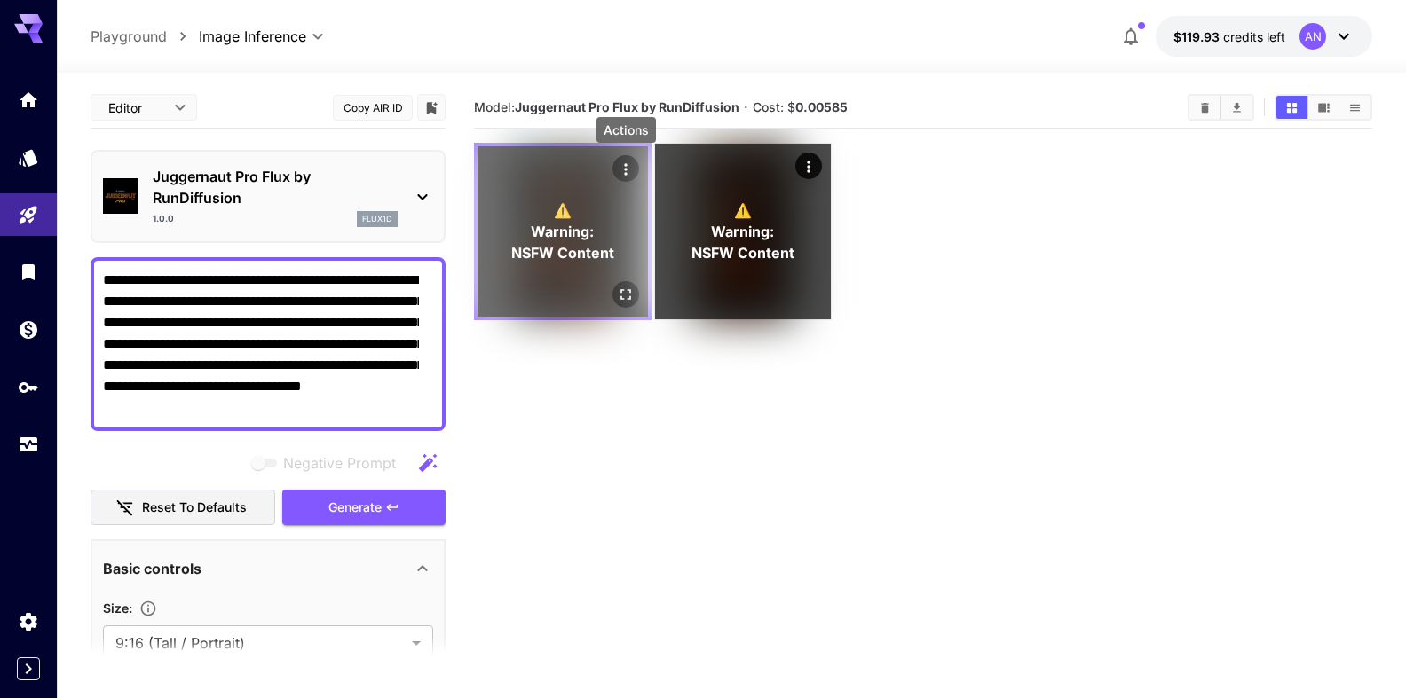
click at [627, 175] on icon "Actions" at bounding box center [625, 169] width 3 height 12
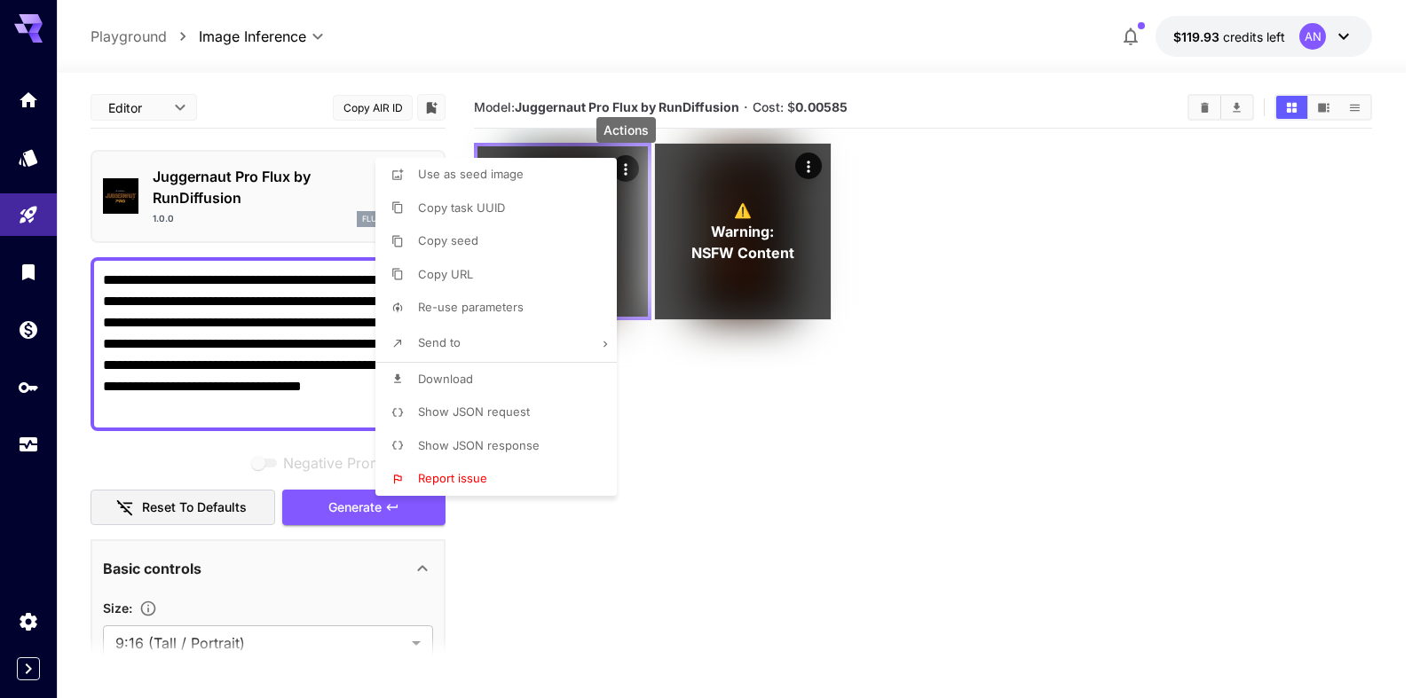
click at [463, 382] on span "Download" at bounding box center [445, 379] width 55 height 14
click at [1204, 107] on div at bounding box center [710, 349] width 1420 height 698
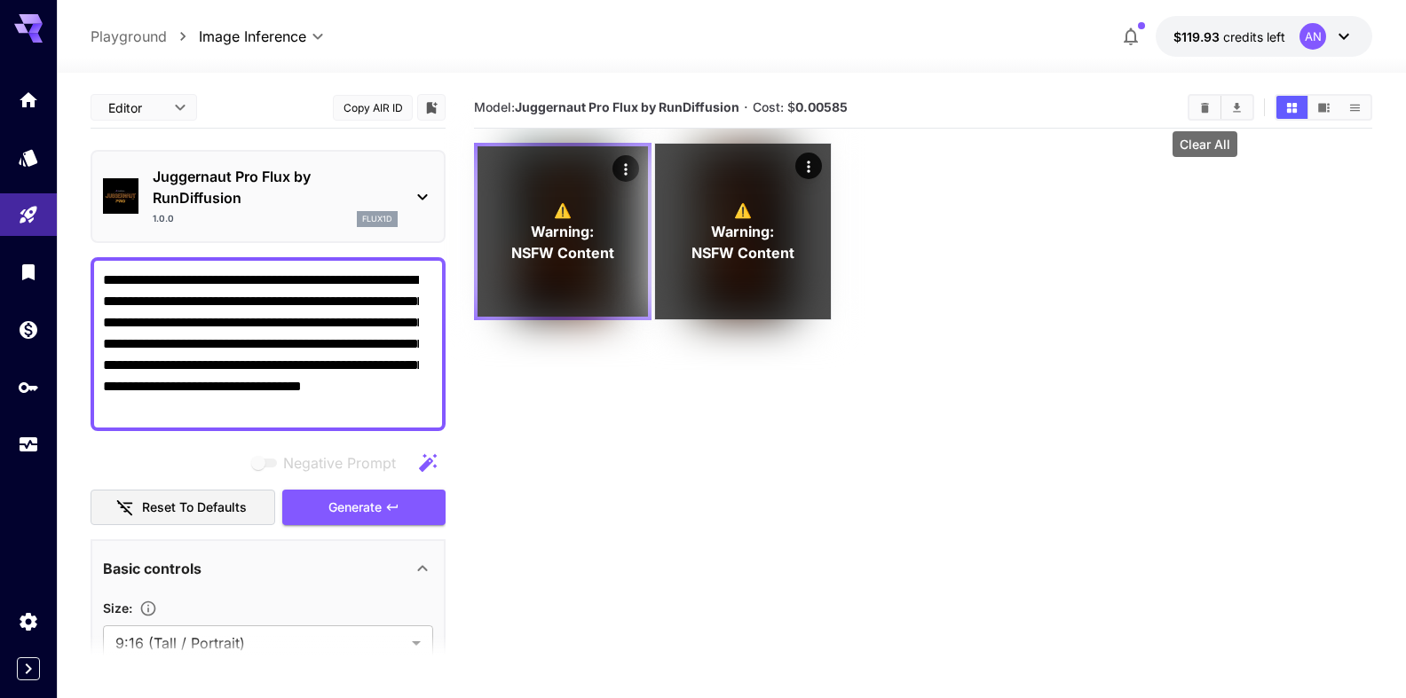
click at [1204, 107] on icon "Clear All" at bounding box center [1205, 107] width 8 height 10
